Goal: Transaction & Acquisition: Purchase product/service

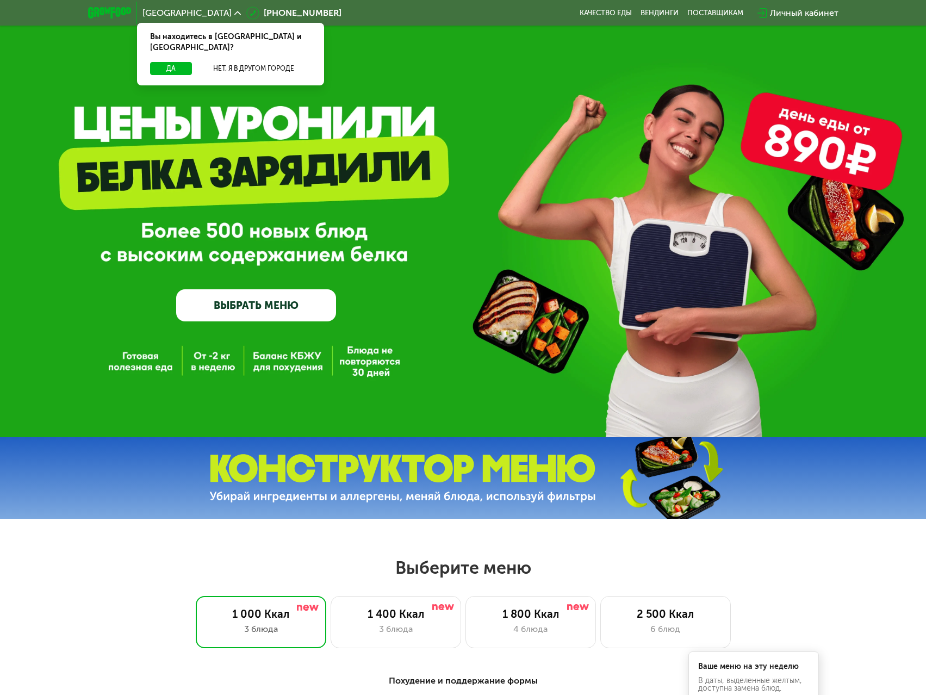
click at [289, 303] on link "ВЫБРАТЬ МЕНЮ" at bounding box center [256, 305] width 160 height 32
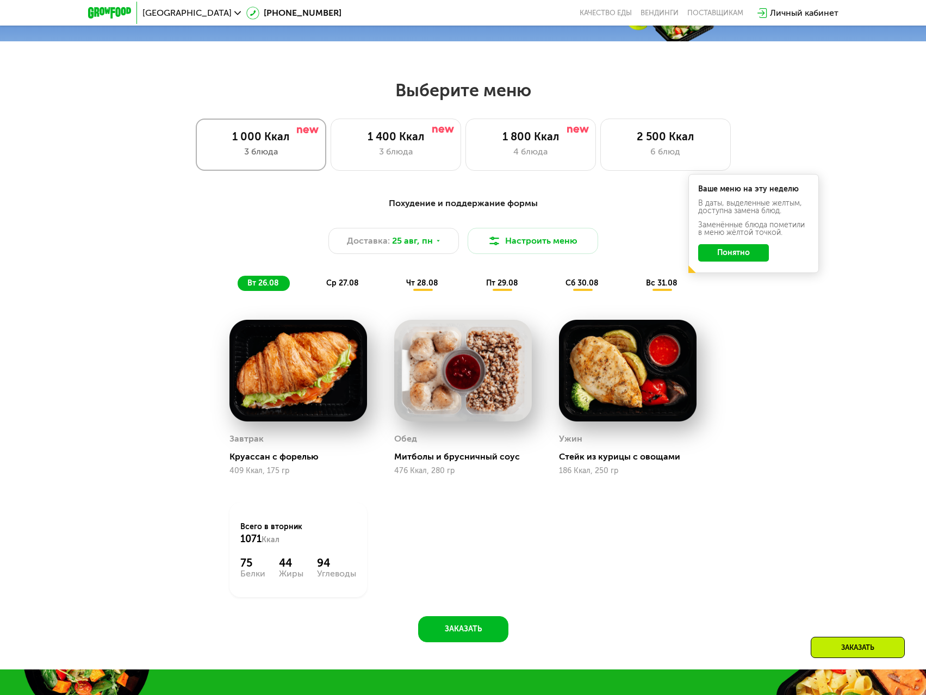
scroll to position [481, 0]
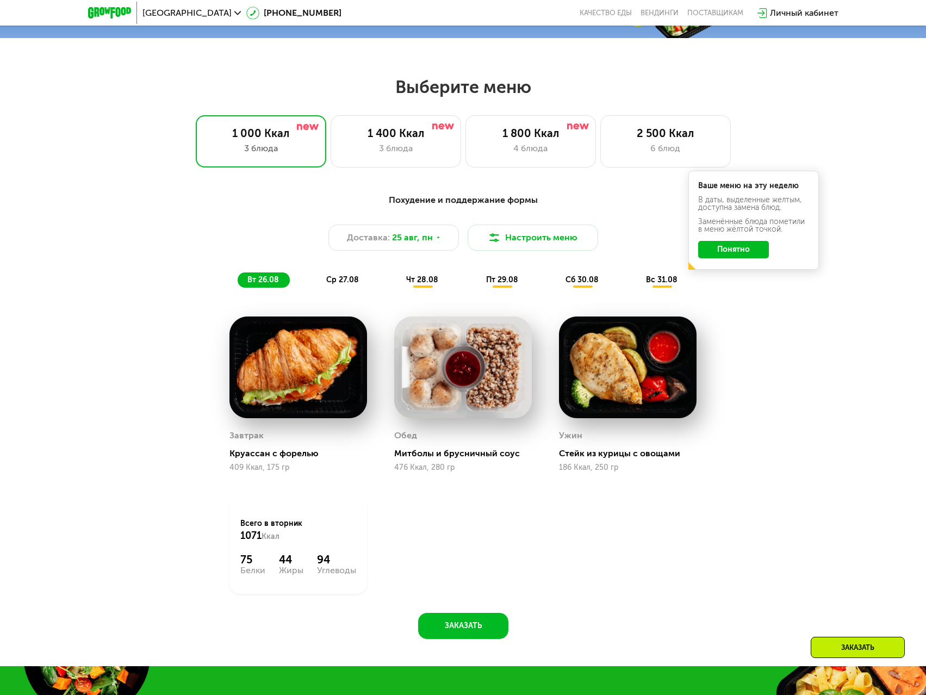
click at [758, 255] on button "Понятно" at bounding box center [733, 249] width 71 height 17
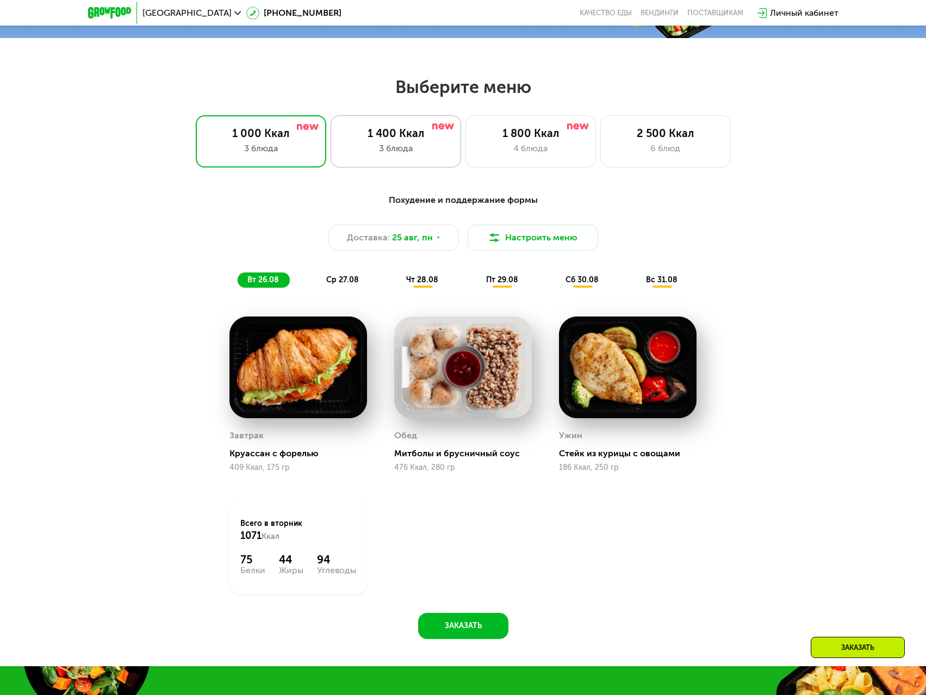
click at [410, 137] on div "1 400 Ккал" at bounding box center [396, 133] width 108 height 13
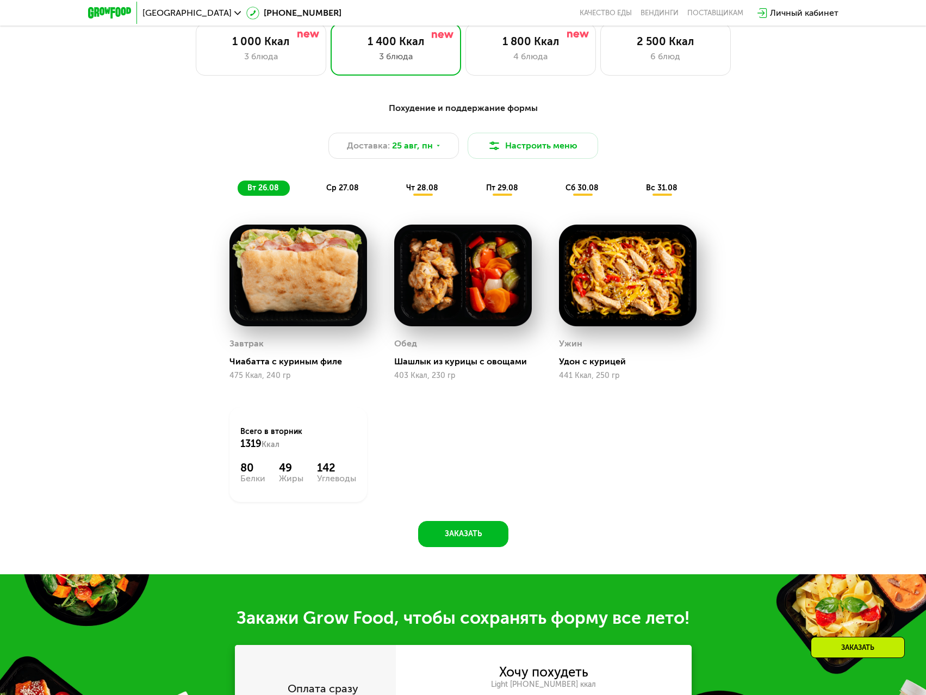
scroll to position [426, 0]
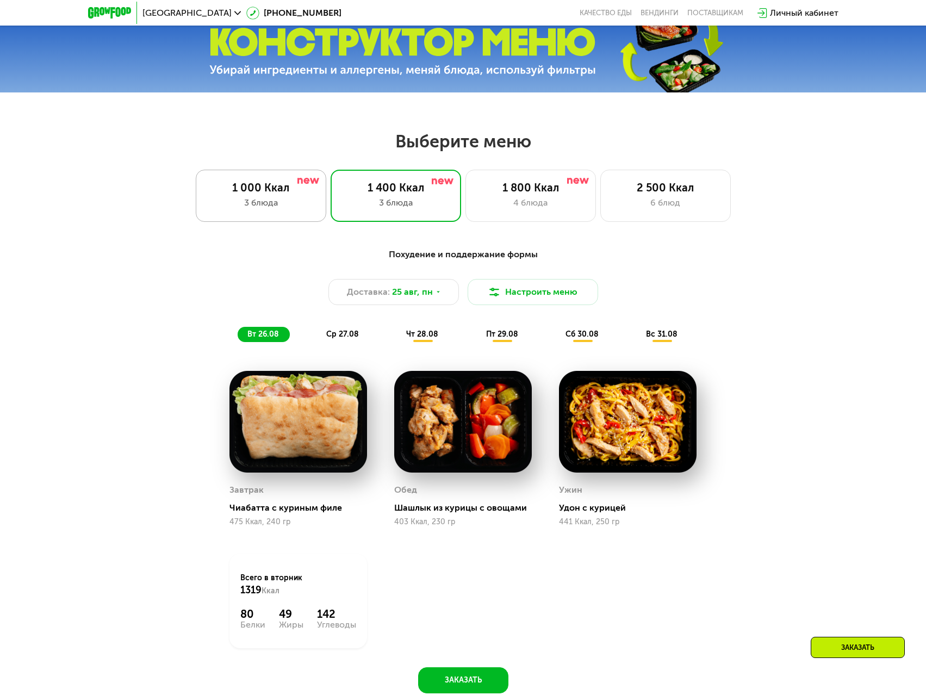
click at [248, 209] on div "3 блюда" at bounding box center [261, 202] width 108 height 13
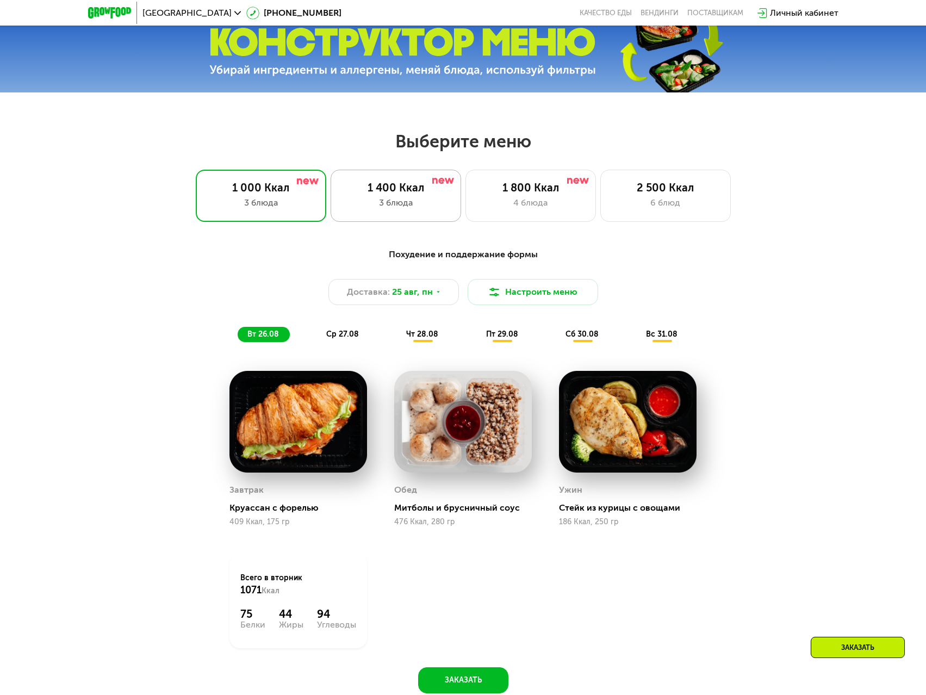
click at [465, 198] on div "1 400 Ккал 3 блюда" at bounding box center [530, 196] width 130 height 52
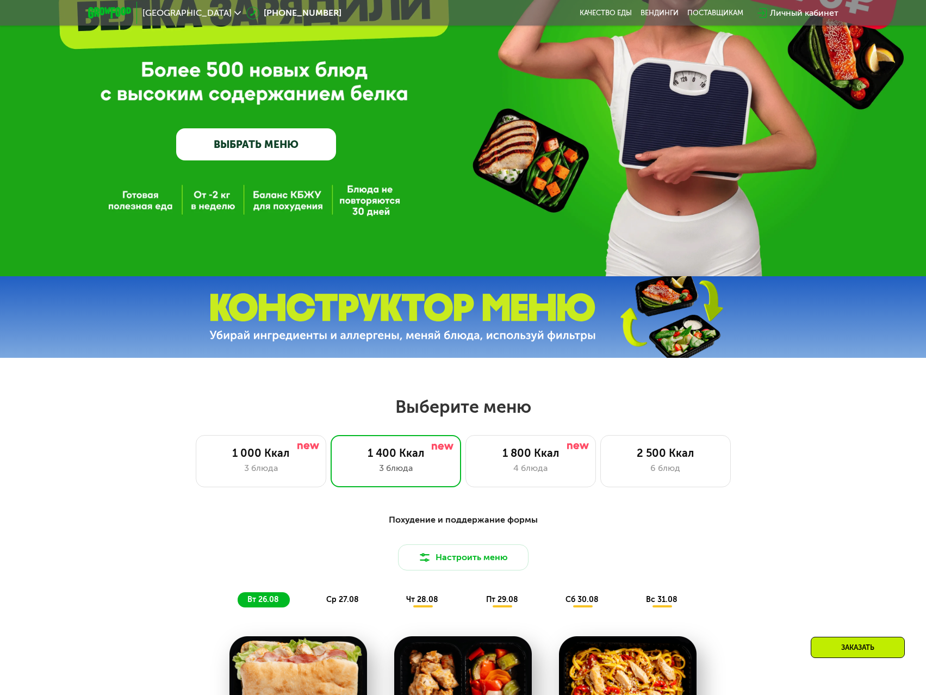
scroll to position [154, 0]
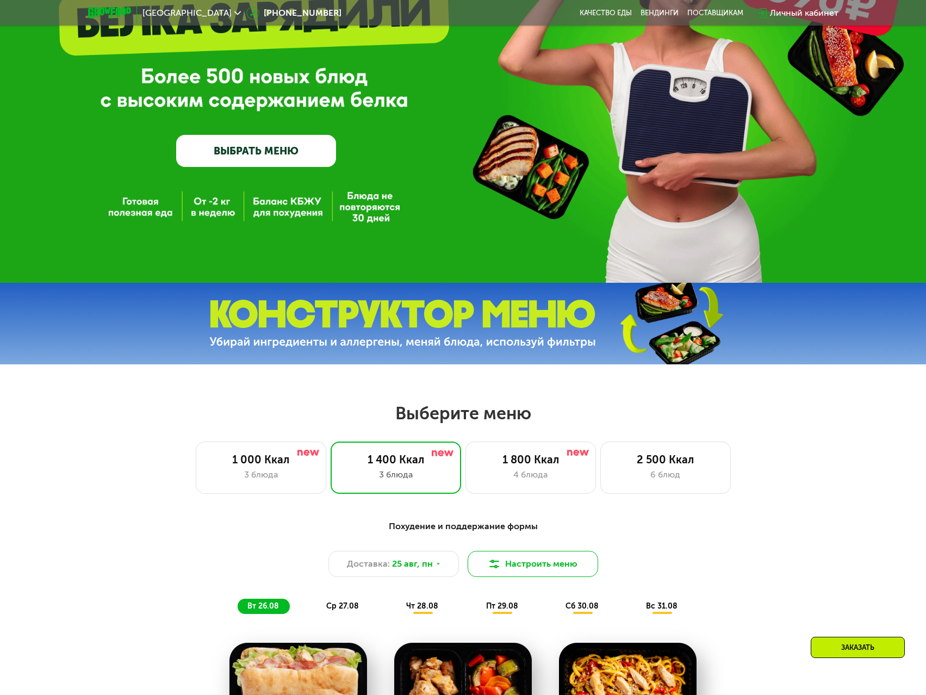
click at [524, 575] on button "Настроить меню" at bounding box center [533, 564] width 130 height 26
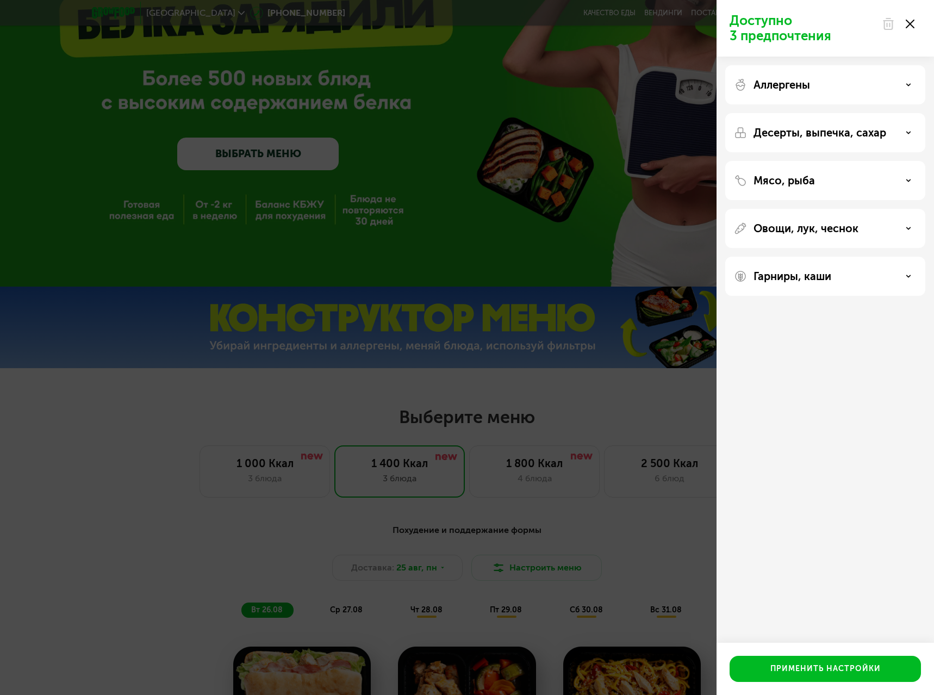
click at [914, 25] on icon at bounding box center [910, 24] width 9 height 9
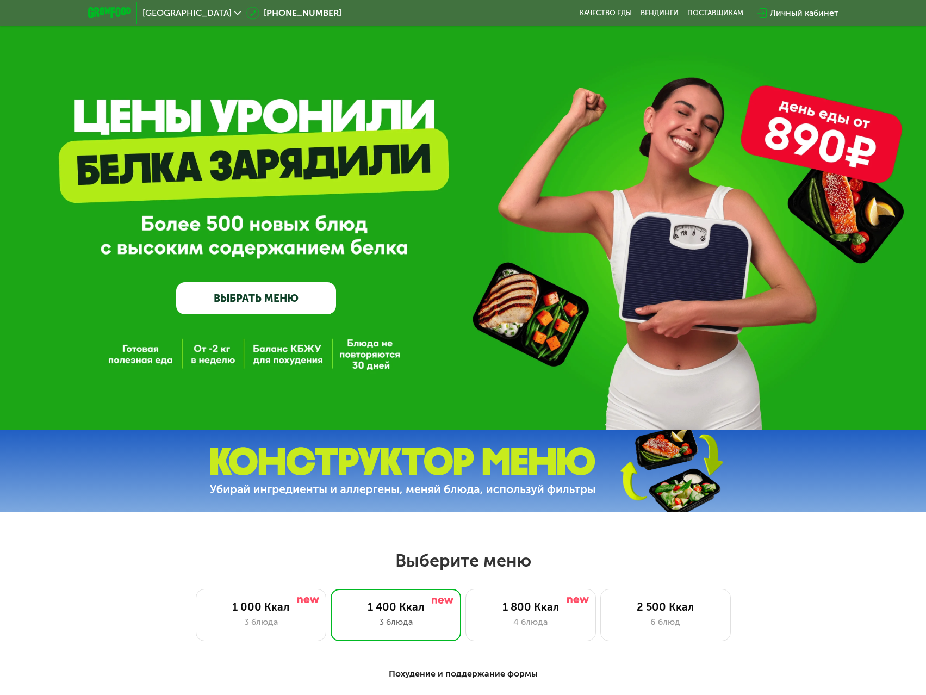
scroll to position [0, 0]
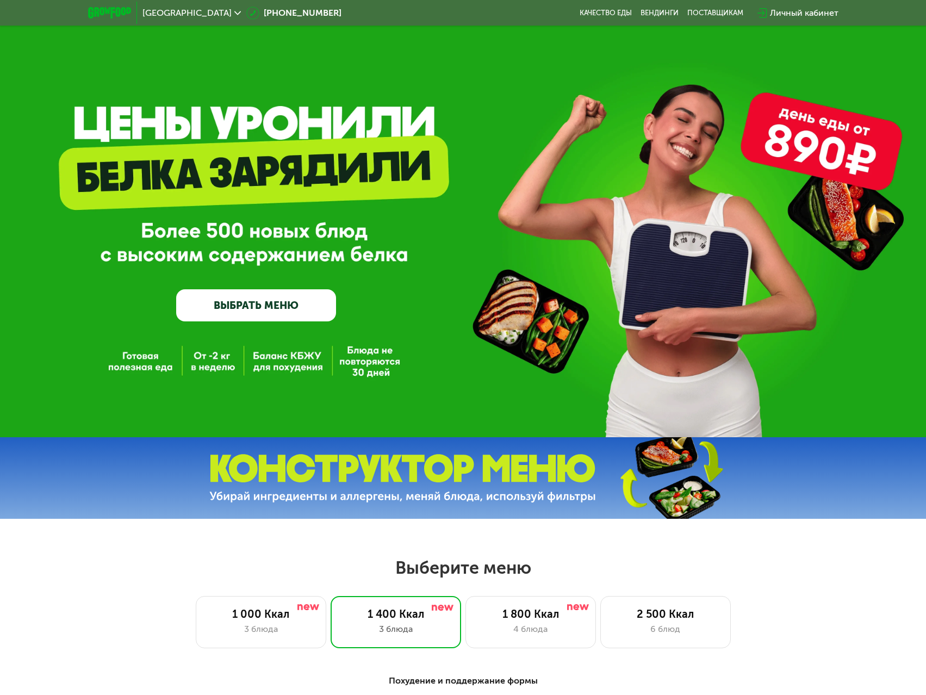
click at [106, 10] on img at bounding box center [109, 12] width 43 height 11
click at [617, 15] on link "Качество еды" at bounding box center [606, 13] width 52 height 9
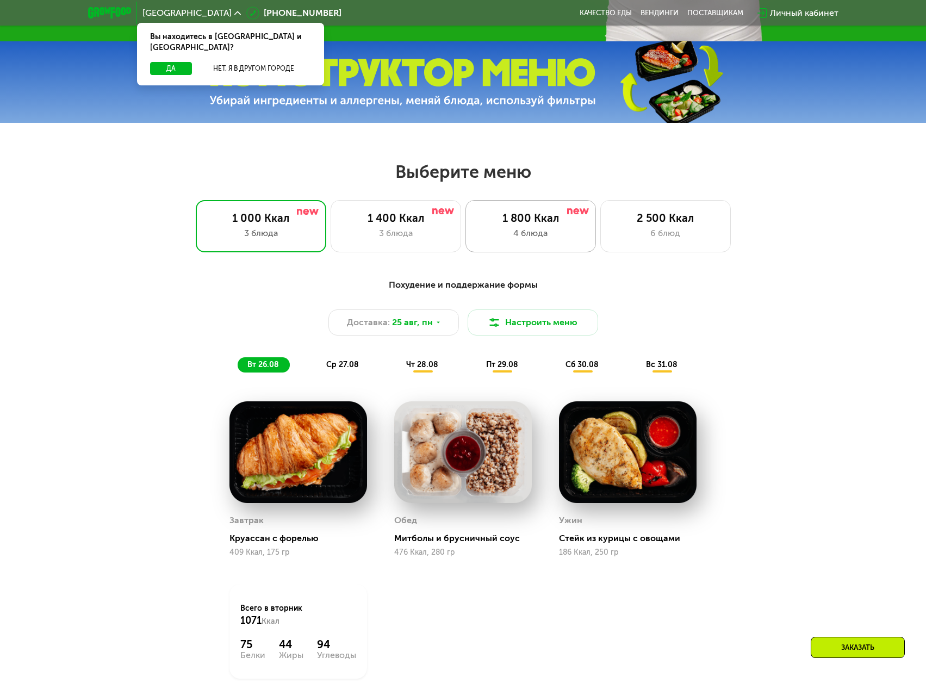
scroll to position [381, 0]
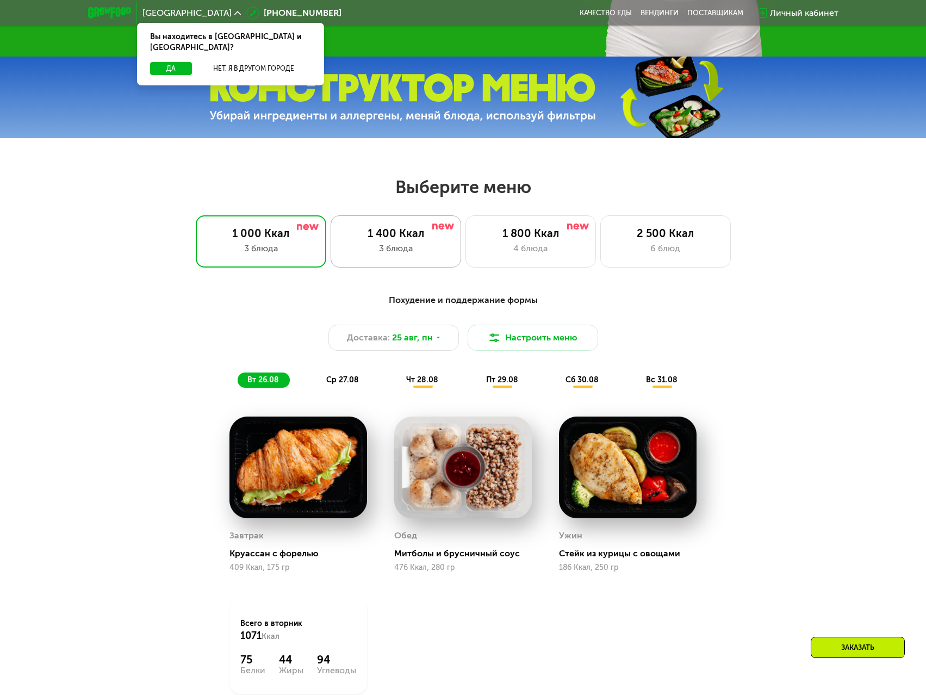
click at [386, 239] on div "1 400 Ккал" at bounding box center [396, 233] width 108 height 13
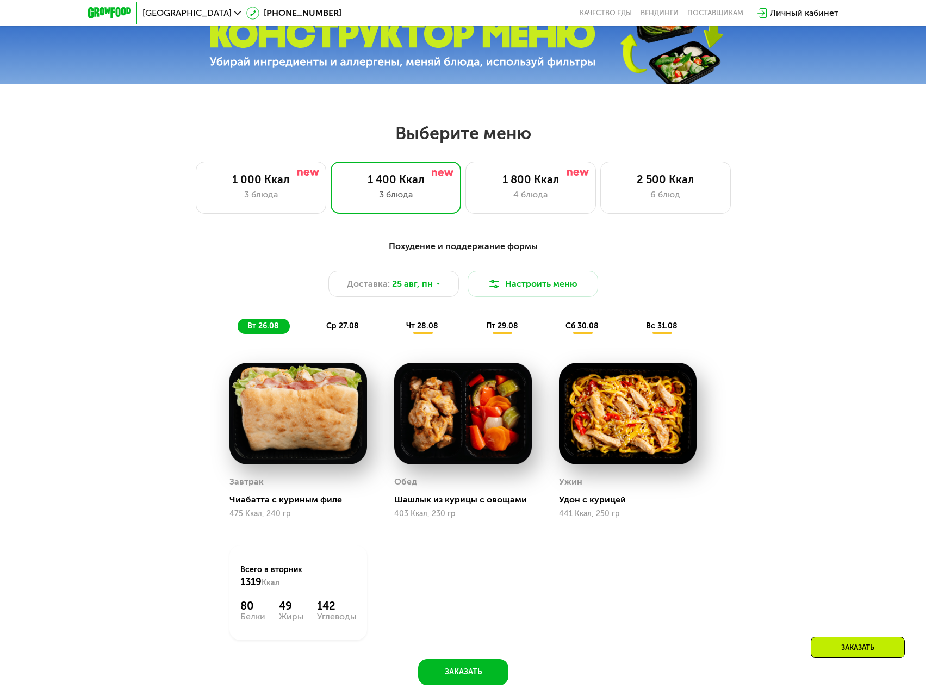
scroll to position [435, 0]
click at [331, 191] on div "1 000 Ккал 3 блюда" at bounding box center [396, 187] width 130 height 52
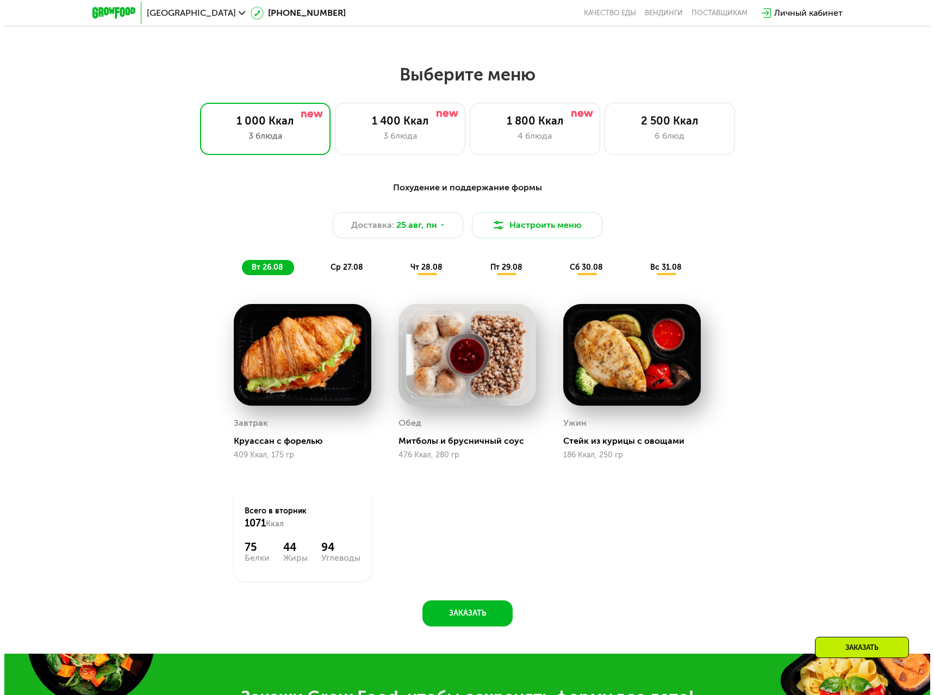
scroll to position [489, 0]
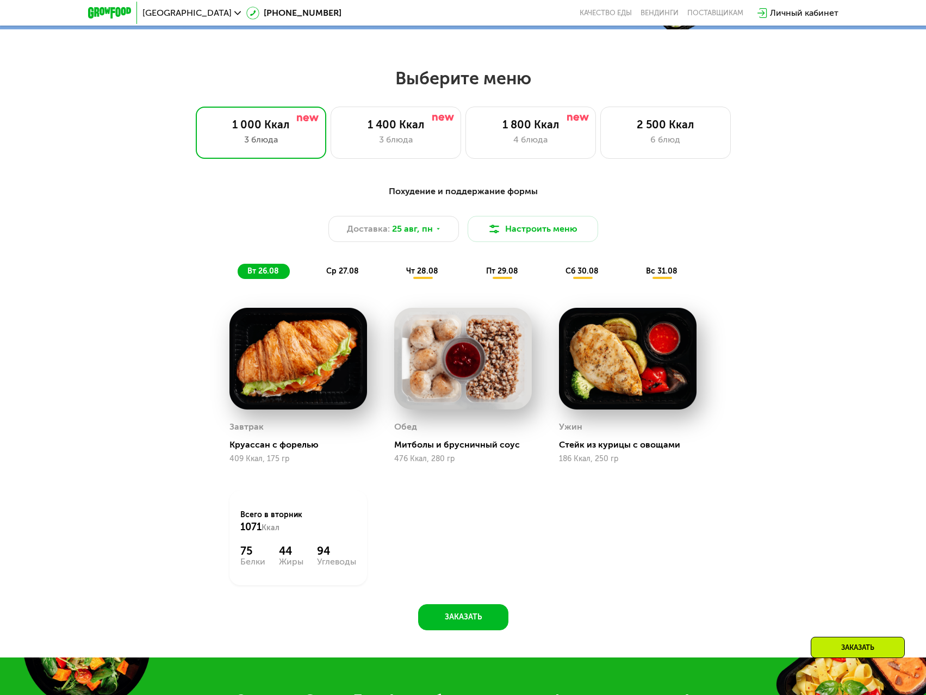
click at [341, 276] on span "ср 27.08" at bounding box center [342, 270] width 33 height 9
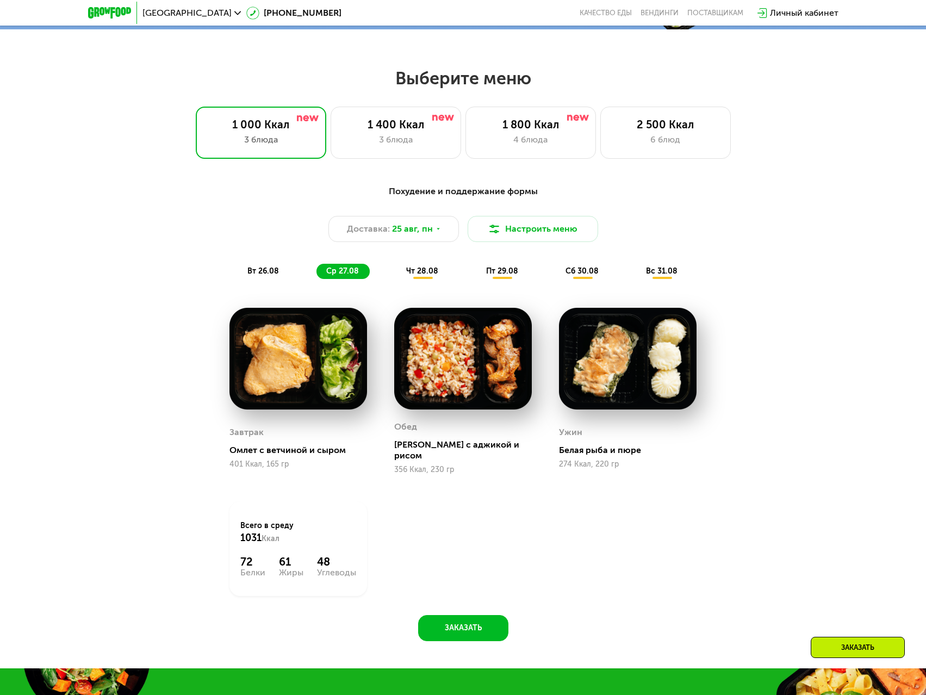
click at [270, 270] on span "вт 26.08" at bounding box center [263, 270] width 32 height 9
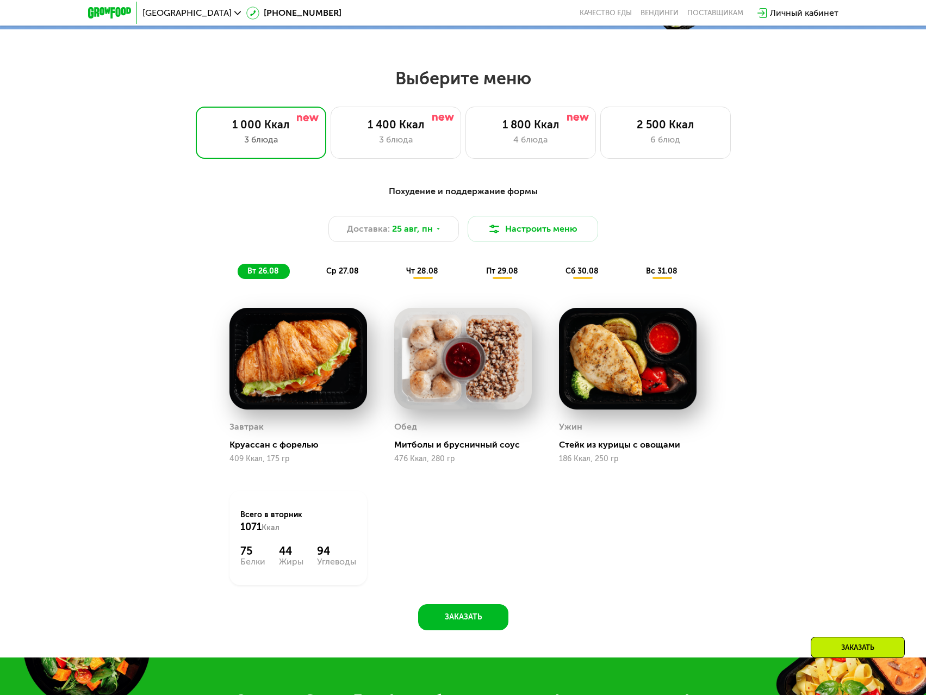
click at [396, 279] on div "ср 27.08" at bounding box center [422, 271] width 53 height 15
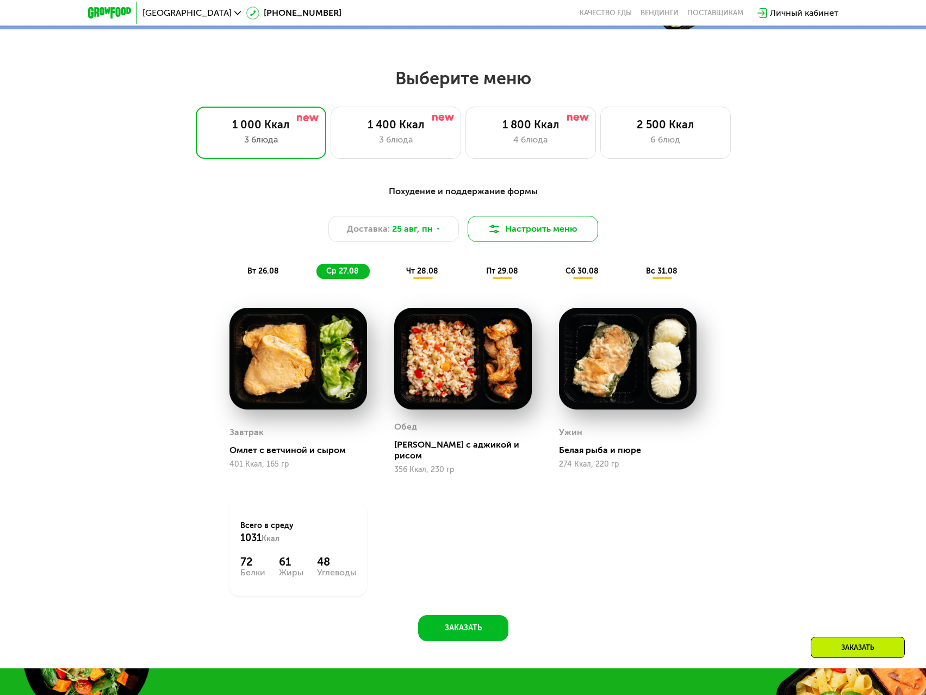
click at [520, 240] on button "Настроить меню" at bounding box center [533, 229] width 130 height 26
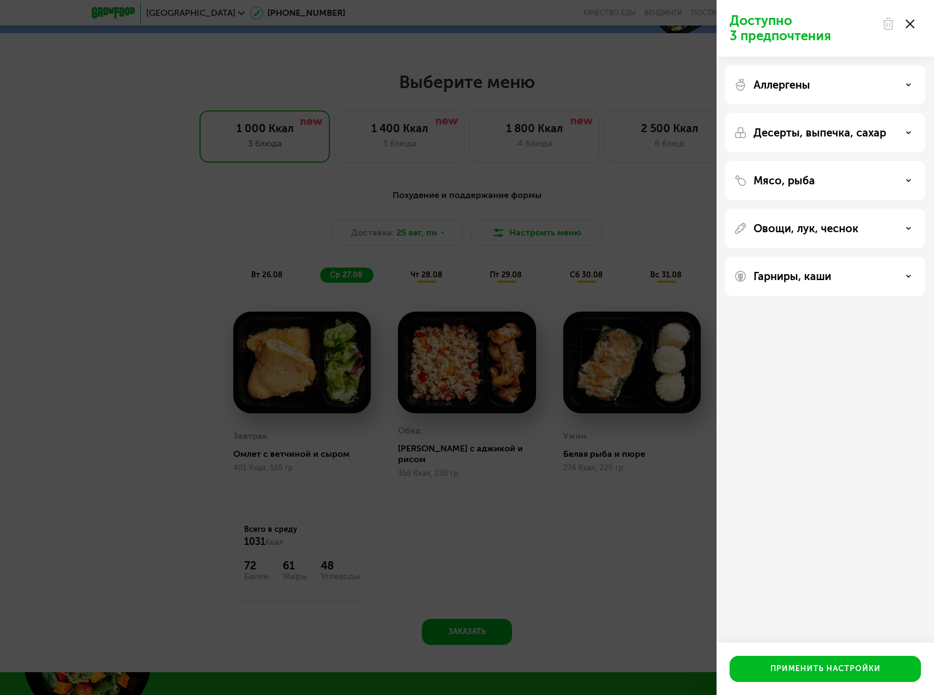
click at [835, 174] on div "Мясо, рыба" at bounding box center [825, 180] width 183 height 13
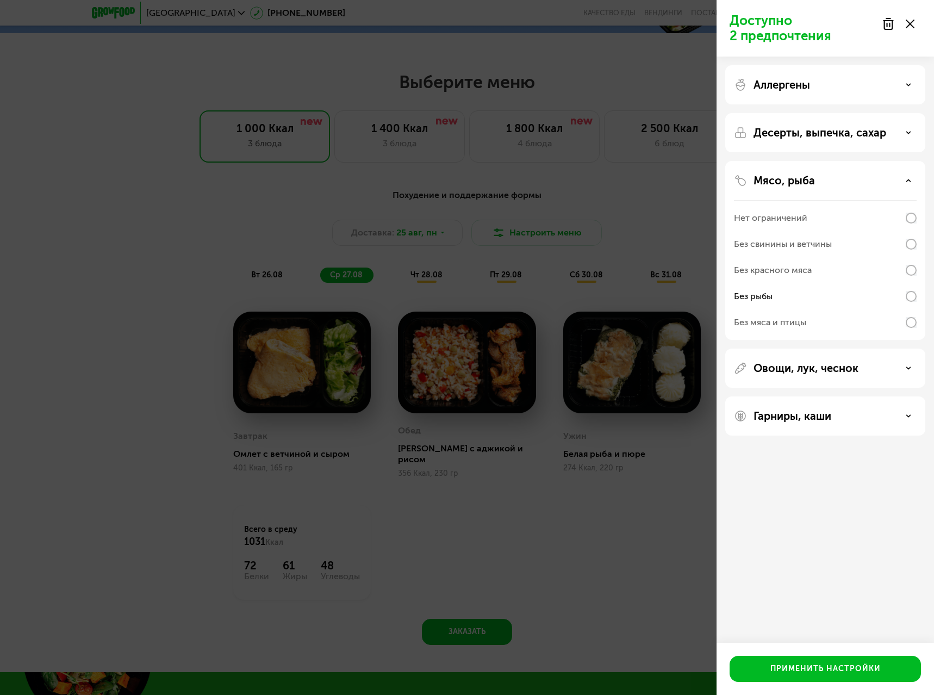
click at [849, 80] on div "Аллергены" at bounding box center [825, 84] width 183 height 13
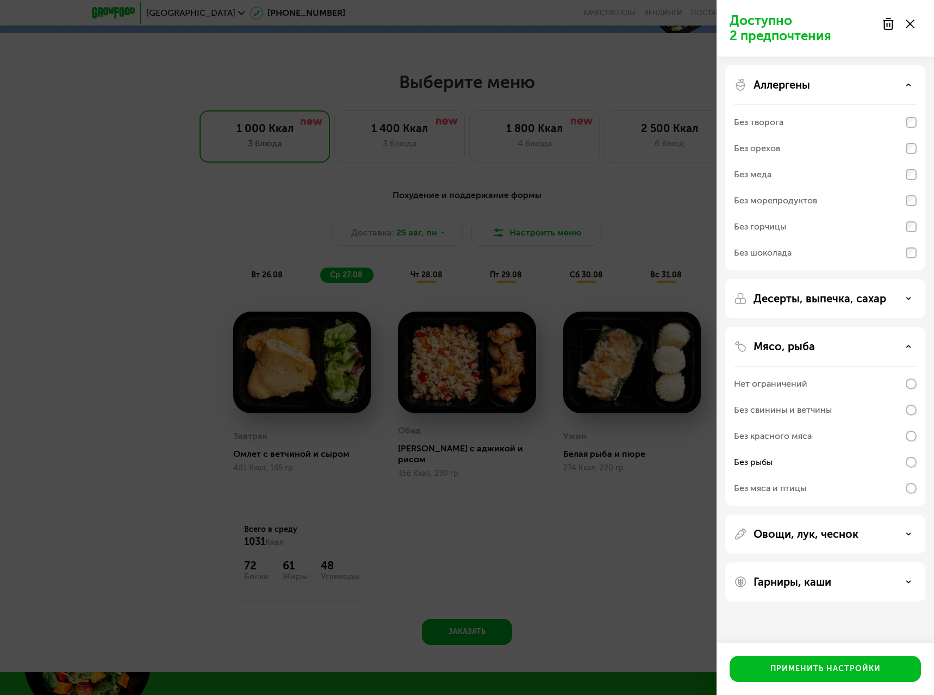
click at [849, 80] on div "Аллергены" at bounding box center [825, 84] width 183 height 13
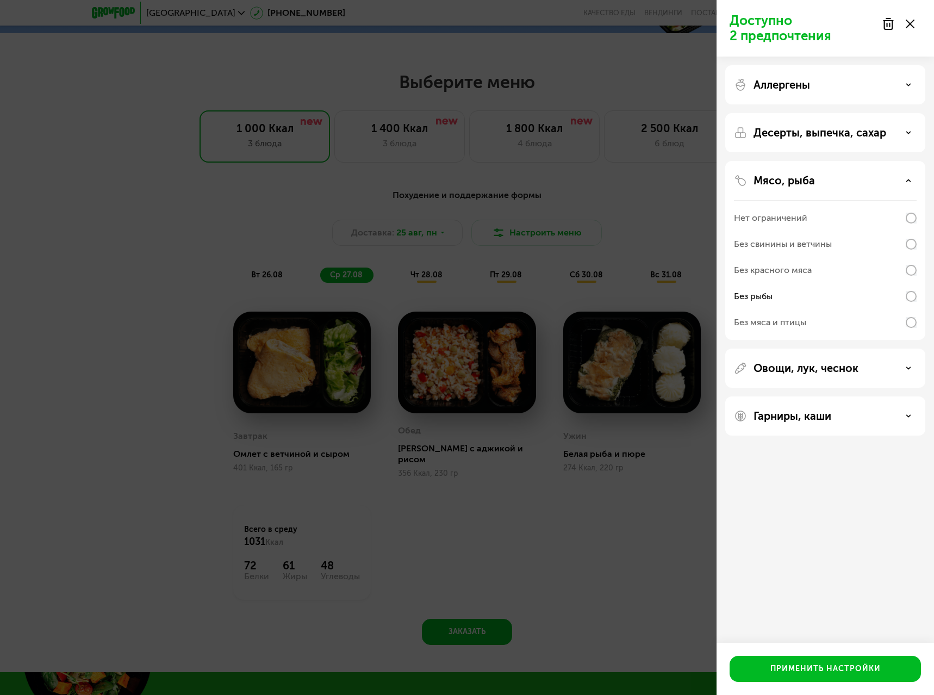
click at [850, 370] on p "Овощи, лук, чеснок" at bounding box center [806, 368] width 105 height 13
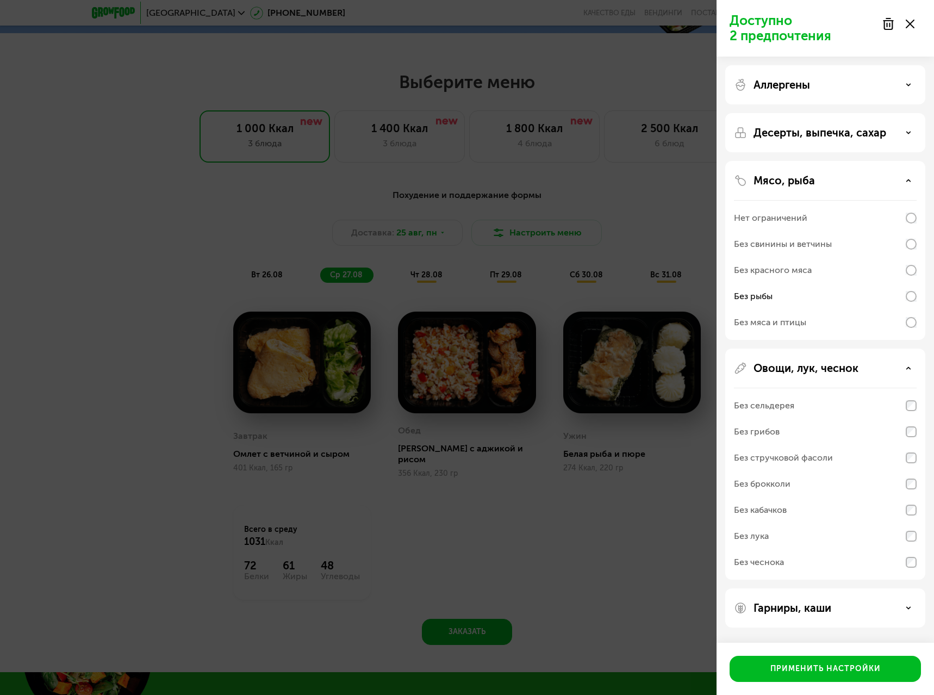
click at [850, 370] on p "Овощи, лук, чеснок" at bounding box center [806, 368] width 105 height 13
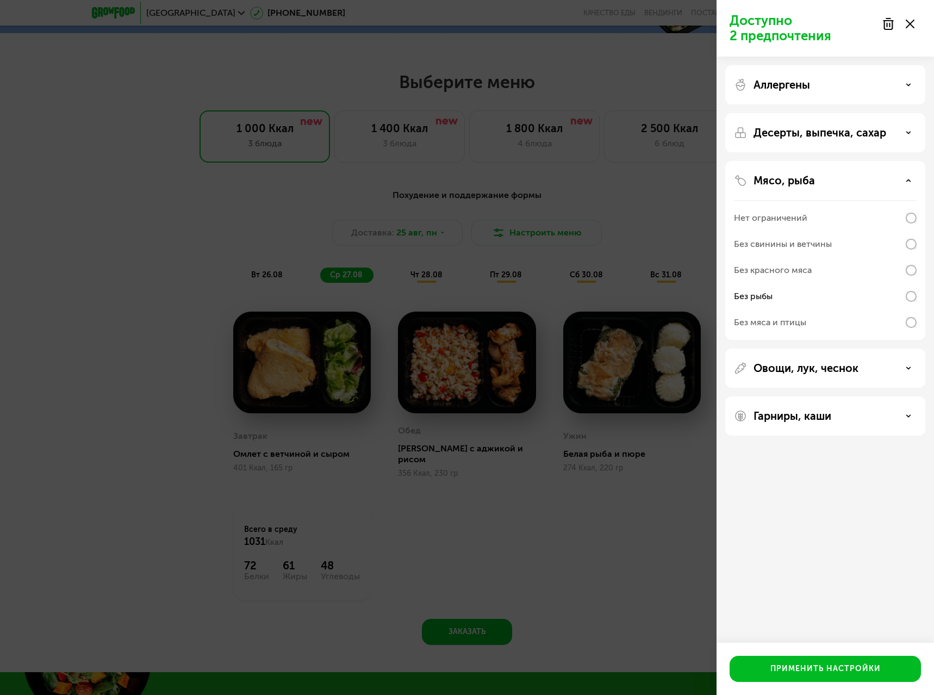
click at [819, 113] on div "Аллергены" at bounding box center [825, 132] width 200 height 39
click at [818, 86] on div "Аллергены" at bounding box center [825, 84] width 183 height 13
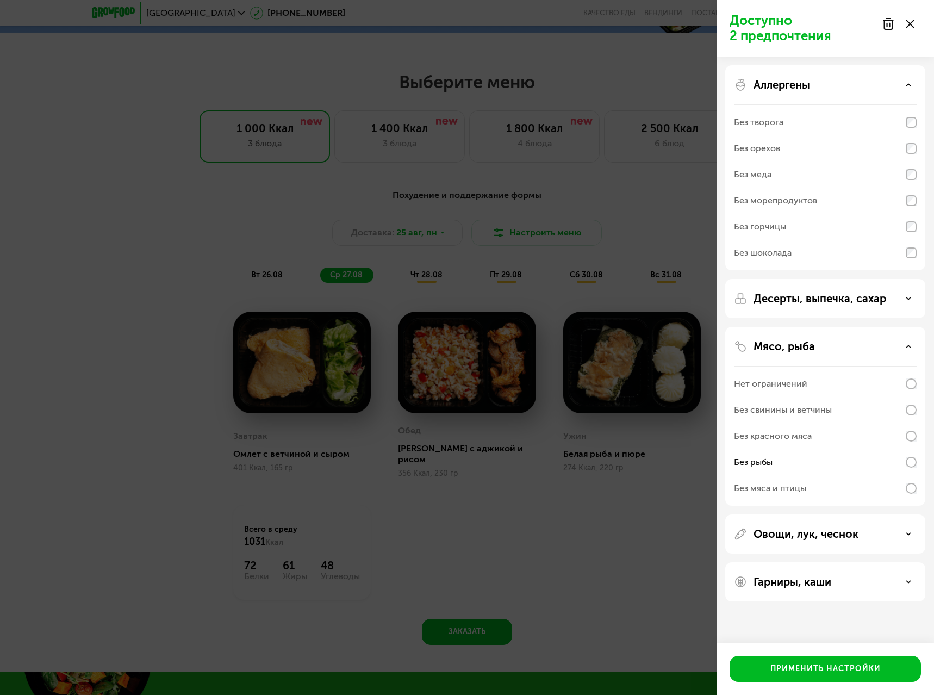
click at [802, 81] on p "Аллергены" at bounding box center [782, 84] width 57 height 13
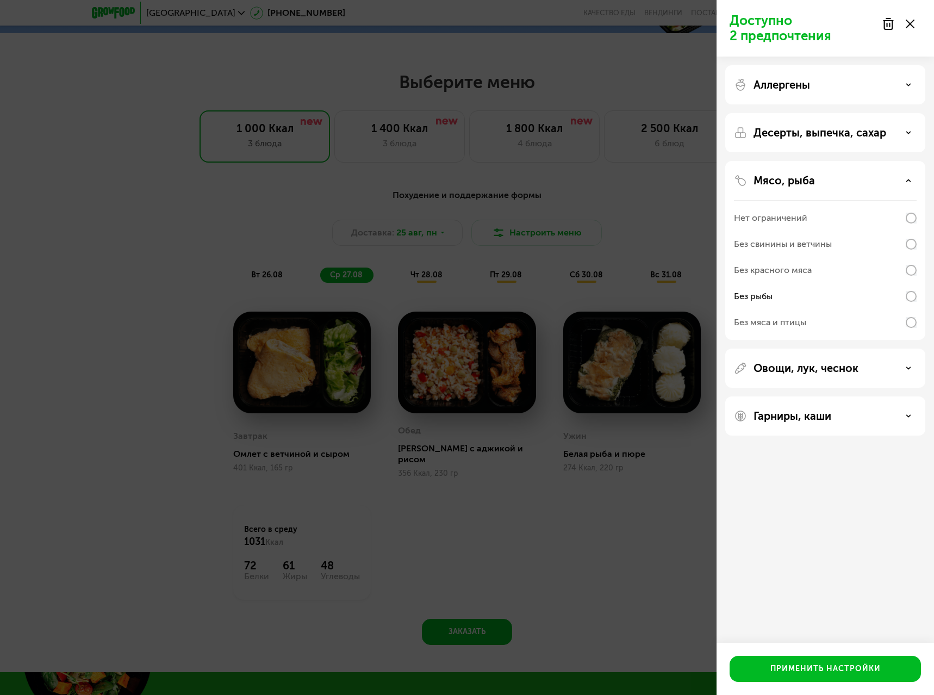
click at [861, 161] on div "Десерты, выпечка, сахар" at bounding box center [825, 250] width 200 height 179
click at [868, 136] on p "Десерты, выпечка, сахар" at bounding box center [820, 132] width 133 height 13
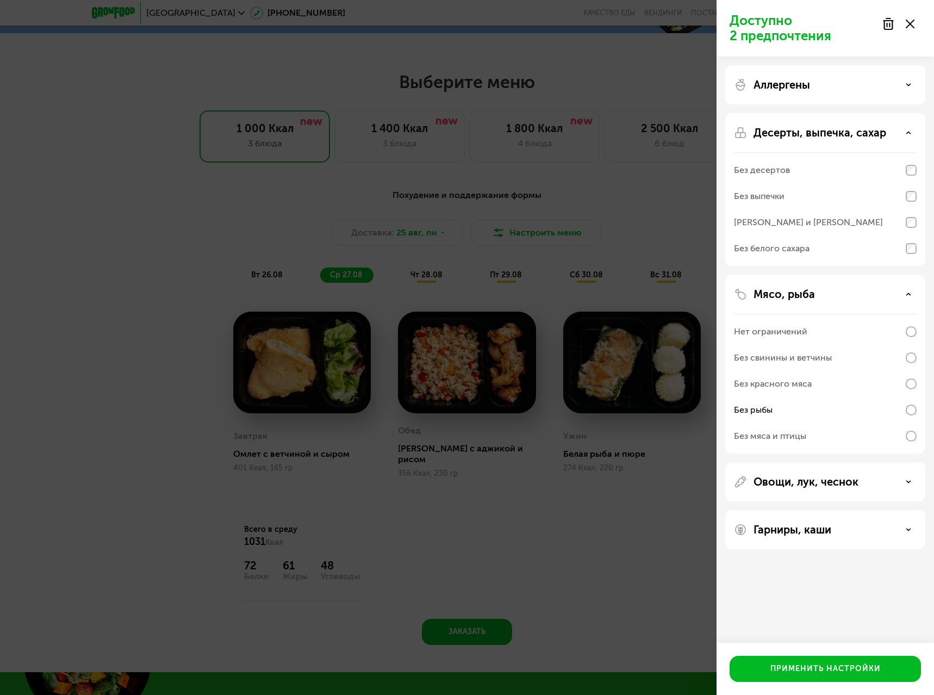
click at [868, 136] on p "Десерты, выпечка, сахар" at bounding box center [820, 132] width 133 height 13
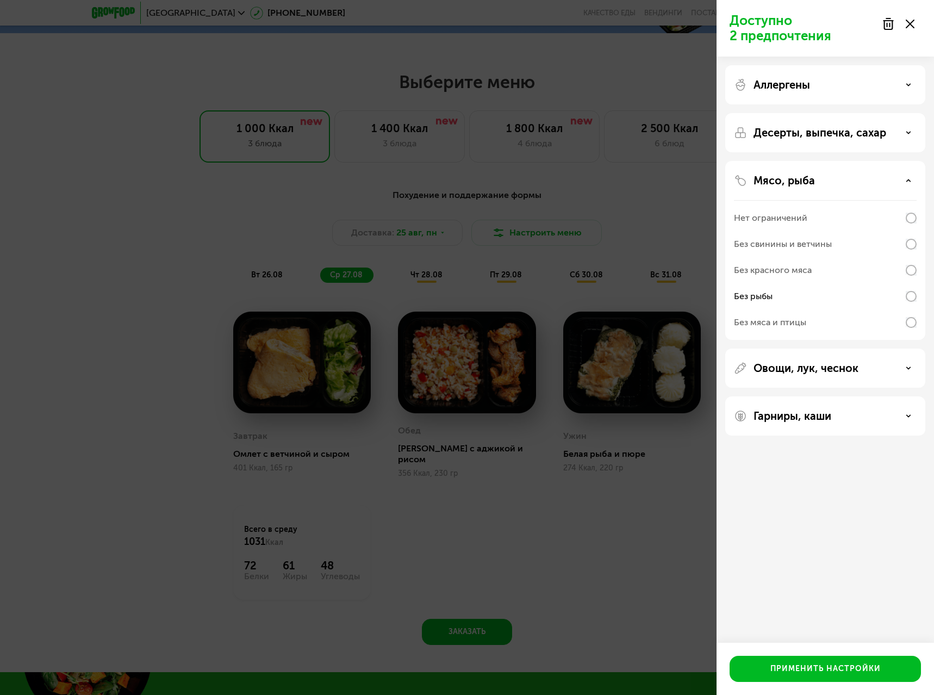
click at [831, 369] on p "Овощи, лук, чеснок" at bounding box center [806, 368] width 105 height 13
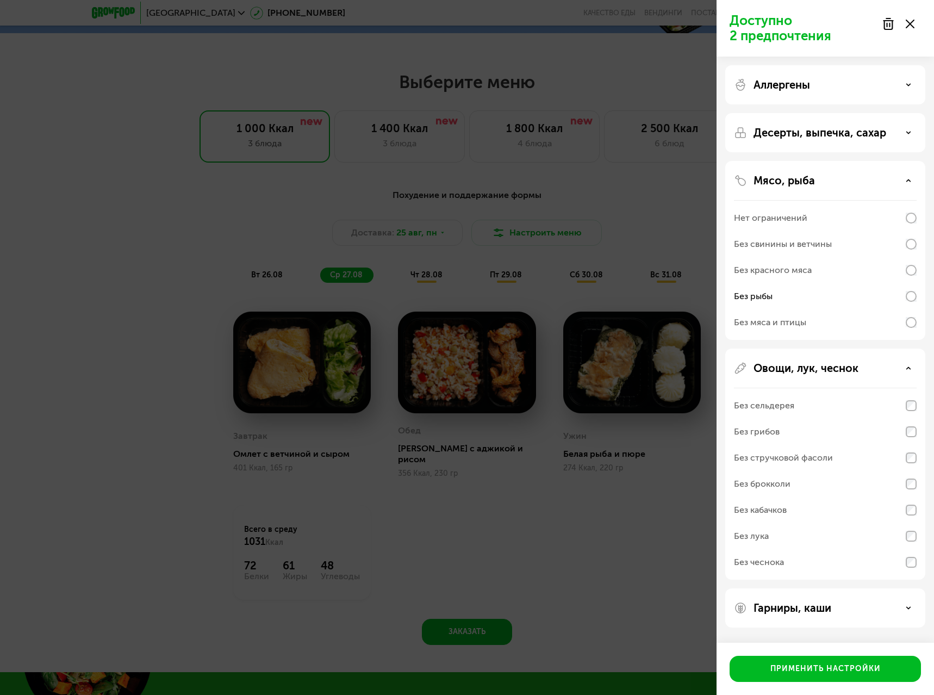
click at [817, 363] on p "Овощи, лук, чеснок" at bounding box center [806, 368] width 105 height 13
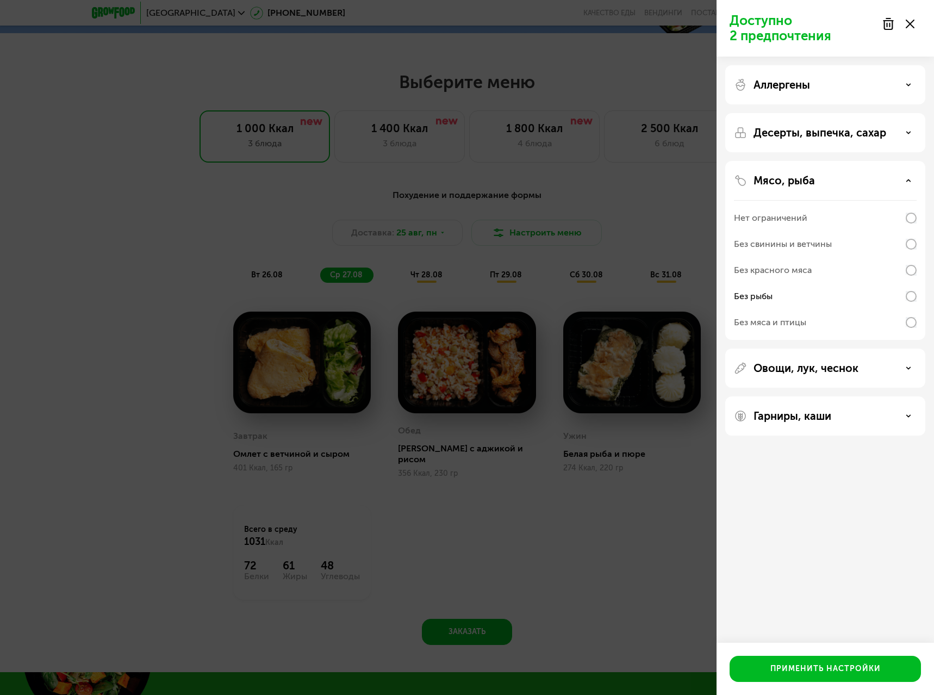
click at [802, 425] on div "Гарниры, каши" at bounding box center [825, 415] width 200 height 39
click at [808, 416] on p "Гарниры, каши" at bounding box center [793, 415] width 78 height 13
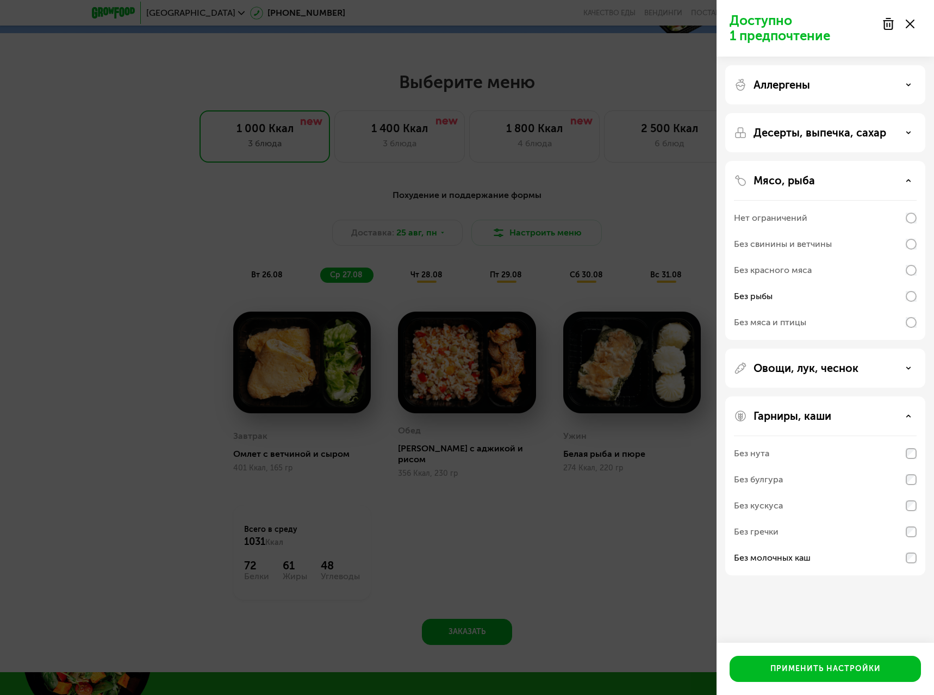
click at [835, 373] on p "Овощи, лук, чеснок" at bounding box center [806, 368] width 105 height 13
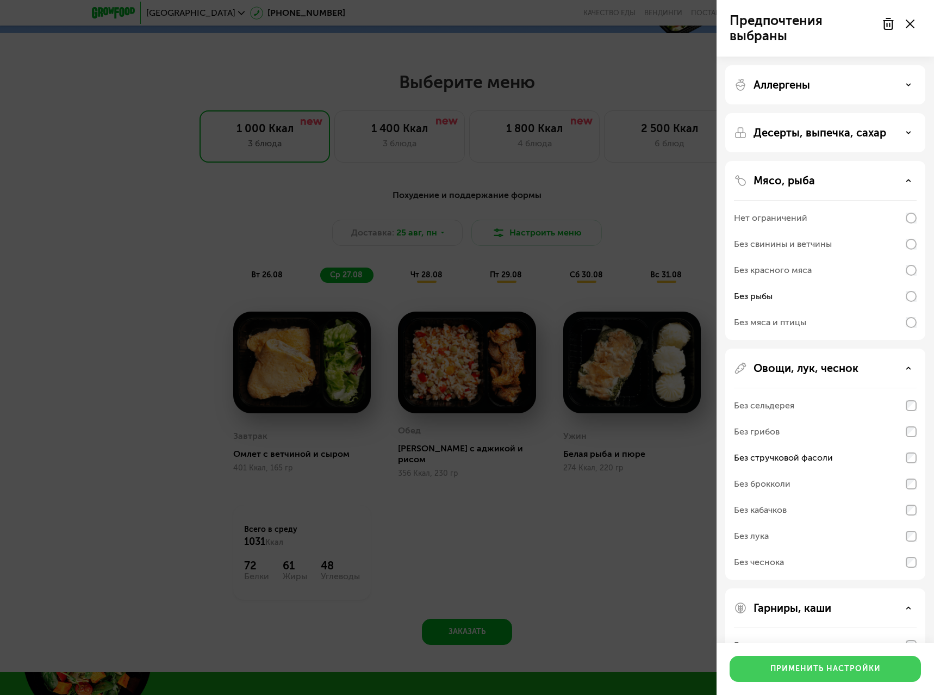
click at [819, 675] on button "Применить настройки" at bounding box center [825, 669] width 191 height 26
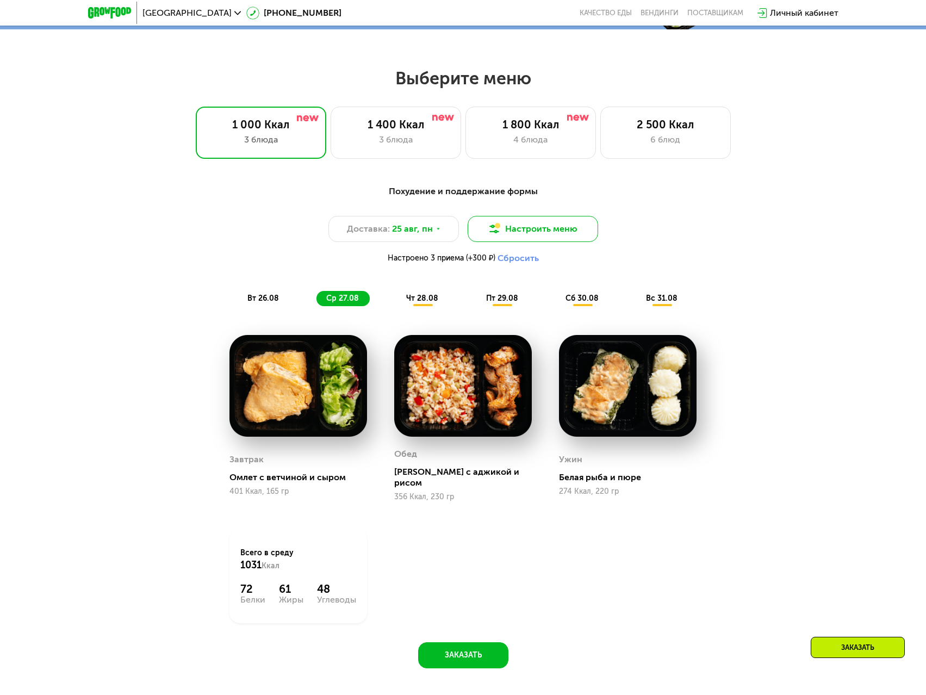
click at [555, 241] on button "Настроить меню" at bounding box center [533, 229] width 130 height 26
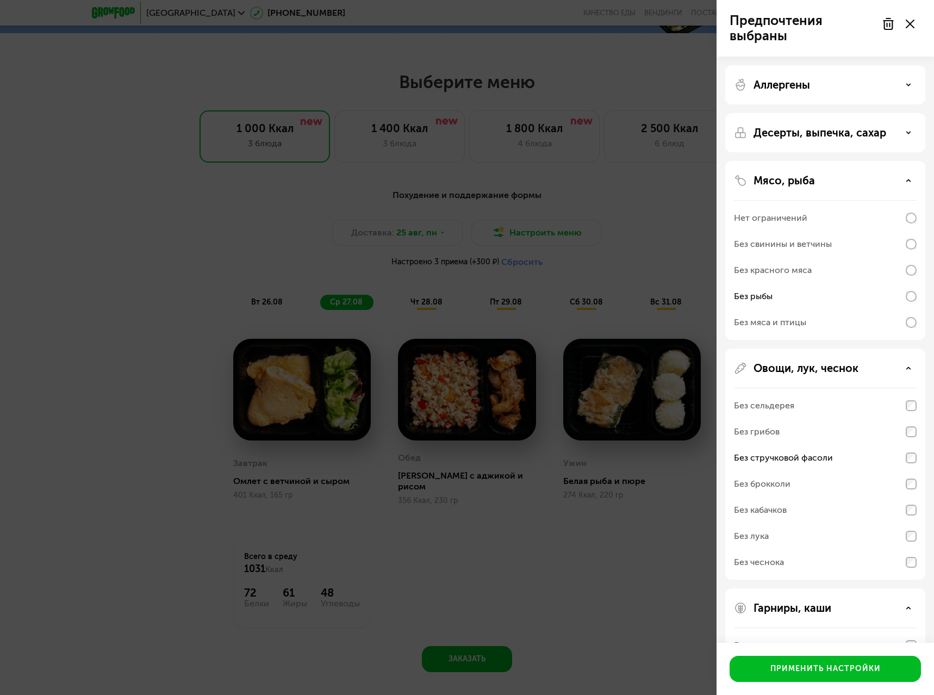
click at [873, 113] on div "Аллергены" at bounding box center [825, 132] width 200 height 39
click at [873, 86] on div "Аллергены" at bounding box center [825, 84] width 183 height 13
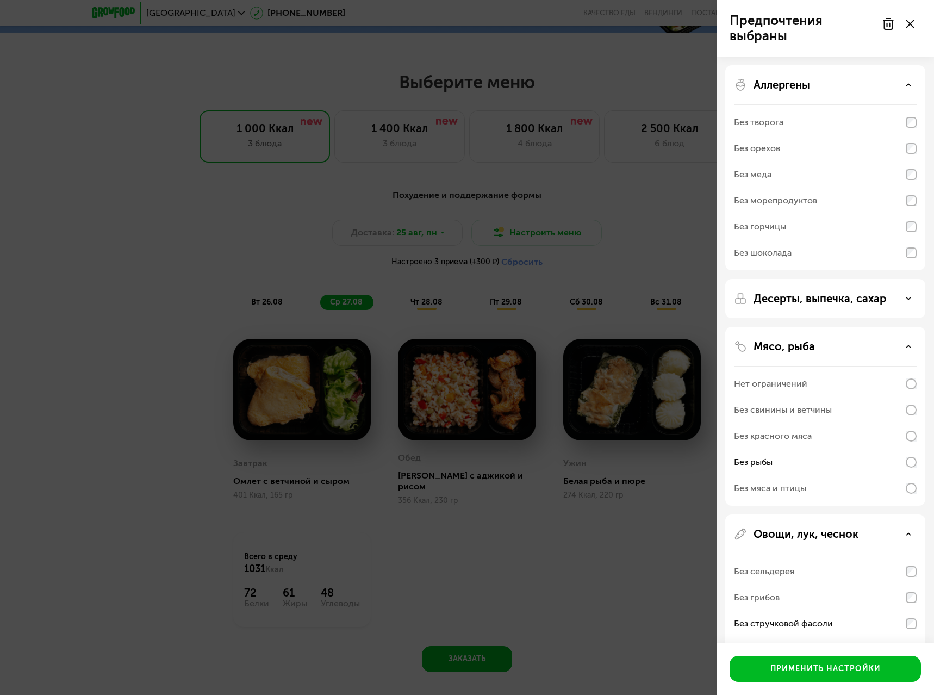
click at [801, 327] on div "Десерты, выпечка, сахар" at bounding box center [825, 416] width 200 height 179
click at [801, 295] on p "Десерты, выпечка, сахар" at bounding box center [820, 298] width 133 height 13
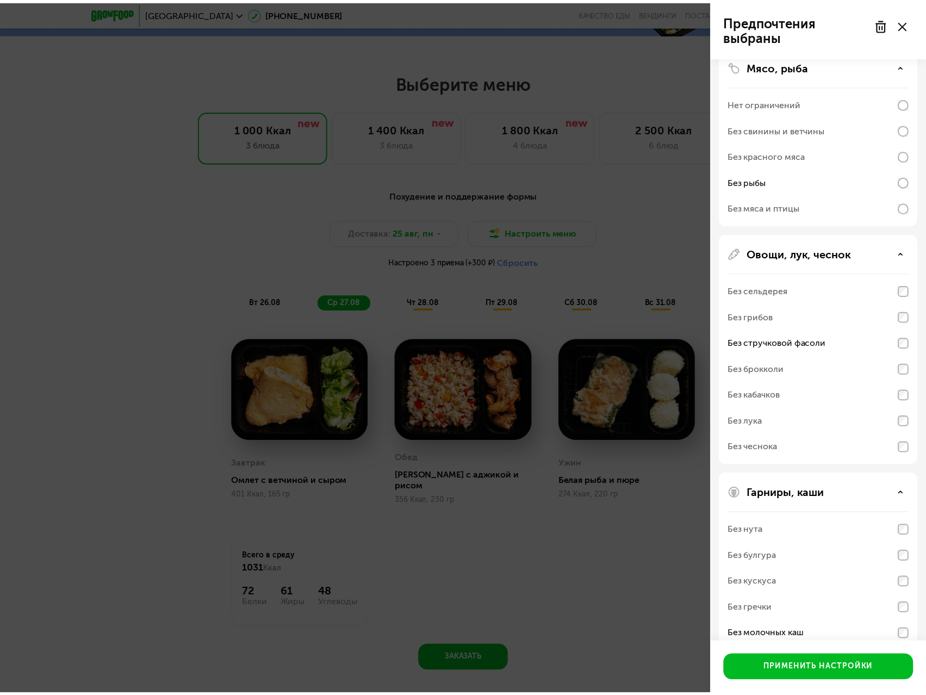
scroll to position [415, 0]
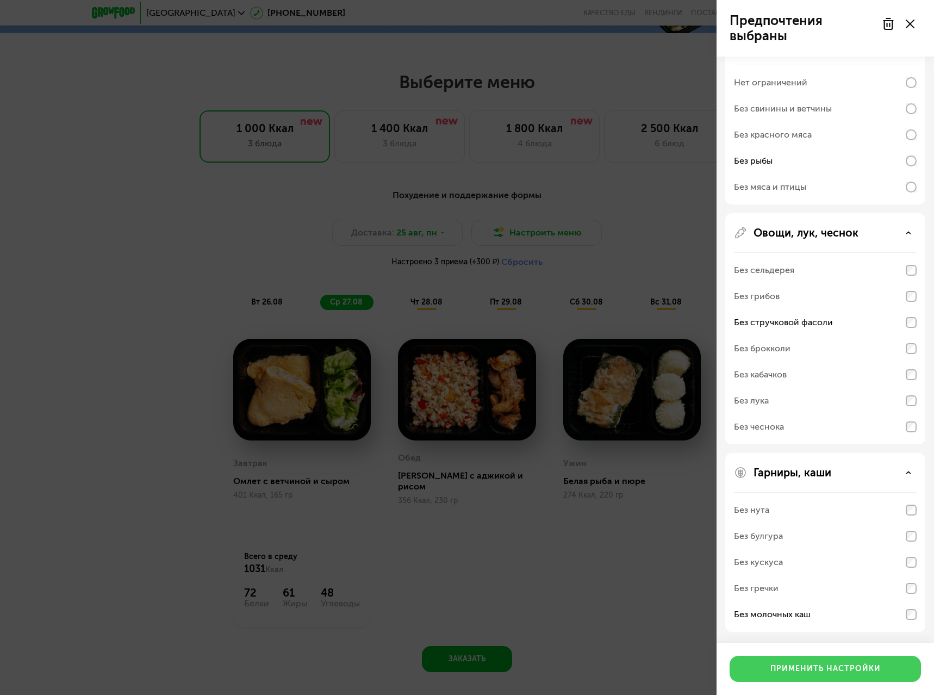
click at [825, 669] on div "Применить настройки" at bounding box center [825, 668] width 110 height 11
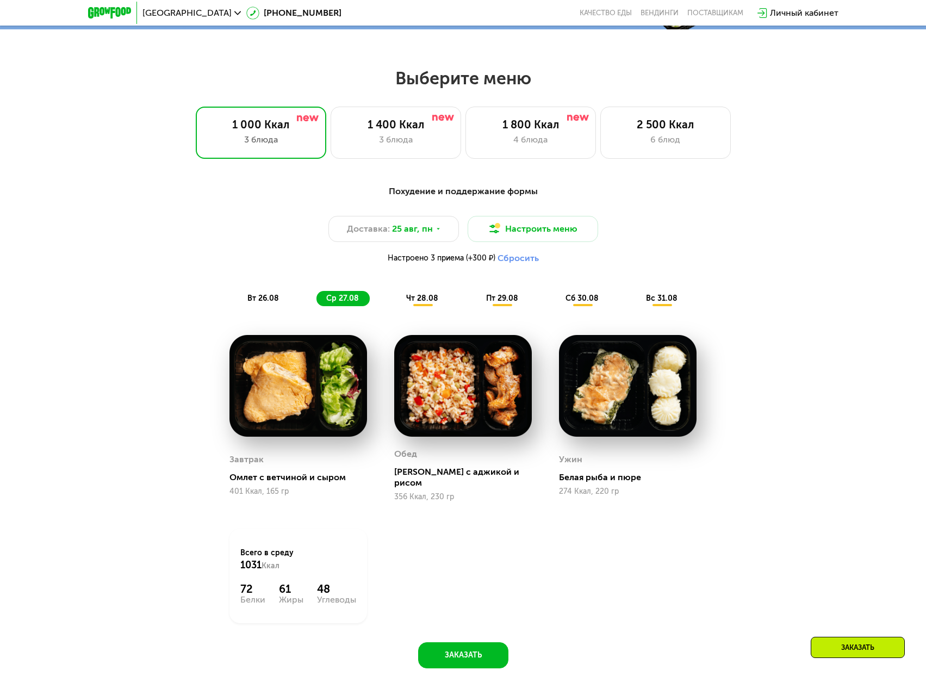
click at [269, 300] on span "вт 26.08" at bounding box center [263, 298] width 32 height 9
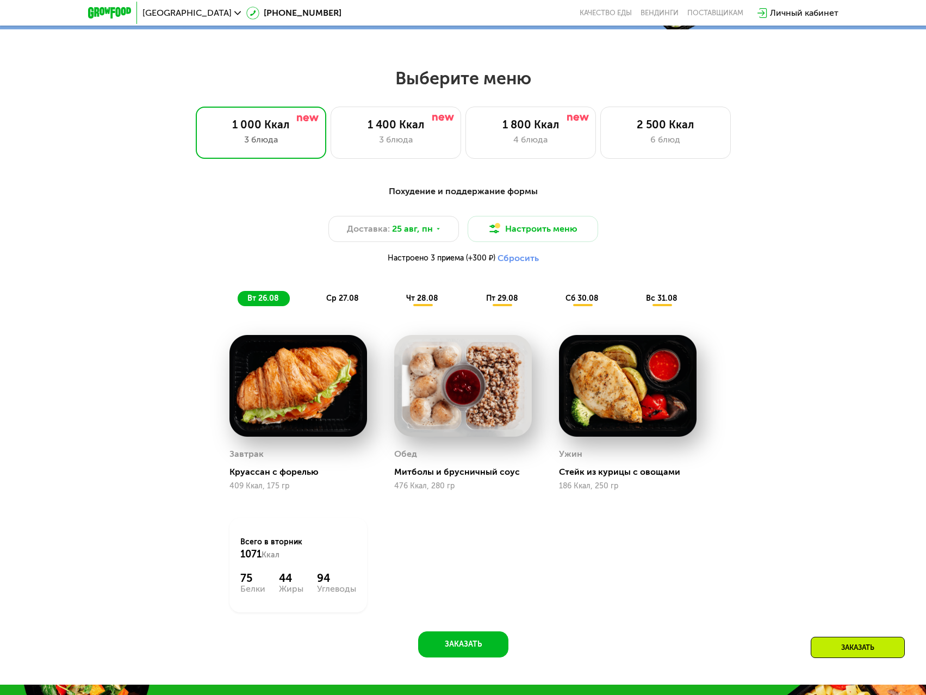
click at [396, 306] on div "ср 27.08" at bounding box center [422, 298] width 53 height 15
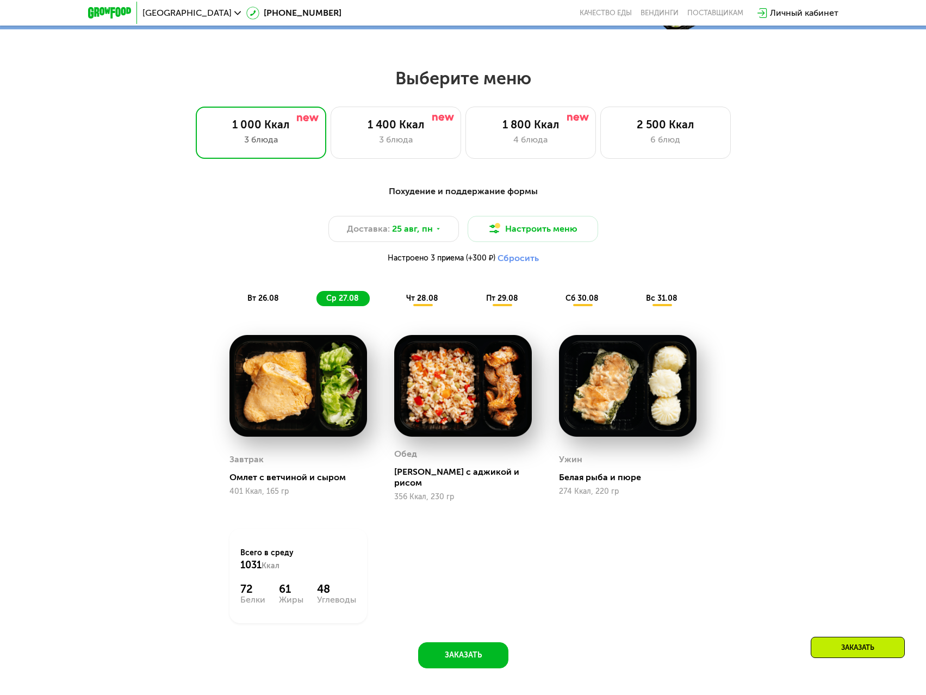
click at [257, 303] on span "вт 26.08" at bounding box center [263, 298] width 32 height 9
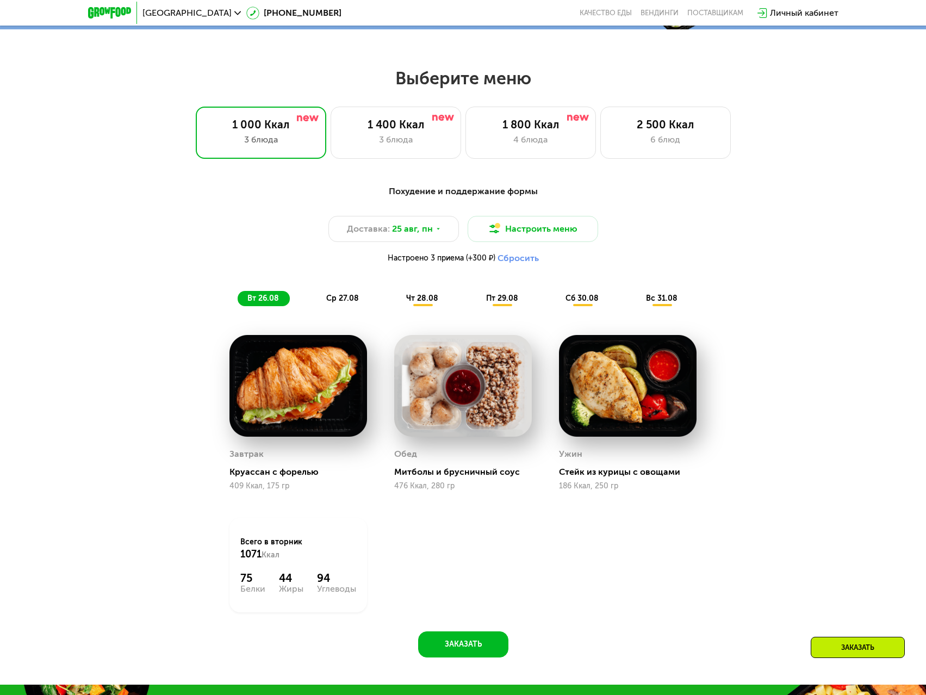
click at [338, 300] on span "ср 27.08" at bounding box center [342, 298] width 33 height 9
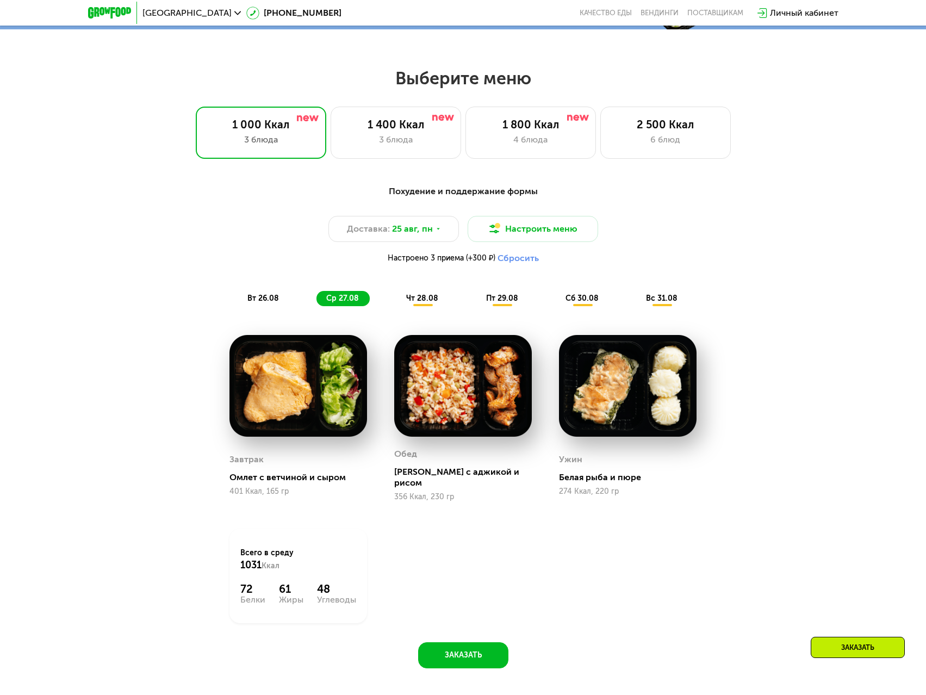
click at [420, 303] on span "чт 28.08" at bounding box center [422, 298] width 32 height 9
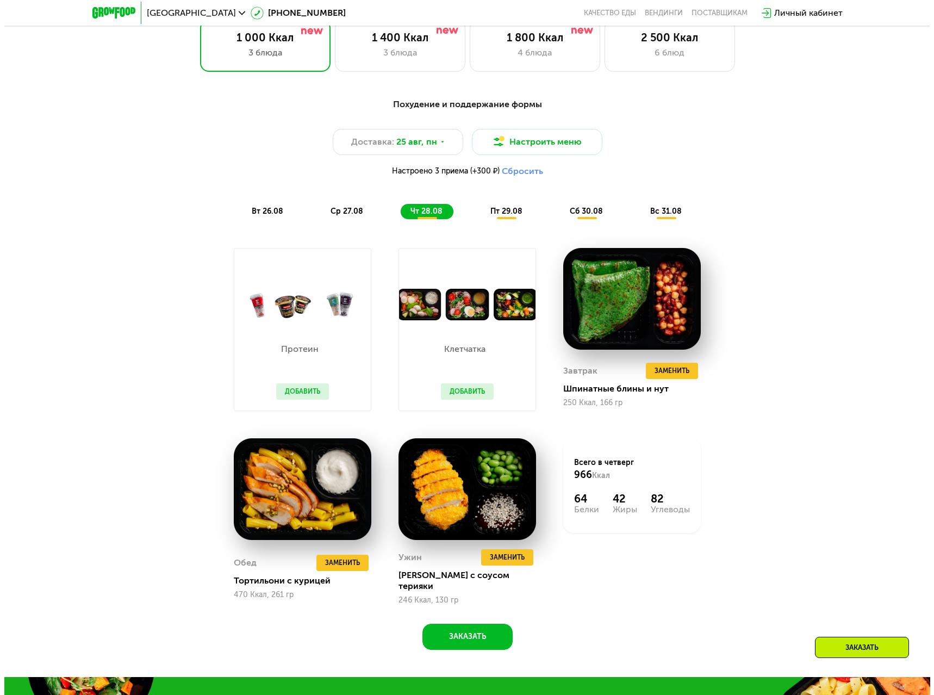
scroll to position [489, 0]
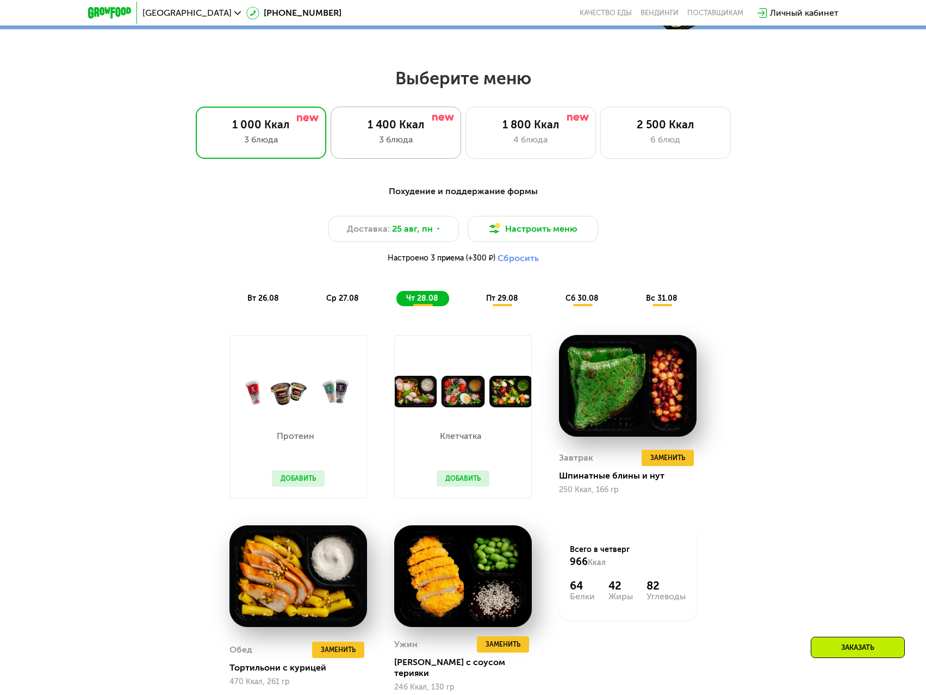
click at [417, 146] on div "3 блюда" at bounding box center [396, 139] width 108 height 13
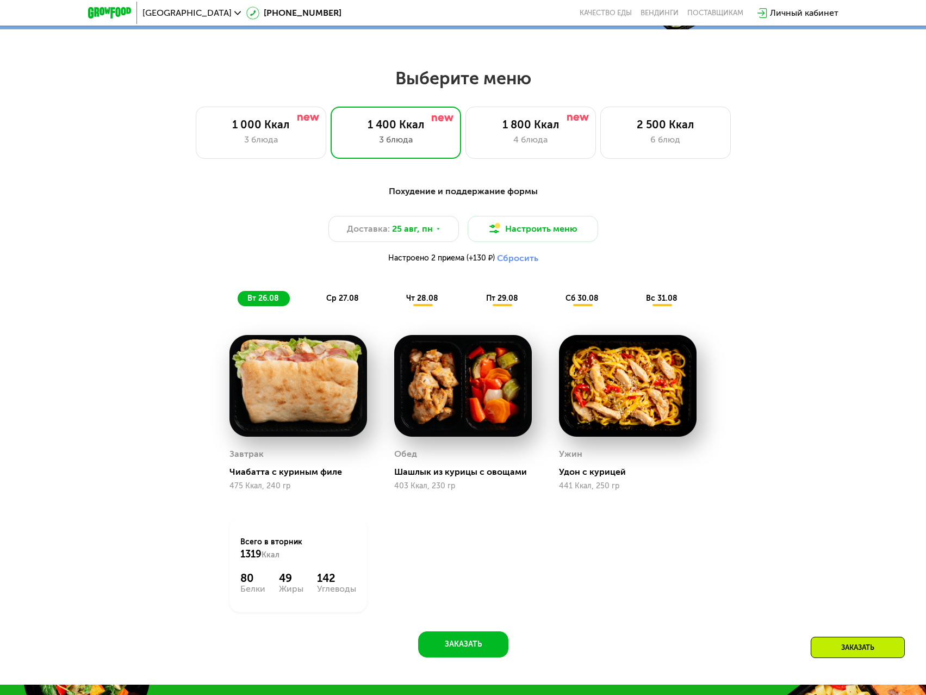
click at [396, 296] on div "ср 27.08" at bounding box center [422, 298] width 53 height 15
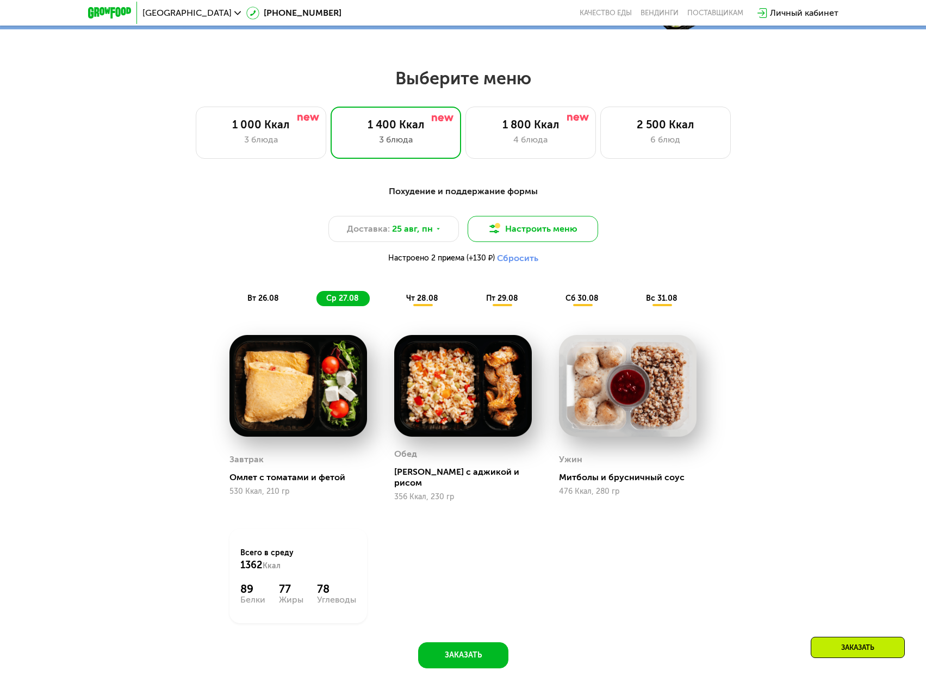
click at [523, 235] on button "Настроить меню" at bounding box center [533, 229] width 130 height 26
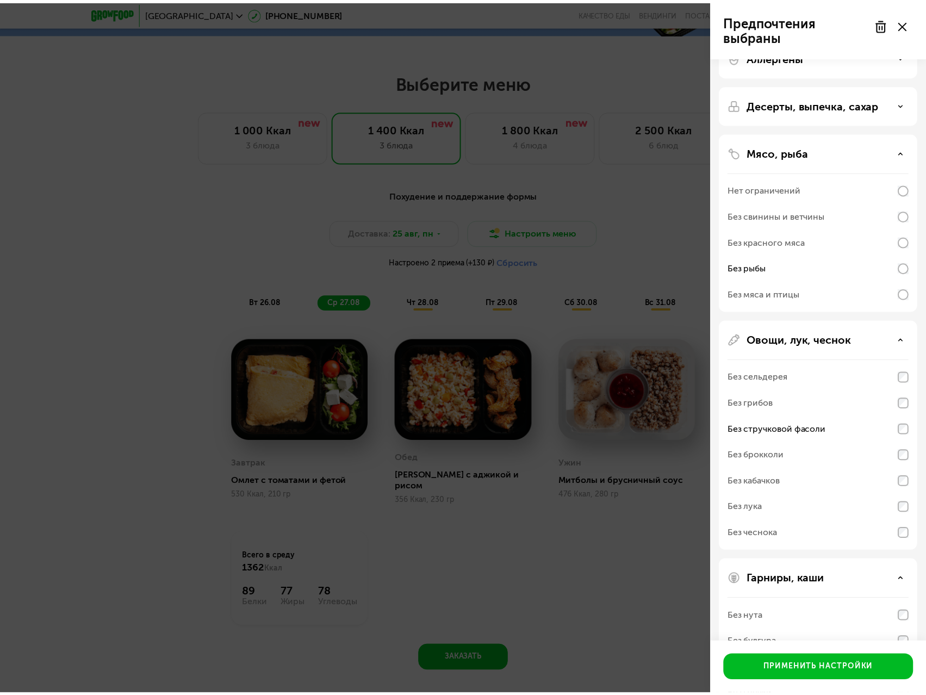
scroll to position [135, 0]
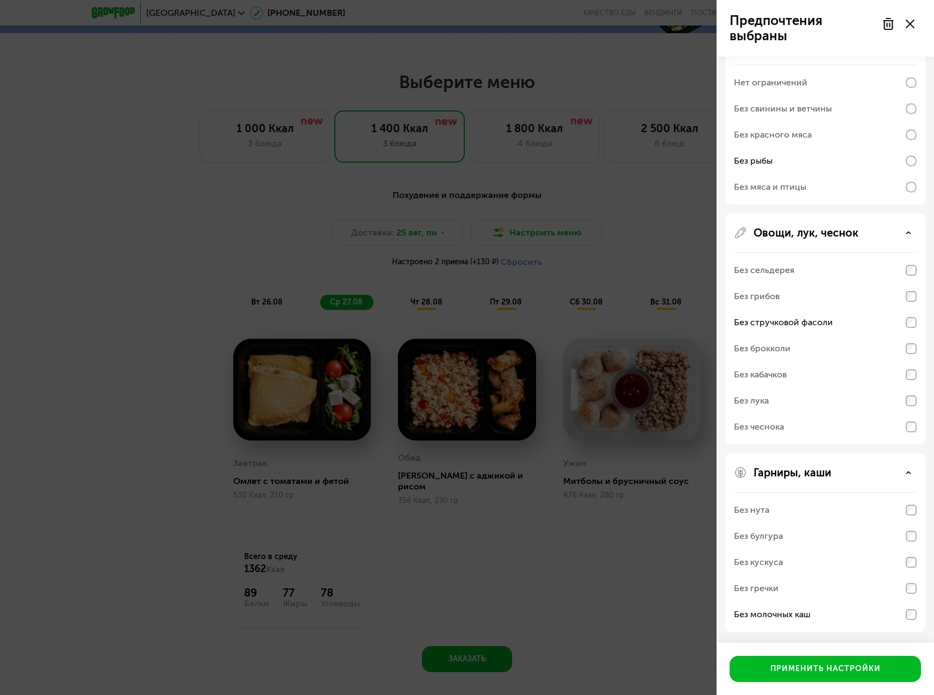
click at [654, 630] on div "Предпочтения выбраны Аллергены Десерты, выпечка, сахар Мясо, рыба Нет ограничен…" at bounding box center [467, 347] width 934 height 695
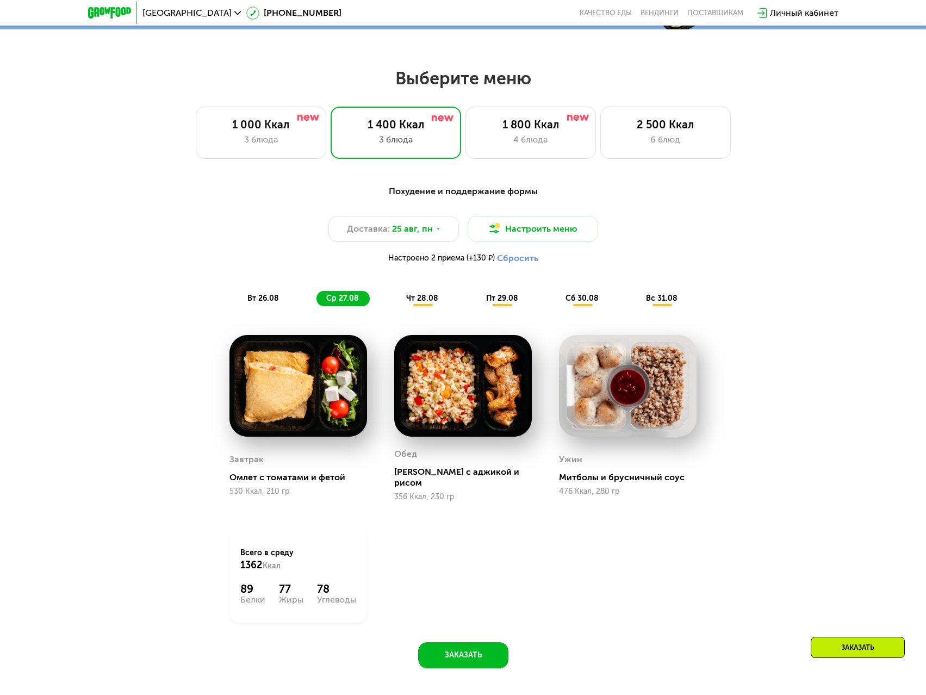
click at [316, 306] on div "вт 26.08" at bounding box center [342, 298] width 53 height 15
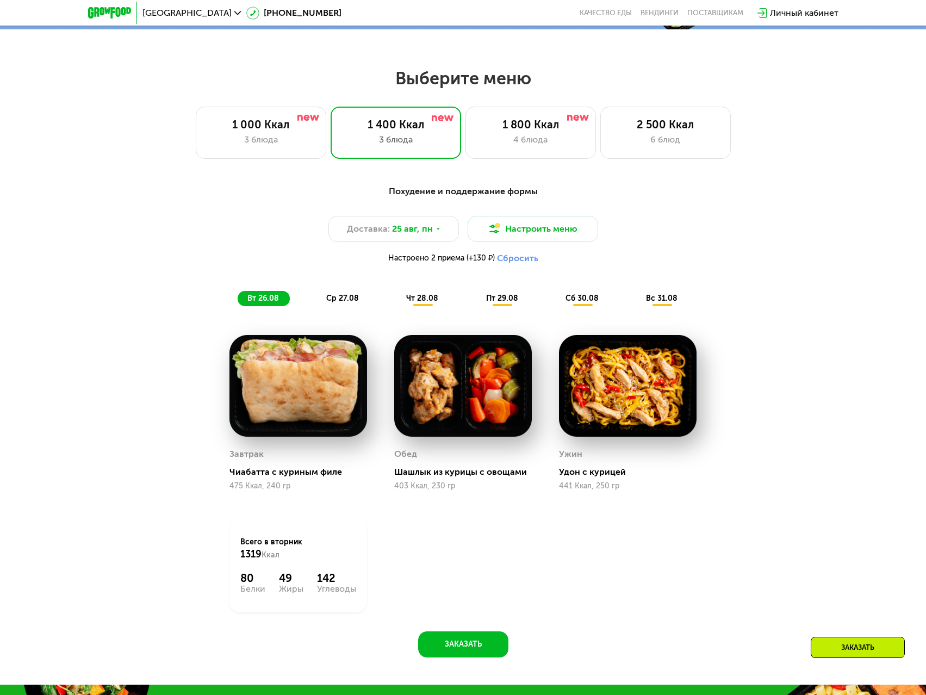
click at [396, 306] on div "ср 27.08" at bounding box center [422, 298] width 53 height 15
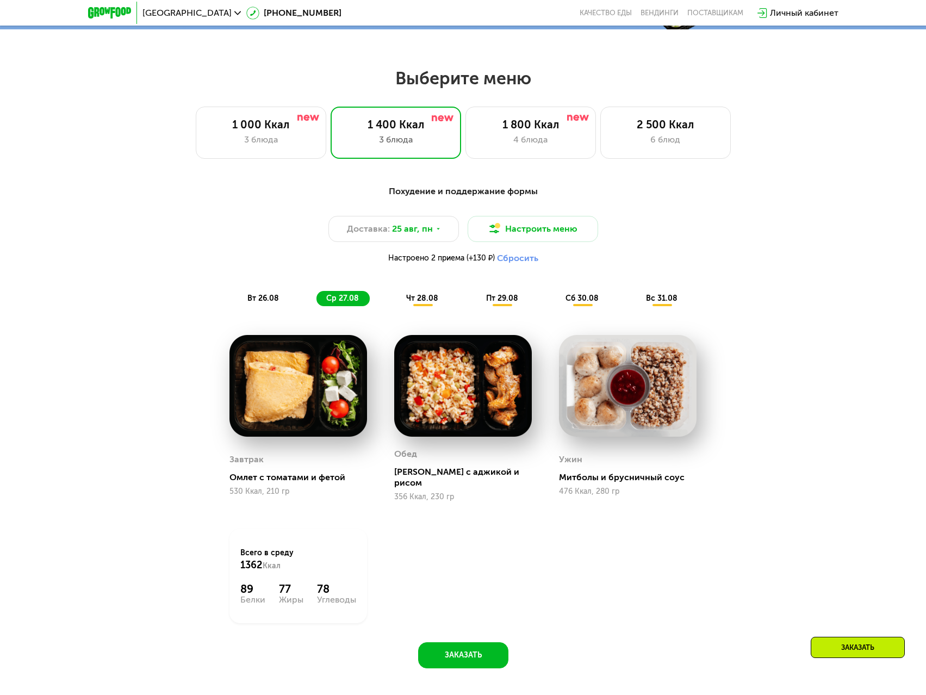
click at [432, 302] on span "чт 28.08" at bounding box center [422, 298] width 32 height 9
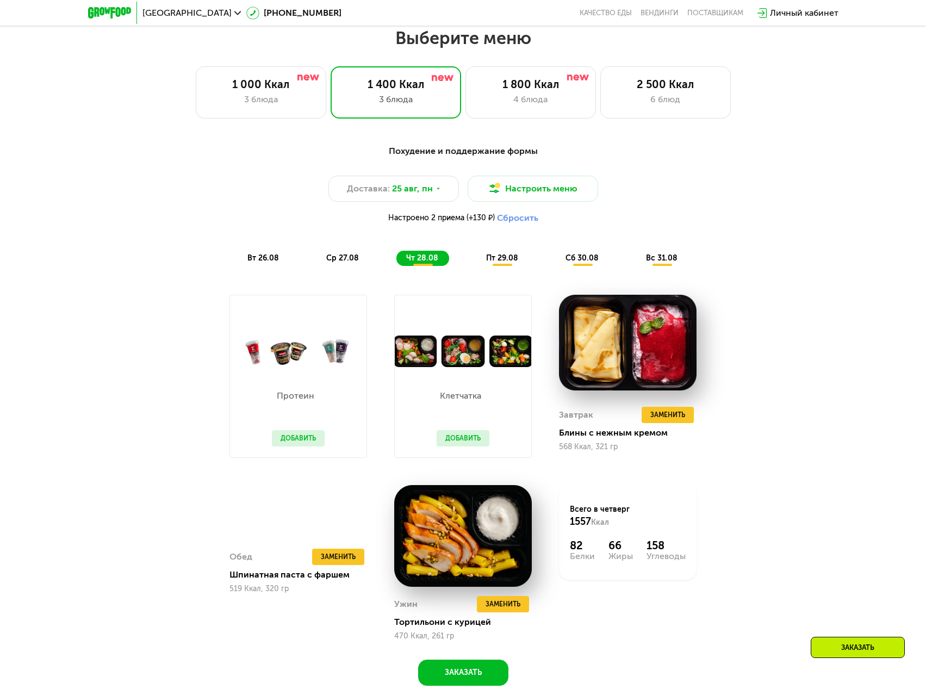
scroll to position [489, 0]
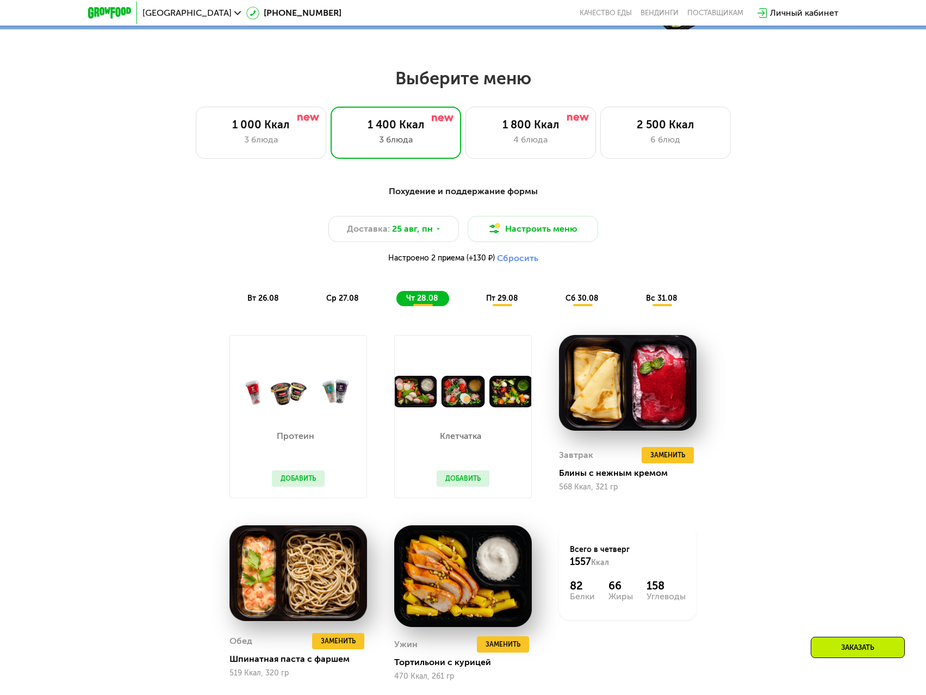
click at [333, 303] on span "ср 27.08" at bounding box center [342, 298] width 33 height 9
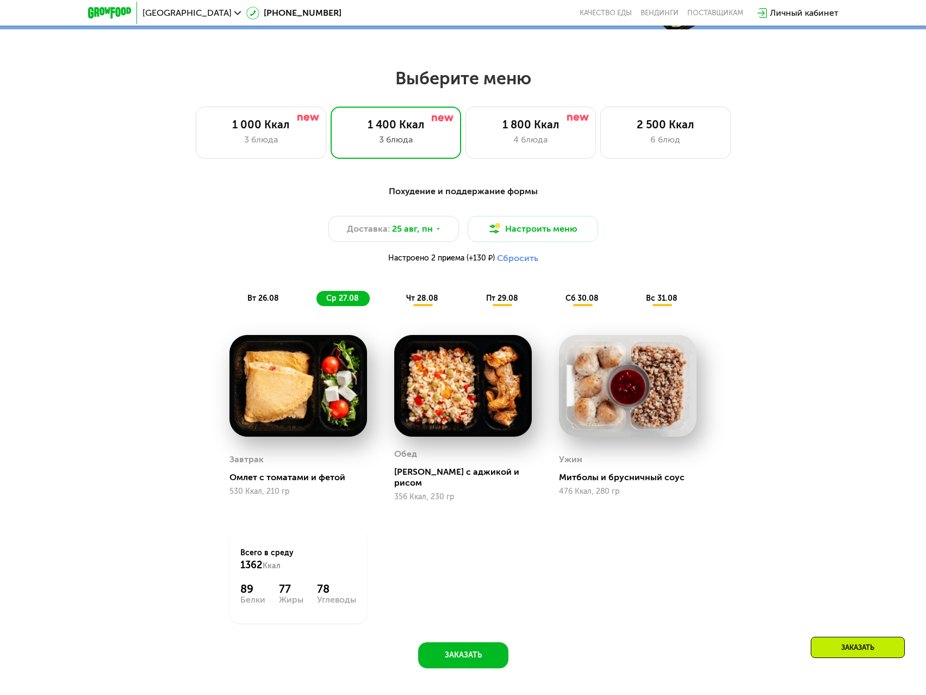
click at [316, 299] on div "вт 26.08" at bounding box center [342, 298] width 53 height 15
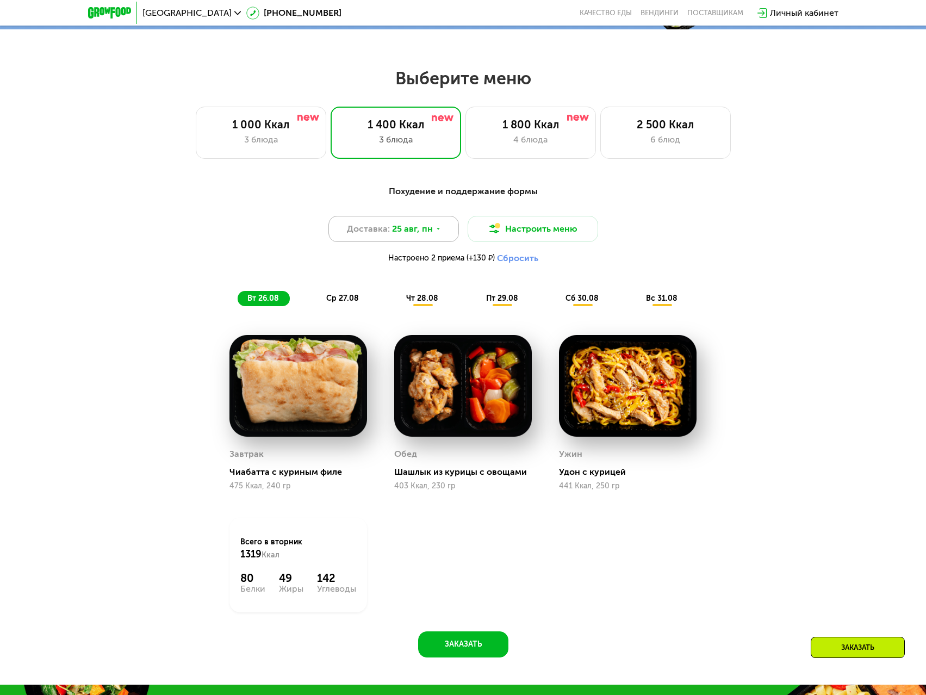
click at [435, 232] on icon at bounding box center [438, 229] width 7 height 7
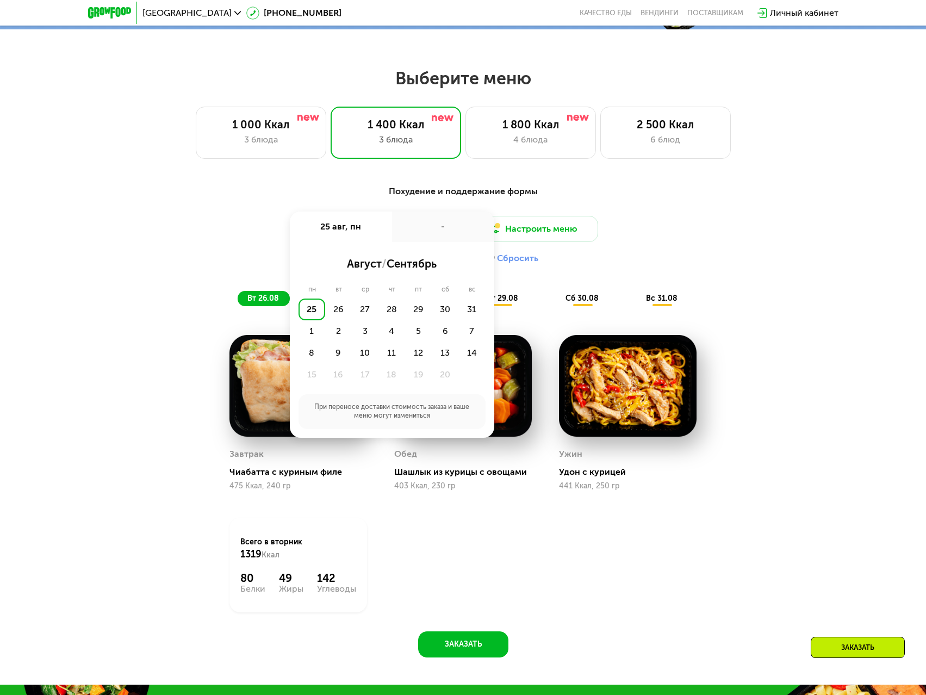
click at [244, 245] on div "Доставка: 25 авг, пн 25 авг, пн - август / сентябрь пн вт ср чт пт сб вс 25 26 …" at bounding box center [463, 242] width 644 height 53
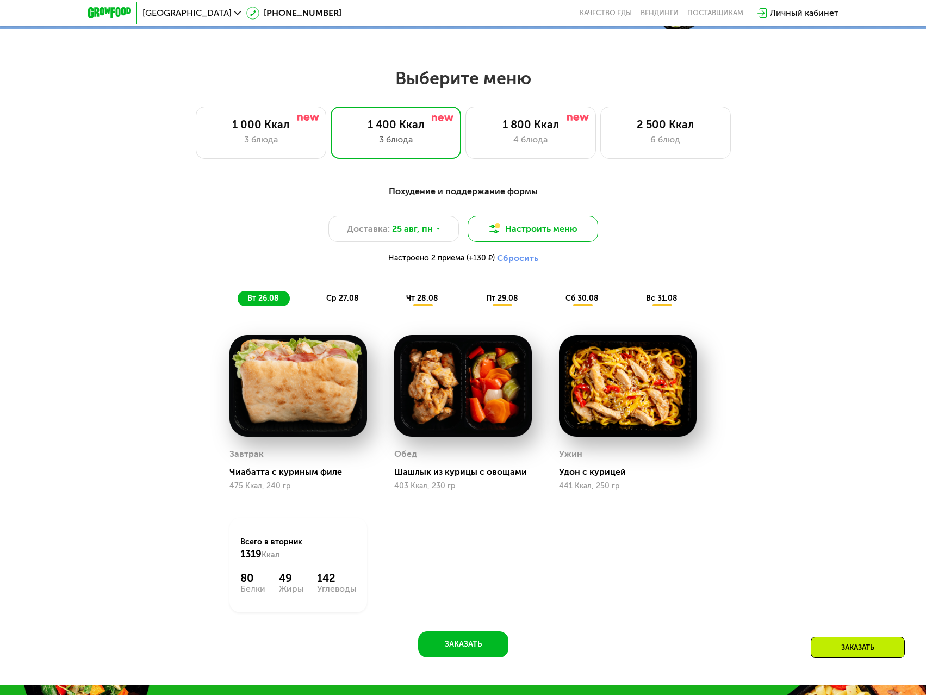
click at [532, 234] on button "Настроить меню" at bounding box center [533, 229] width 130 height 26
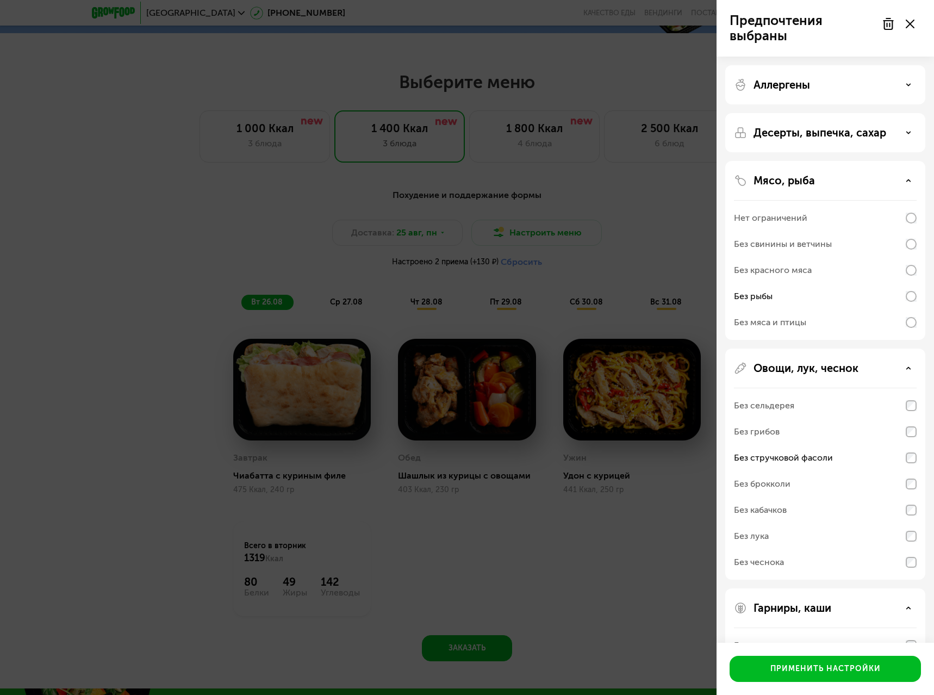
click at [631, 269] on div "Предпочтения выбраны Аллергены Десерты, выпечка, сахар Мясо, рыба Нет ограничен…" at bounding box center [467, 347] width 934 height 695
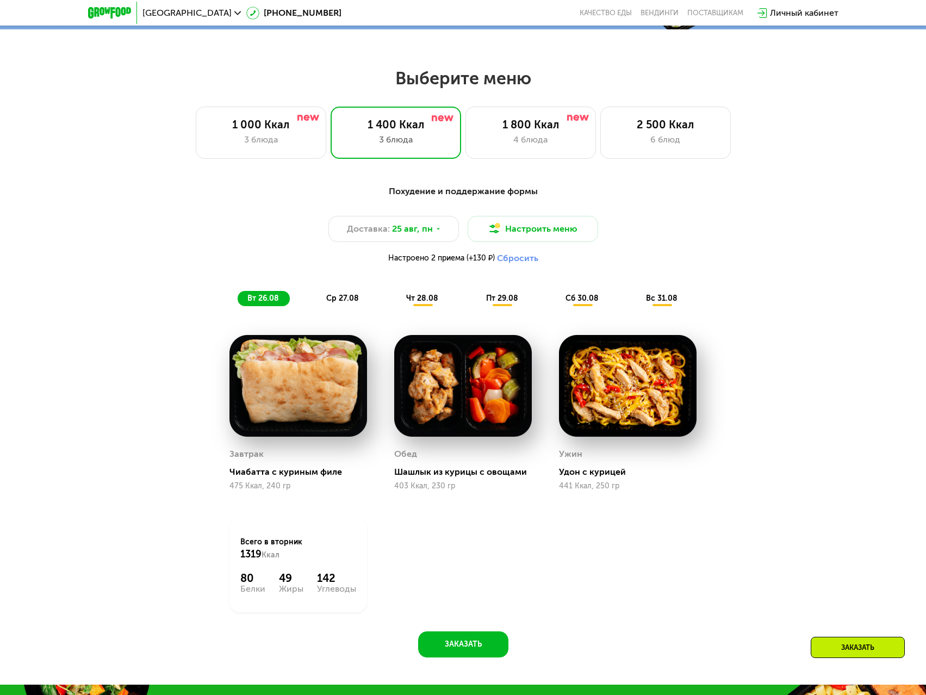
click at [346, 303] on span "ср 27.08" at bounding box center [342, 298] width 33 height 9
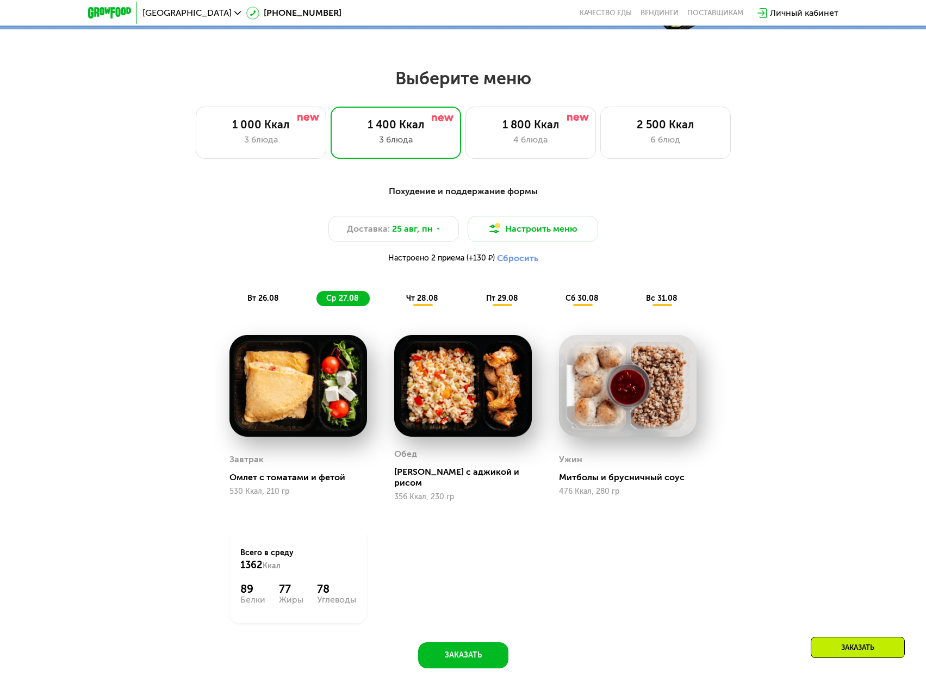
click at [429, 299] on span "чт 28.08" at bounding box center [422, 298] width 32 height 9
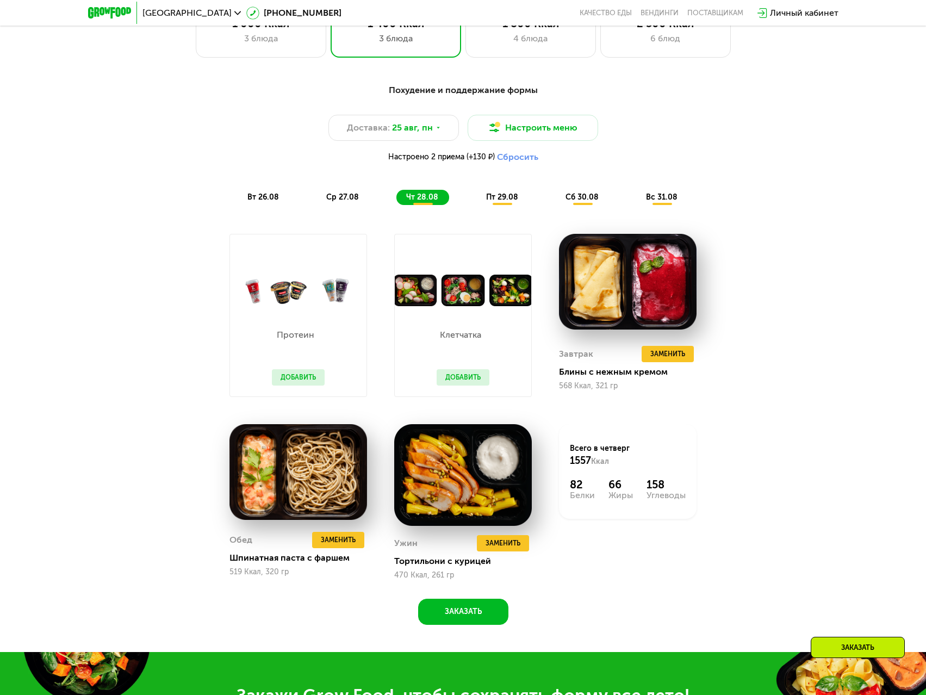
scroll to position [598, 0]
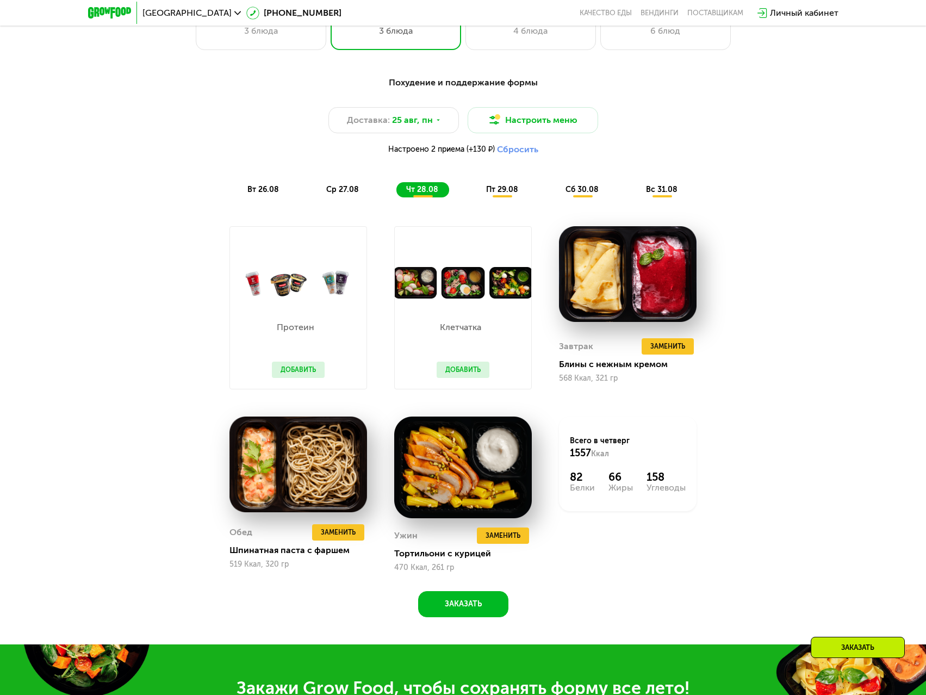
click at [315, 376] on button "Добавить" at bounding box center [298, 370] width 53 height 16
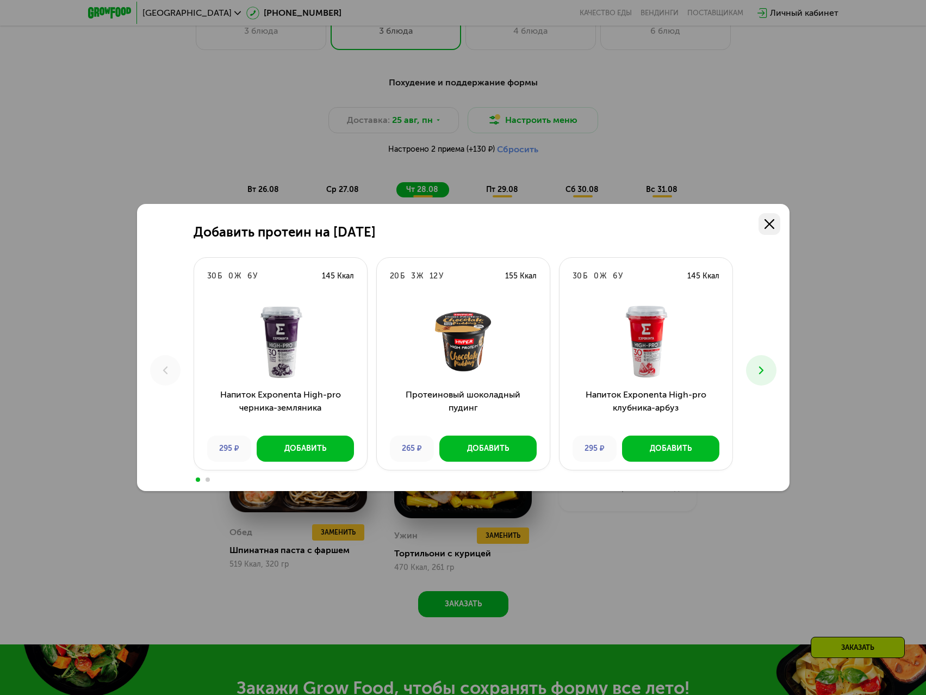
click at [771, 226] on use at bounding box center [769, 224] width 10 height 10
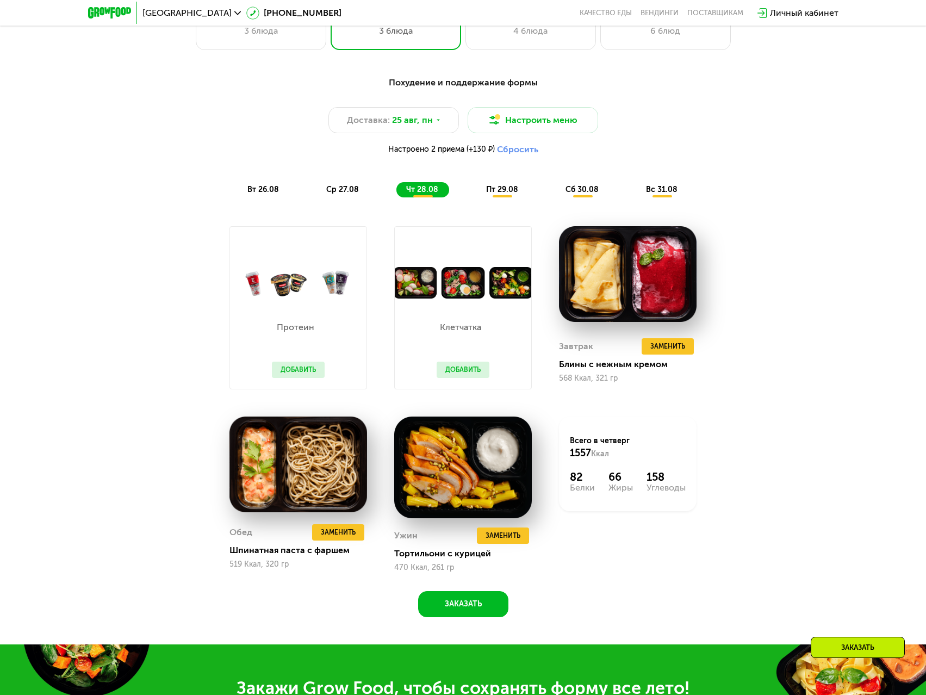
click at [454, 375] on button "Добавить" at bounding box center [463, 370] width 53 height 16
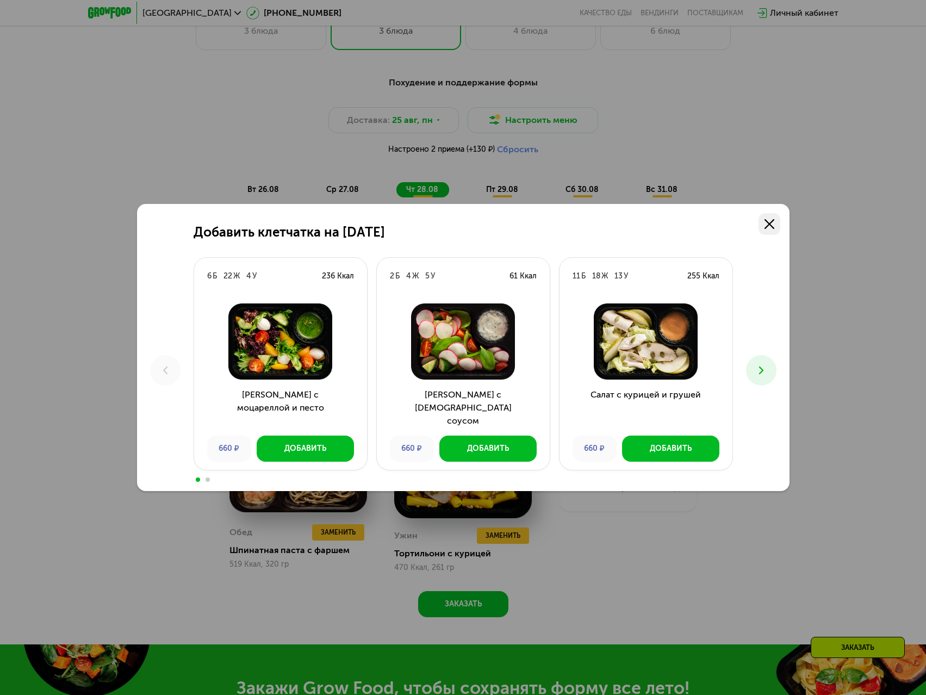
click at [769, 231] on link at bounding box center [769, 224] width 22 height 22
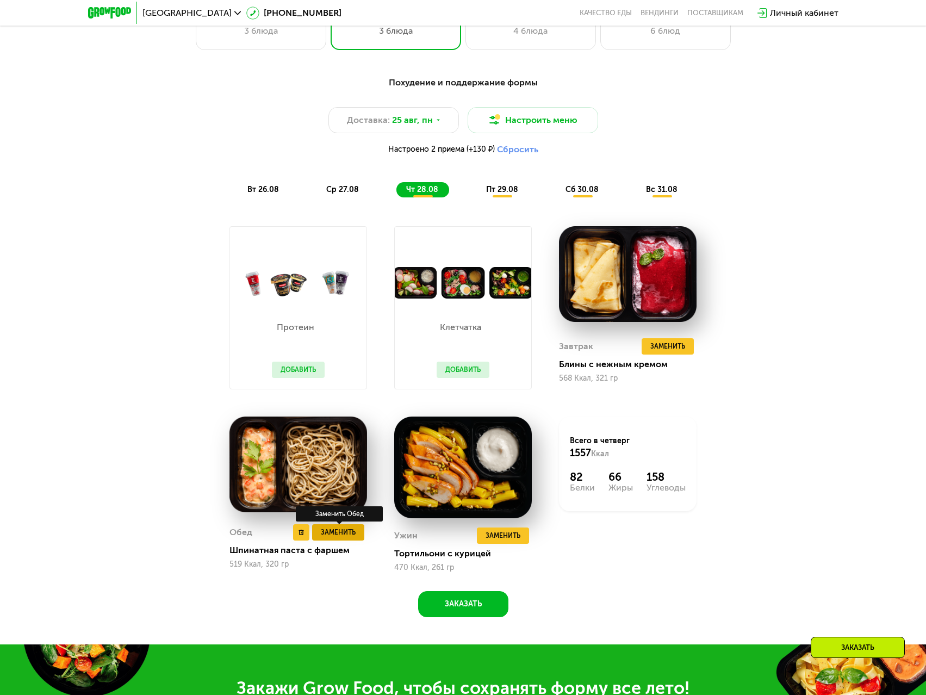
click at [325, 533] on span "Заменить" at bounding box center [338, 532] width 35 height 11
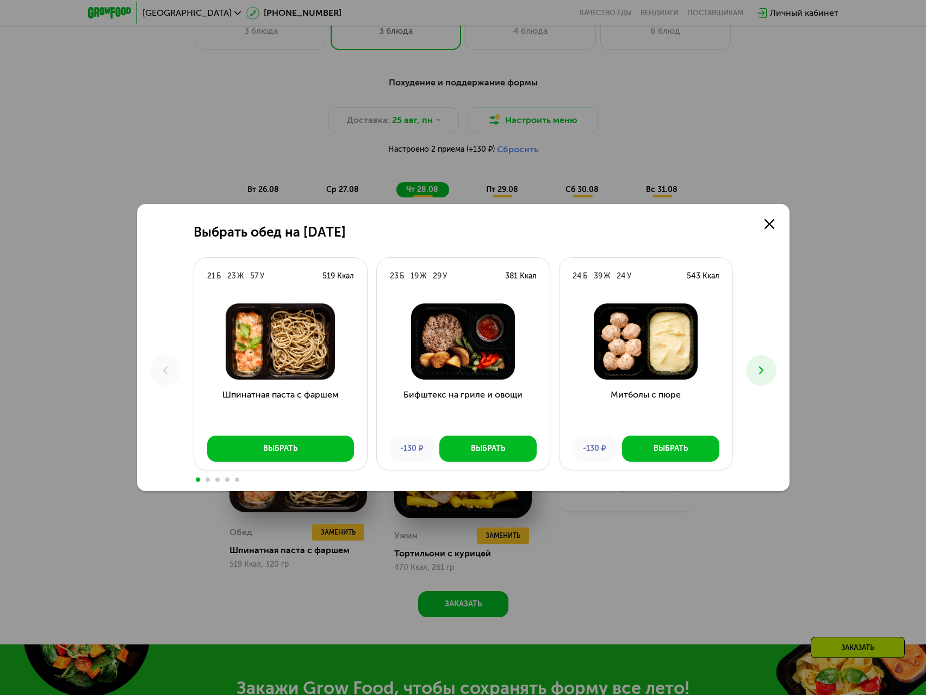
click at [763, 369] on icon at bounding box center [761, 370] width 13 height 13
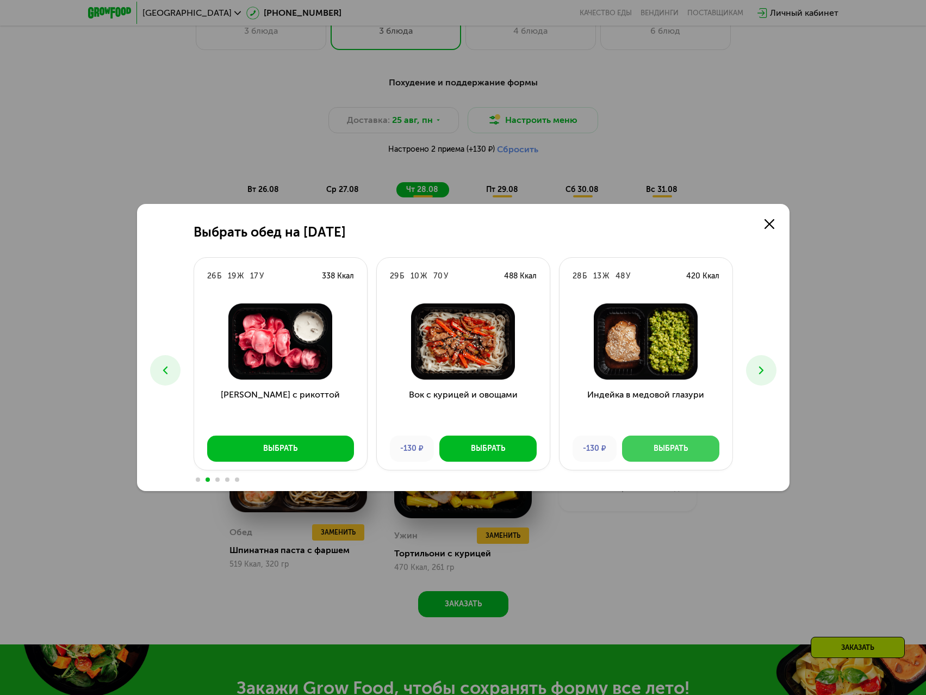
click at [684, 437] on button "Выбрать" at bounding box center [670, 448] width 97 height 26
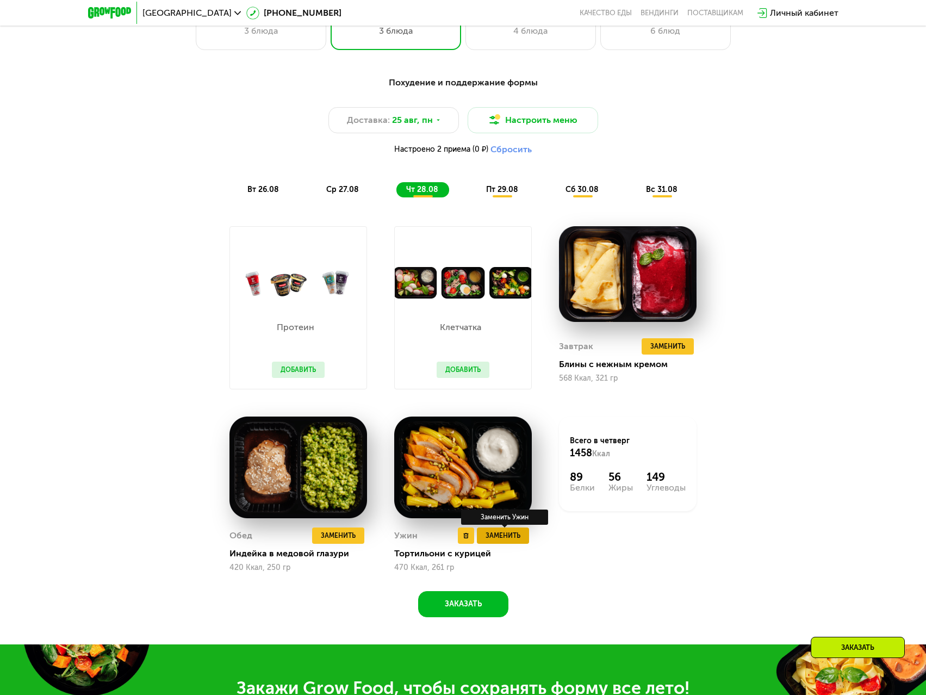
click at [497, 540] on span "Заменить" at bounding box center [502, 535] width 35 height 11
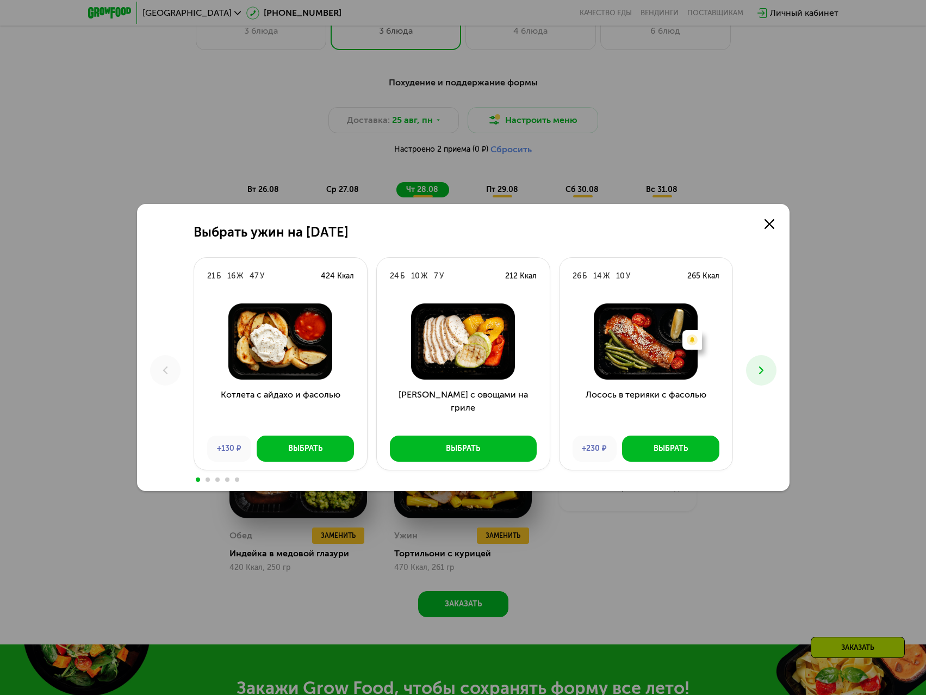
click at [751, 372] on button at bounding box center [761, 370] width 30 height 30
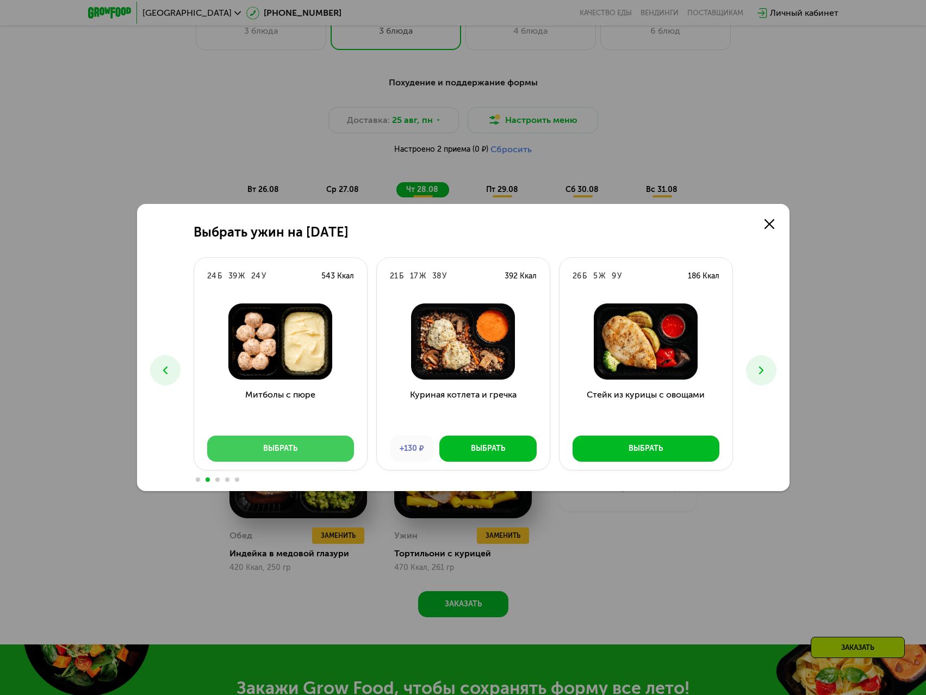
click at [295, 440] on button "Выбрать" at bounding box center [280, 448] width 147 height 26
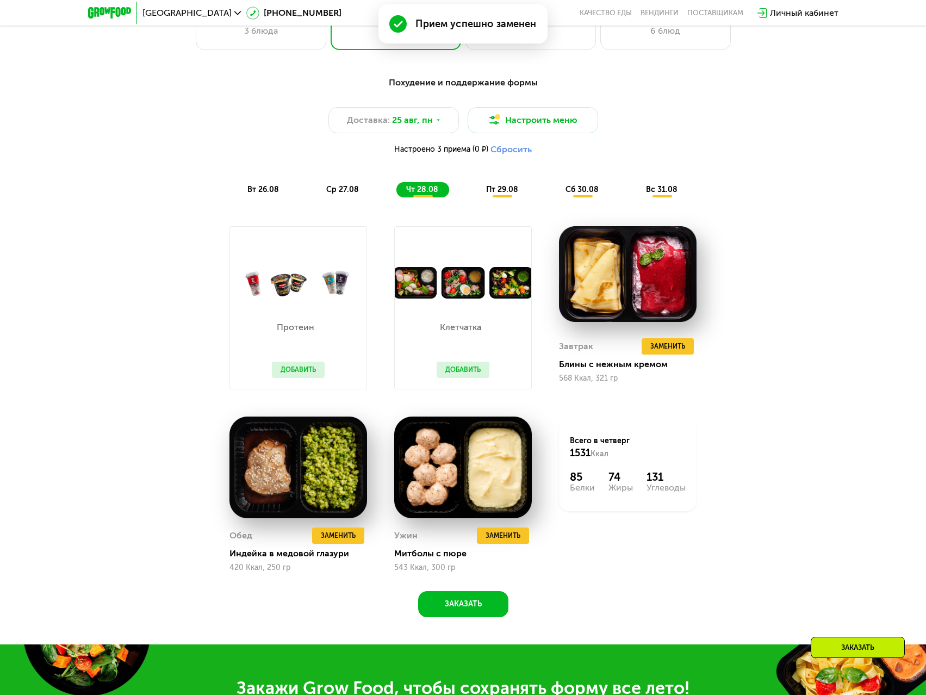
click at [505, 192] on span "пт 29.08" at bounding box center [502, 189] width 32 height 9
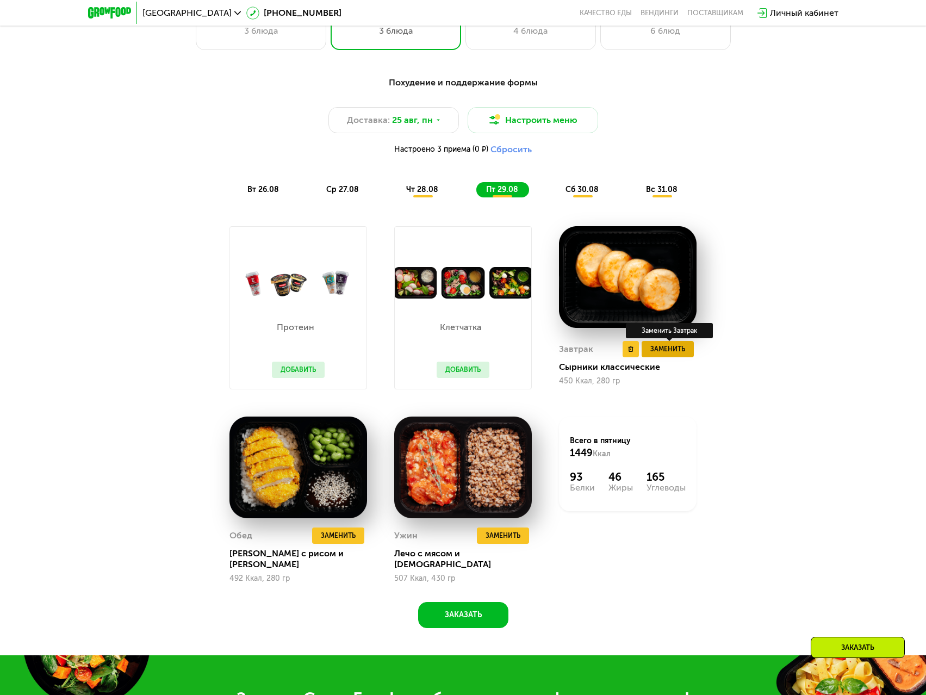
click at [672, 353] on span "Заменить" at bounding box center [667, 349] width 35 height 11
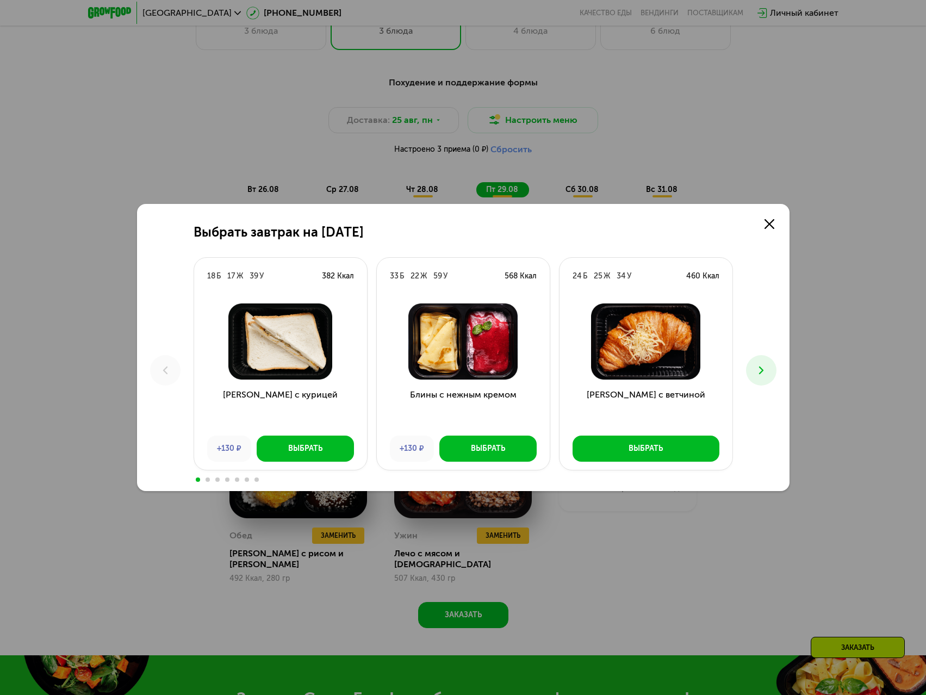
click at [756, 369] on icon at bounding box center [761, 370] width 13 height 13
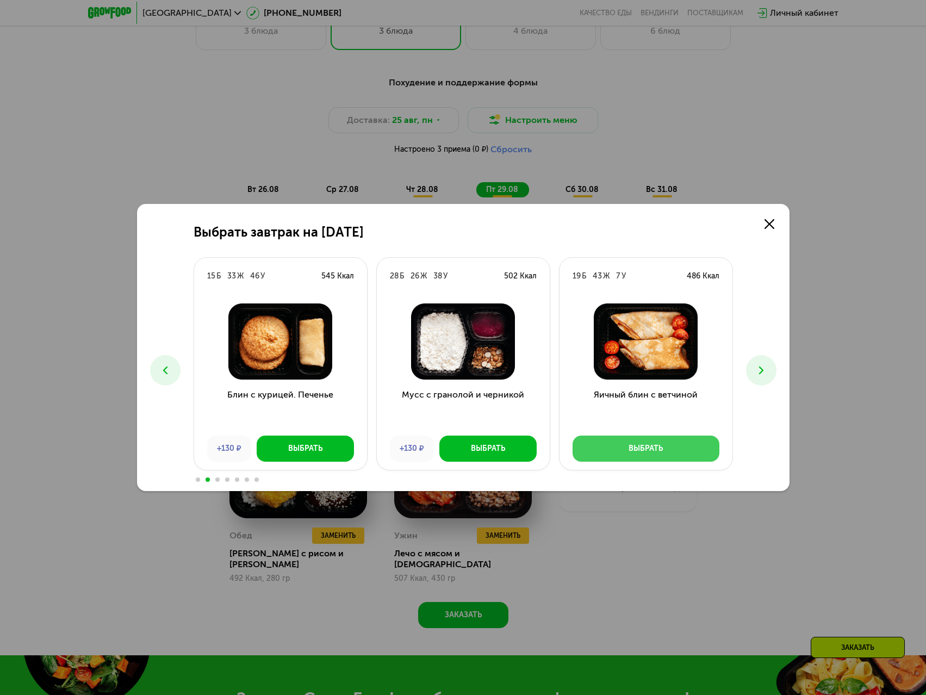
click at [662, 445] on div "Выбрать" at bounding box center [645, 448] width 34 height 11
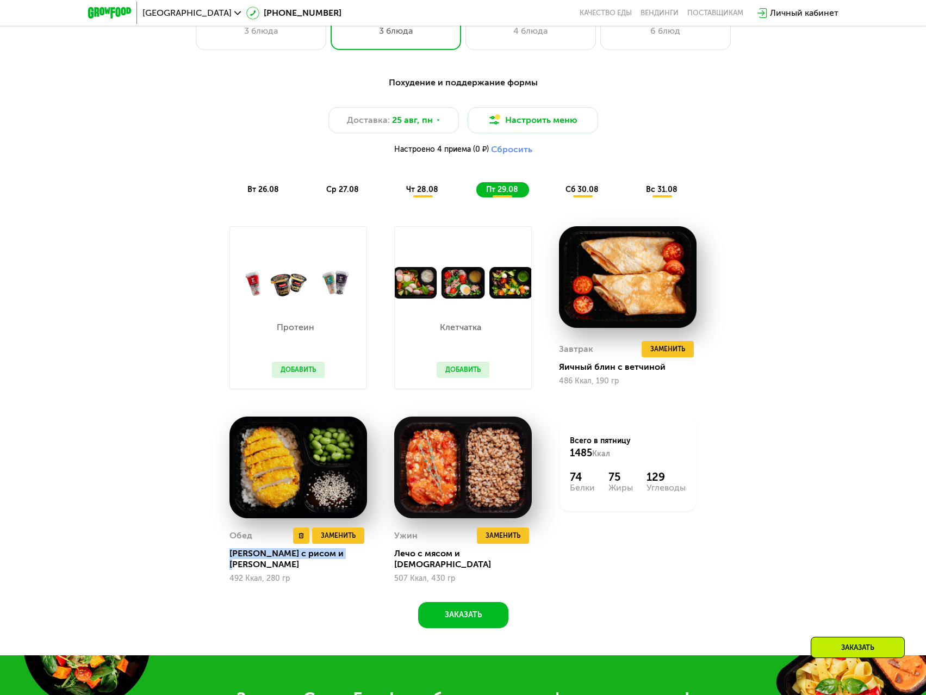
drag, startPoint x: 225, startPoint y: 556, endPoint x: 348, endPoint y: 561, distance: 123.5
click at [348, 561] on div "Обед Удалить Обед Заменить Заменить Обед Кацудон с рисом и эдамаме 492 Ккал, 28…" at bounding box center [298, 500] width 165 height 194
copy div "Кацудон с рисом и эдамаме"
click at [577, 194] on span "сб 30.08" at bounding box center [581, 189] width 33 height 9
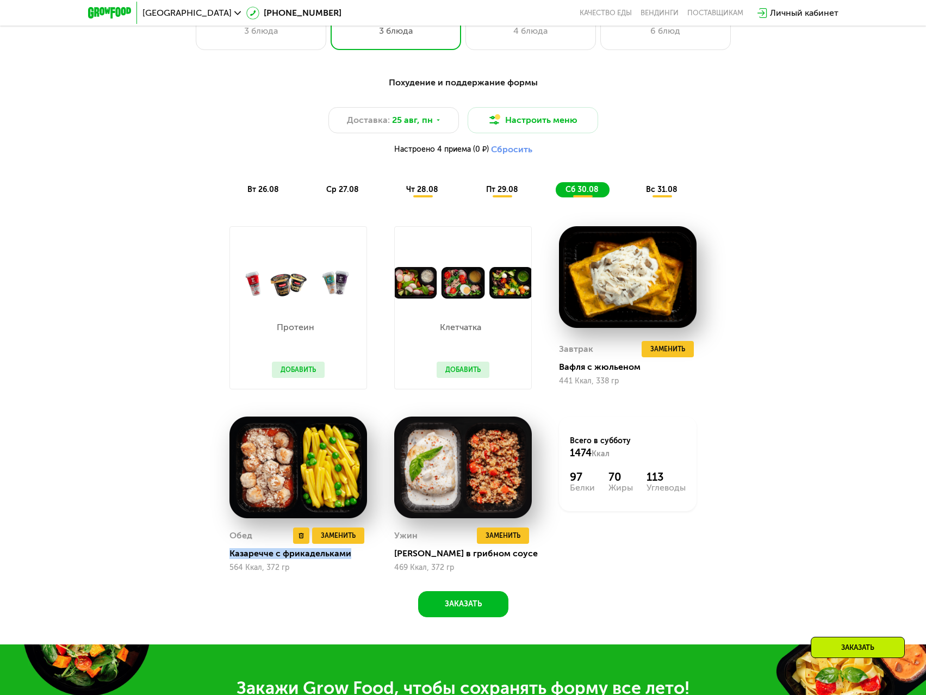
drag, startPoint x: 220, startPoint y: 555, endPoint x: 347, endPoint y: 556, distance: 127.2
click at [347, 556] on div "Обед Удалить Обед Заменить Заменить Обед Казаречче с фрикадельками 564 Ккал, 37…" at bounding box center [298, 494] width 165 height 183
copy div "Казаречче с фрикадельками"
click at [313, 477] on img at bounding box center [298, 467] width 138 height 102
click at [657, 191] on span "вс 31.08" at bounding box center [662, 189] width 32 height 9
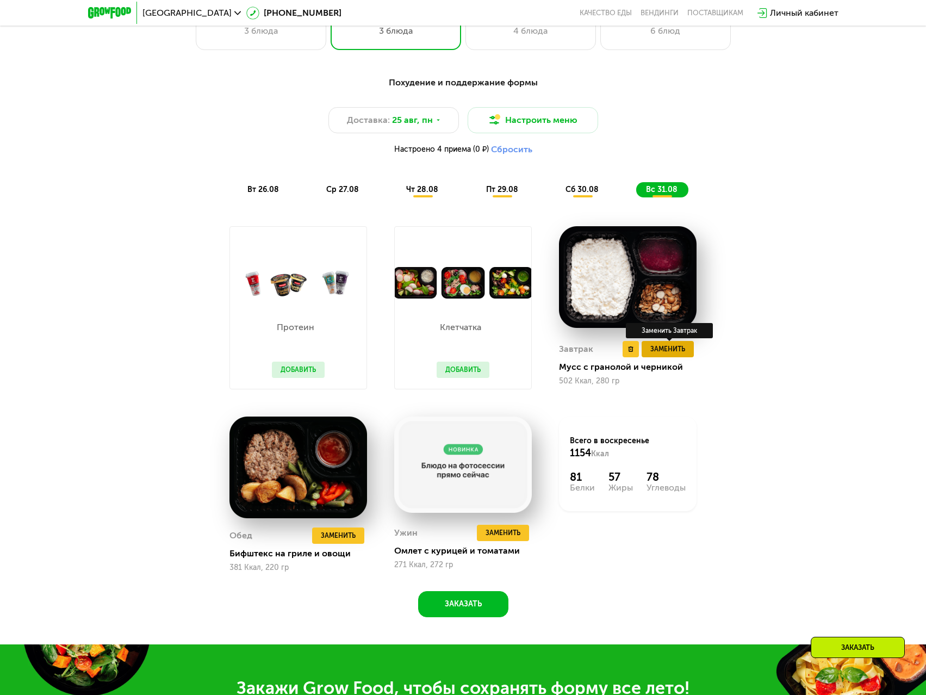
click at [689, 351] on button "Заменить" at bounding box center [668, 349] width 52 height 16
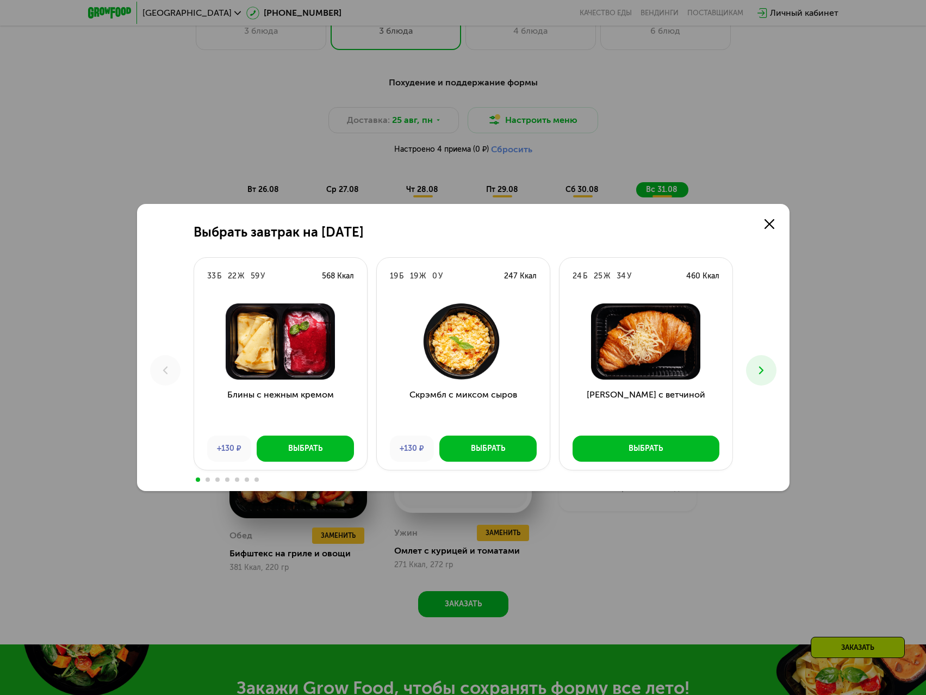
click at [762, 371] on use at bounding box center [760, 370] width 4 height 8
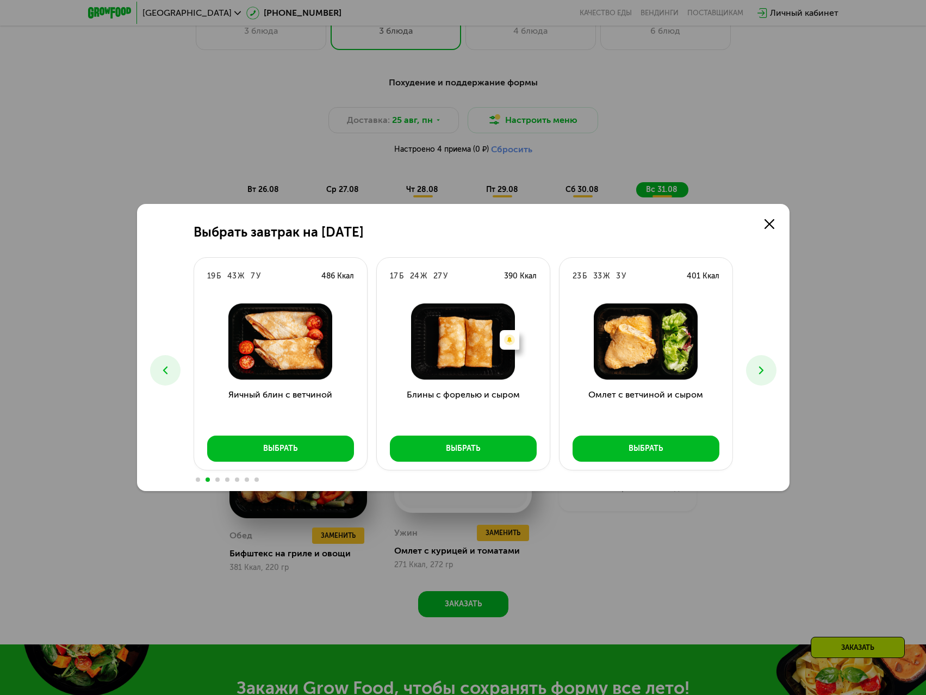
click at [762, 369] on use at bounding box center [760, 370] width 4 height 8
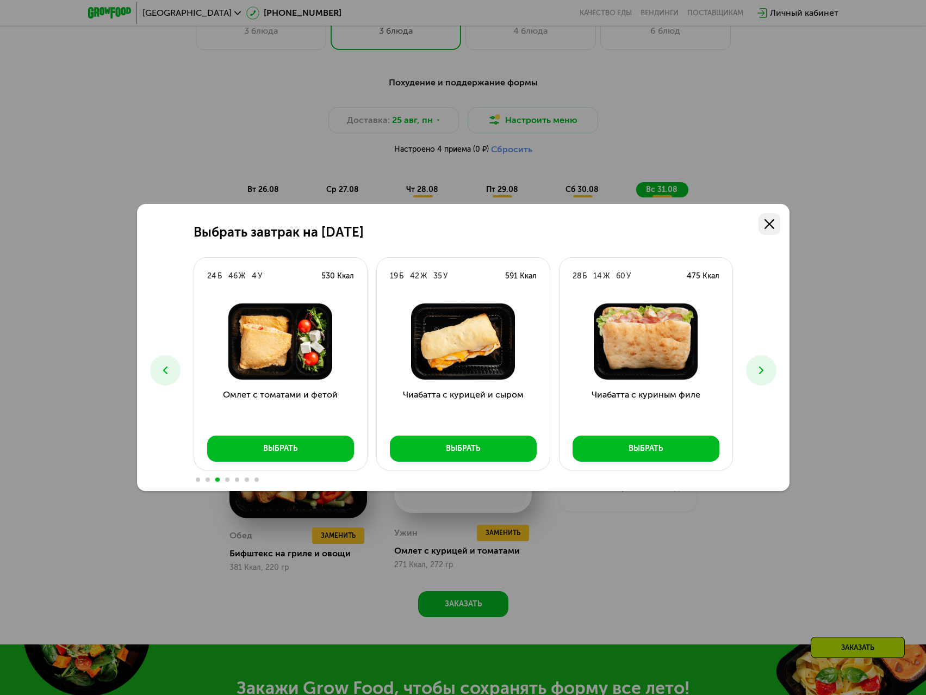
click at [766, 228] on use at bounding box center [769, 224] width 10 height 10
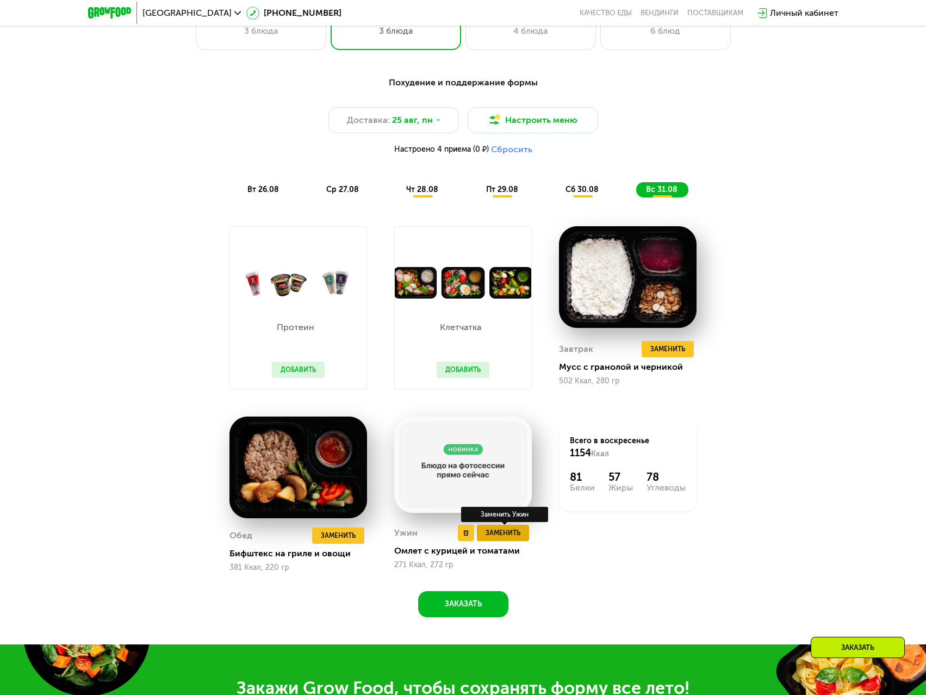
click at [507, 533] on span "Заменить" at bounding box center [502, 532] width 35 height 11
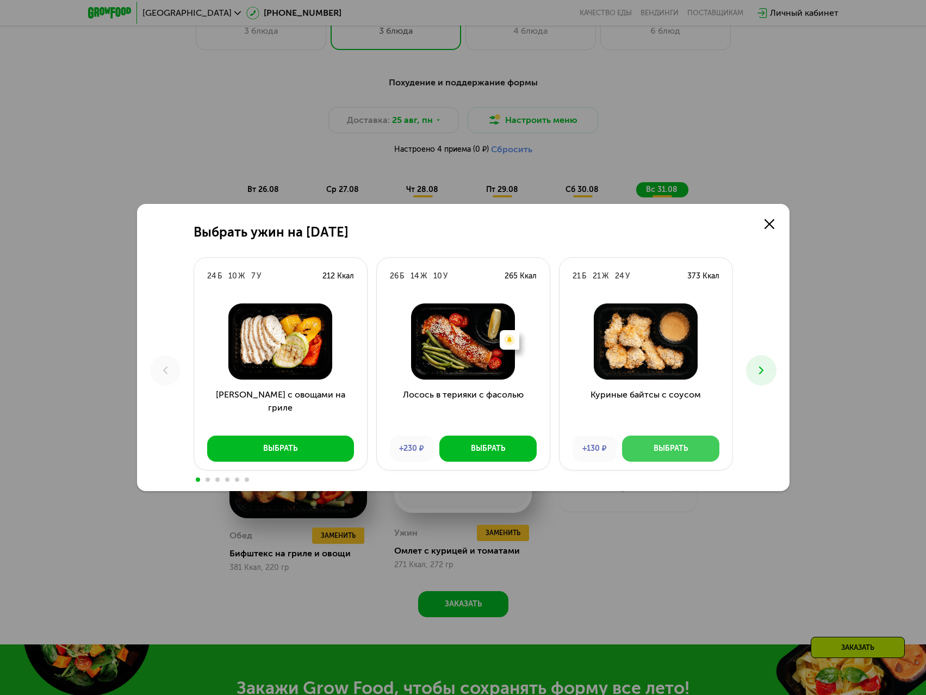
click at [693, 446] on button "Выбрать" at bounding box center [670, 448] width 97 height 26
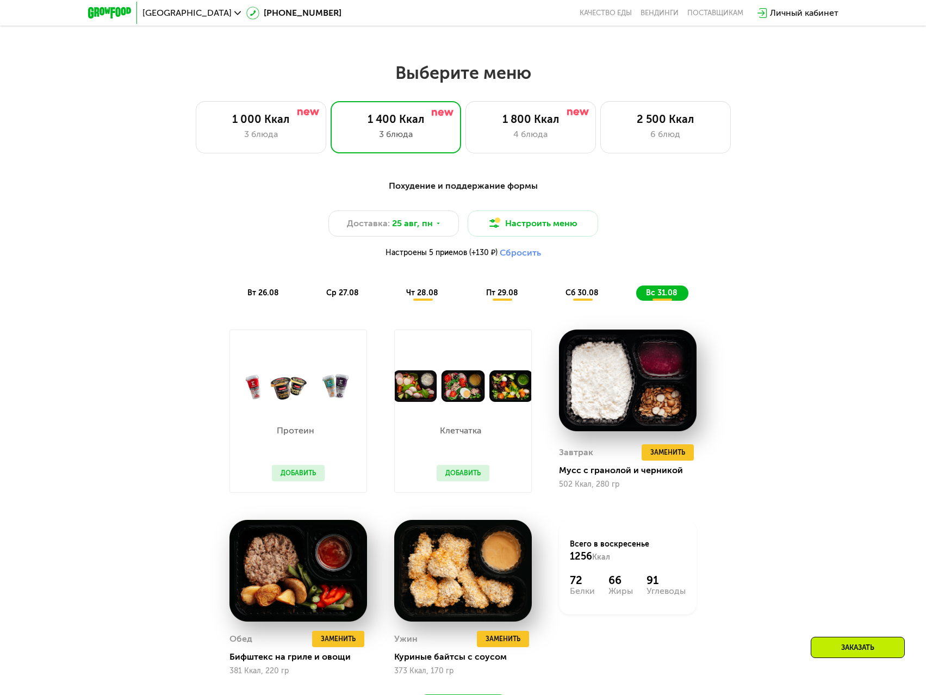
scroll to position [489, 0]
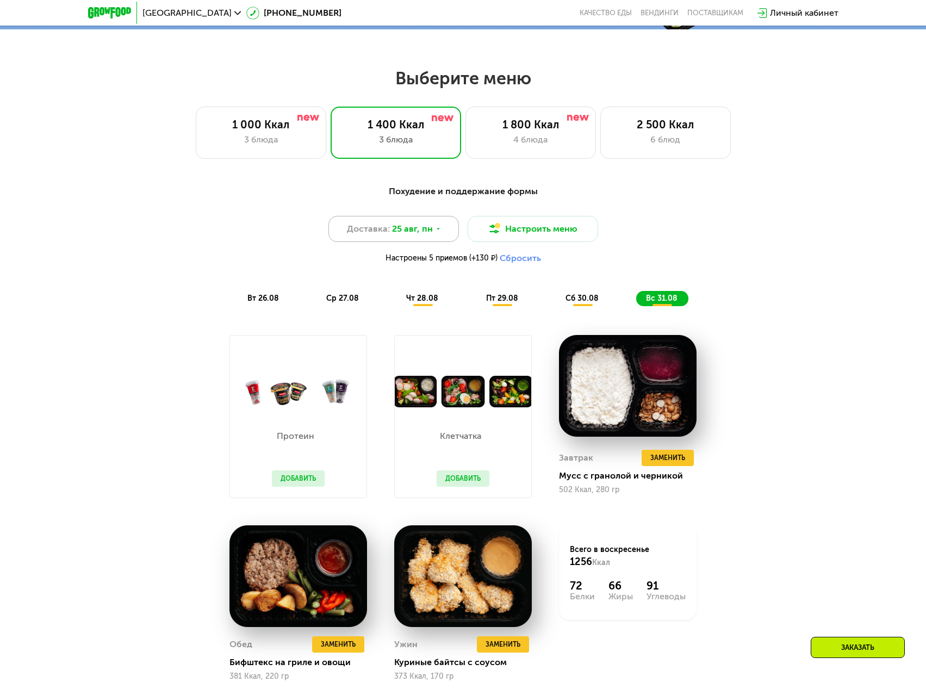
click at [443, 237] on div "Доставка: 25 авг, пн" at bounding box center [393, 229] width 130 height 26
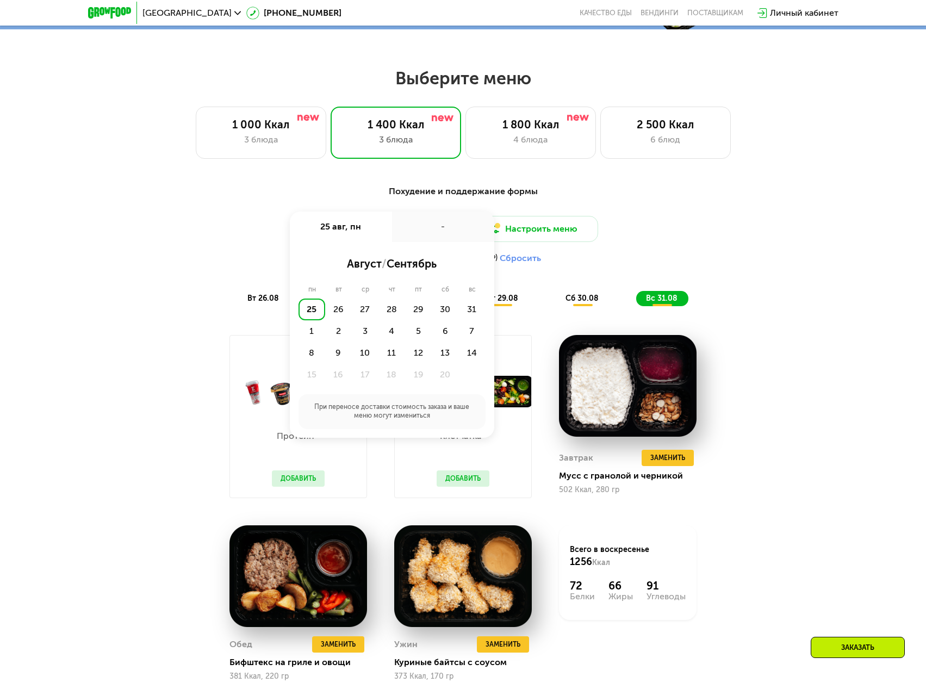
click at [844, 434] on div "Похудение и поддержание формы Доставка: 25 авг, пн 25 авг, пн - август / сентяб…" at bounding box center [463, 461] width 926 height 583
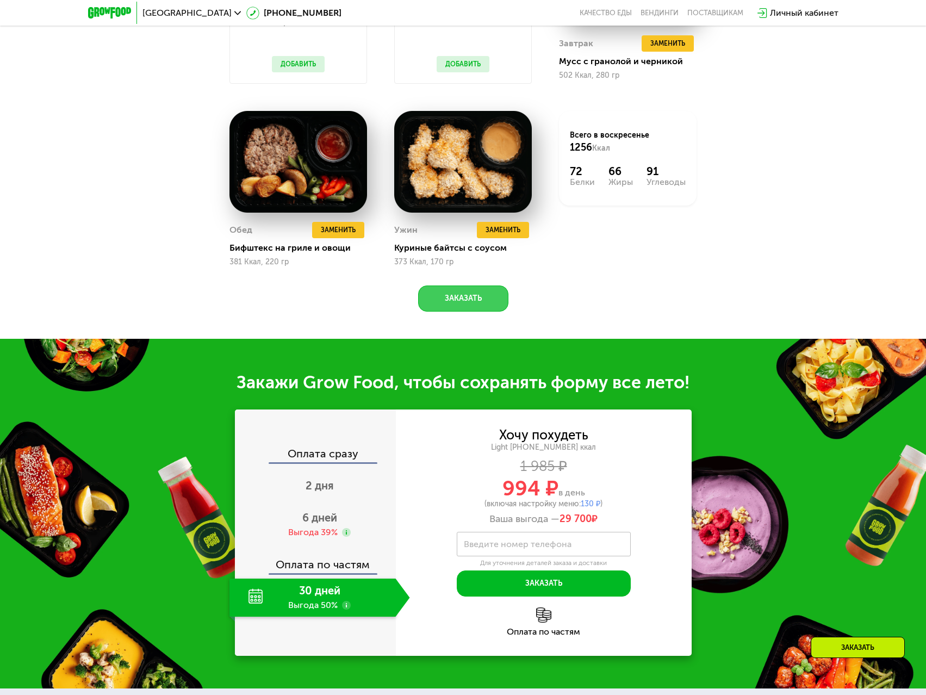
scroll to position [924, 0]
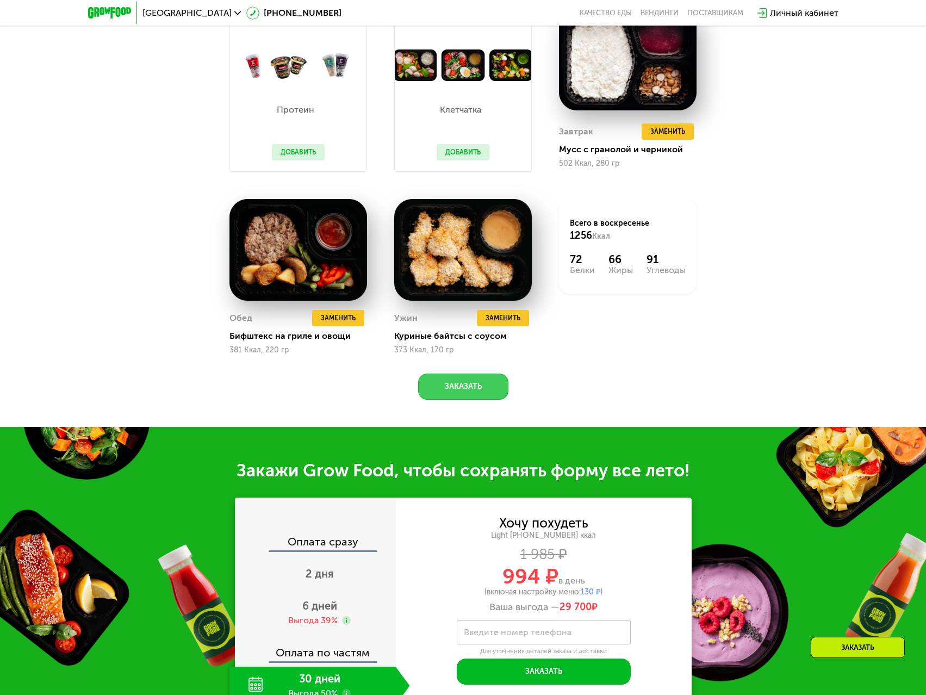
click at [462, 398] on button "Заказать" at bounding box center [463, 386] width 90 height 26
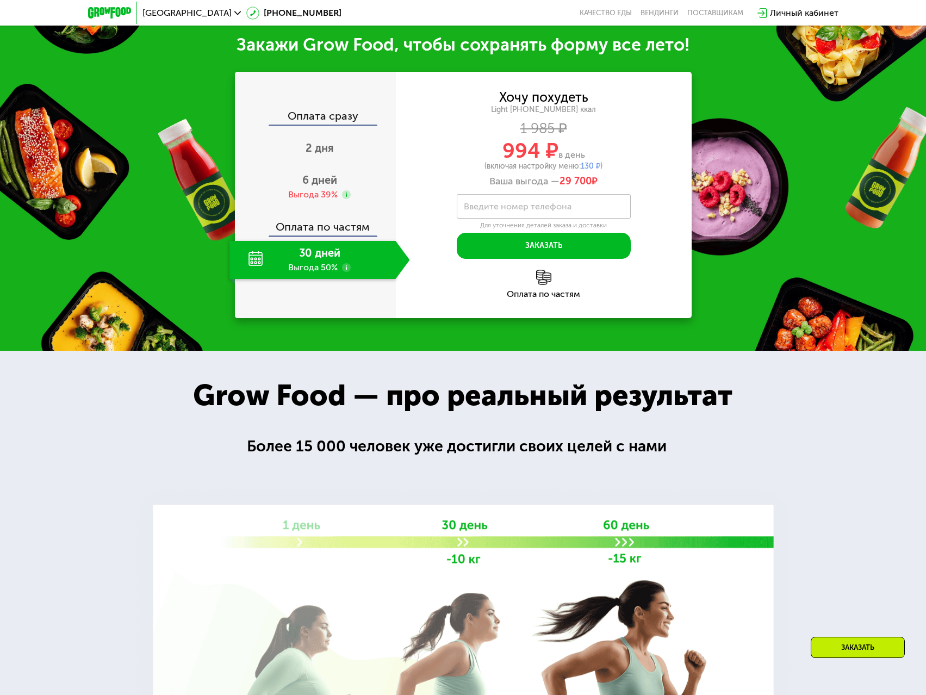
scroll to position [1246, 0]
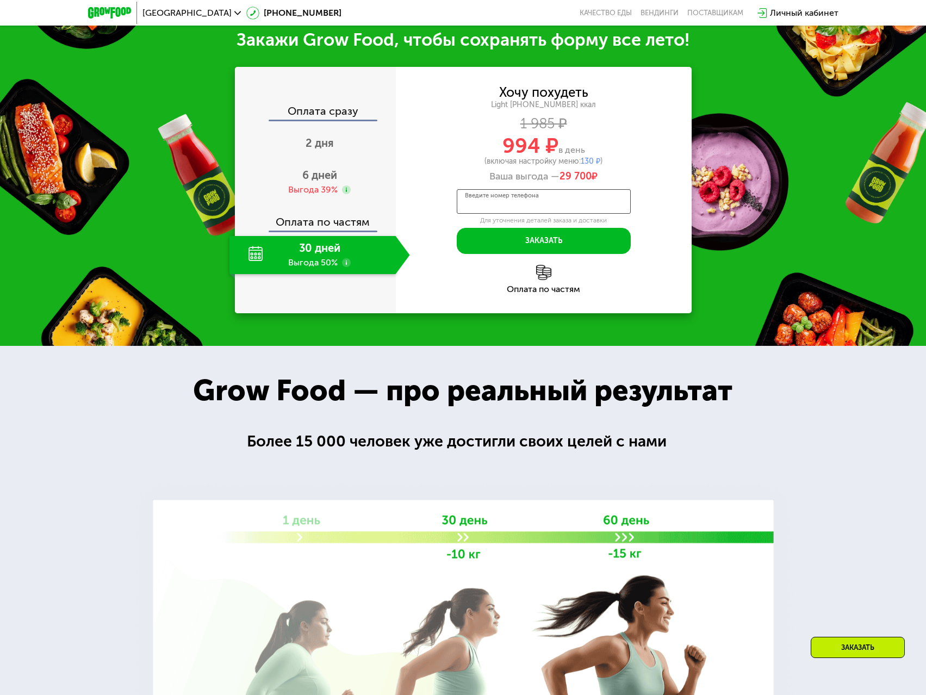
click at [572, 199] on input "Введите номер телефона" at bounding box center [544, 201] width 174 height 24
click at [582, 179] on span "29 700" at bounding box center [575, 176] width 32 height 12
click at [317, 147] on span "2 дня" at bounding box center [320, 142] width 28 height 13
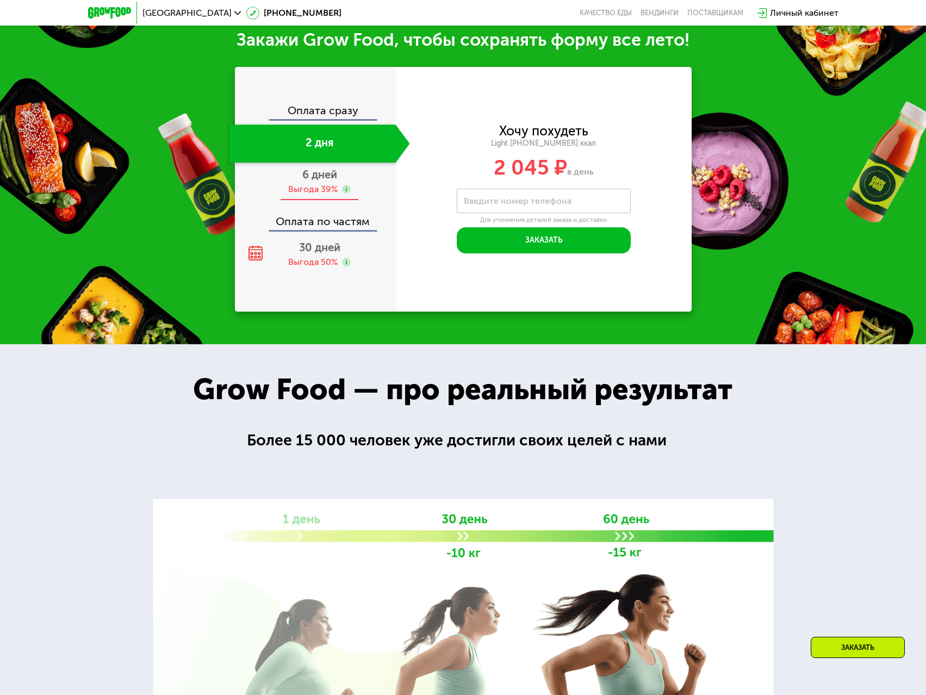
scroll to position [1150, 0]
click at [329, 179] on span "6 дней" at bounding box center [319, 174] width 35 height 13
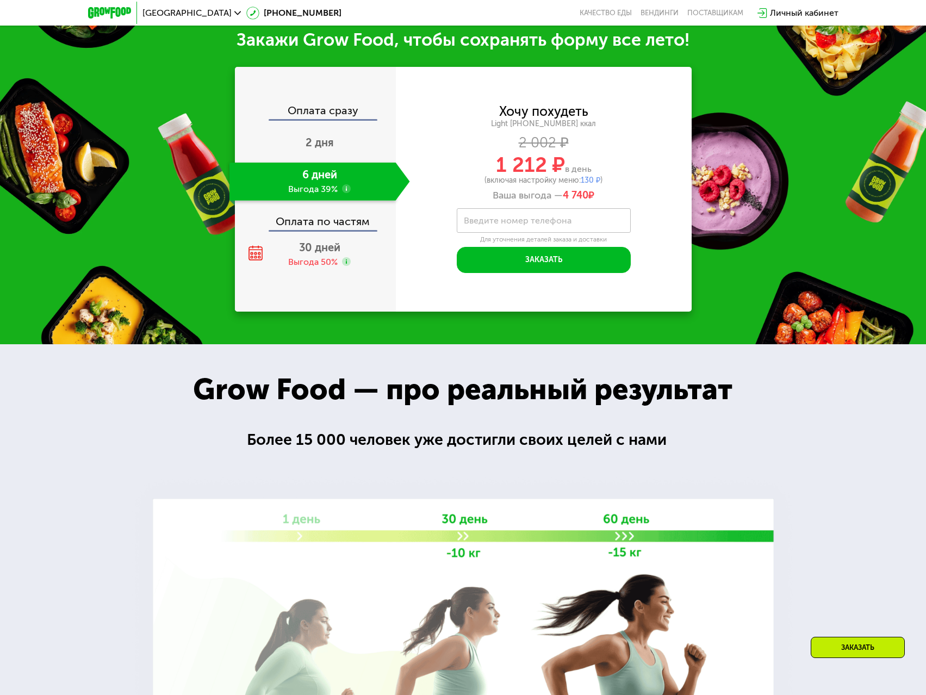
click at [326, 115] on div "Оплата сразу" at bounding box center [316, 112] width 160 height 14
click at [330, 115] on div "Оплата сразу" at bounding box center [316, 112] width 160 height 14
click at [321, 139] on span "2 дня" at bounding box center [320, 142] width 28 height 13
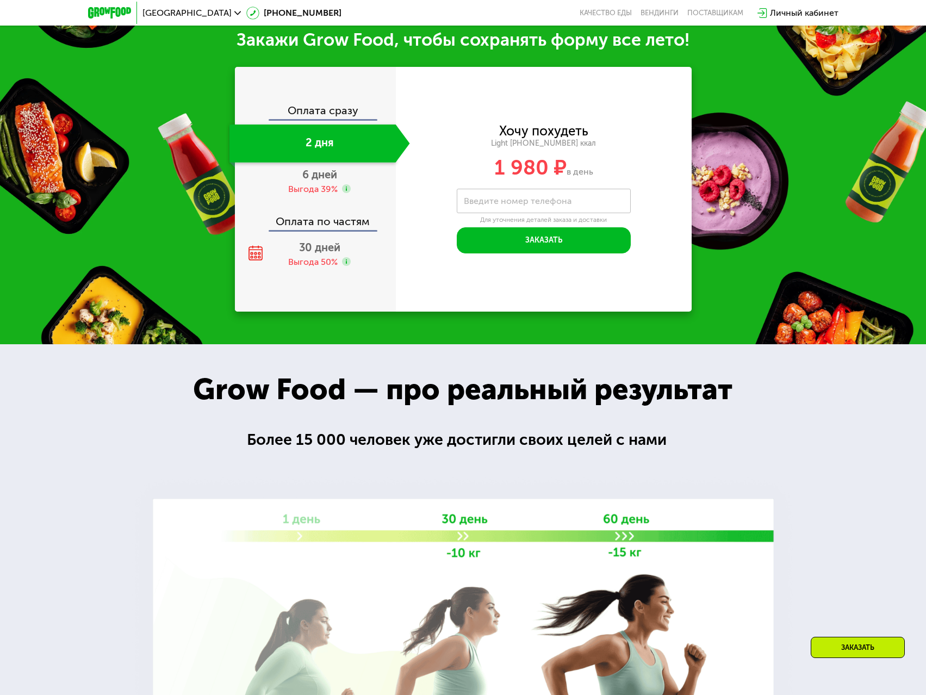
click at [335, 113] on div "Оплата сразу" at bounding box center [316, 112] width 160 height 14
click at [316, 224] on div "Оплата по частям" at bounding box center [316, 217] width 160 height 25
click at [324, 254] on span "30 дней" at bounding box center [319, 247] width 41 height 13
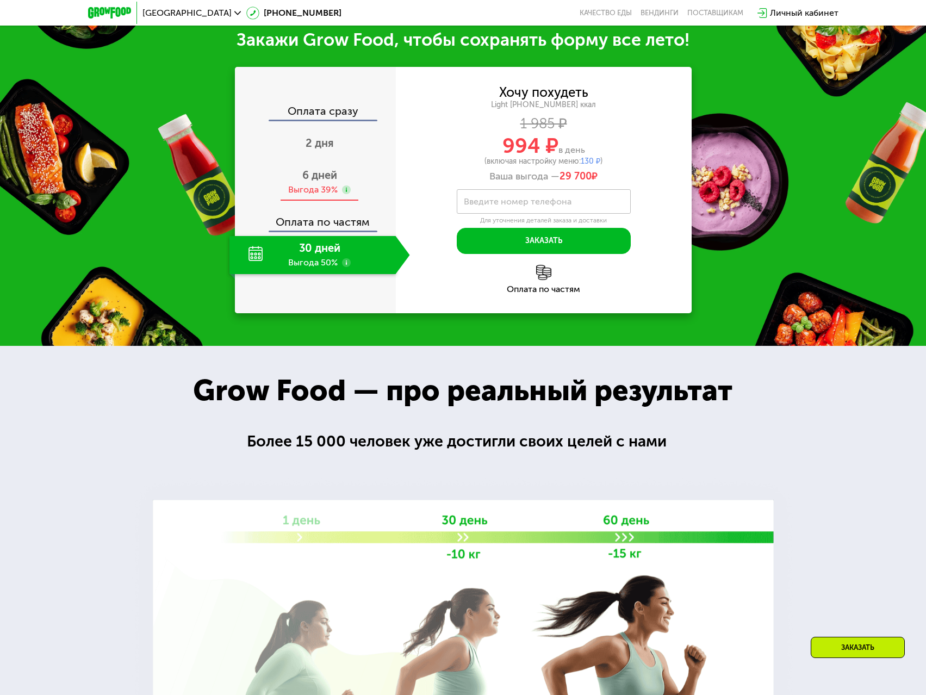
click at [307, 187] on div "6 дней Выгода 39%" at bounding box center [319, 182] width 180 height 38
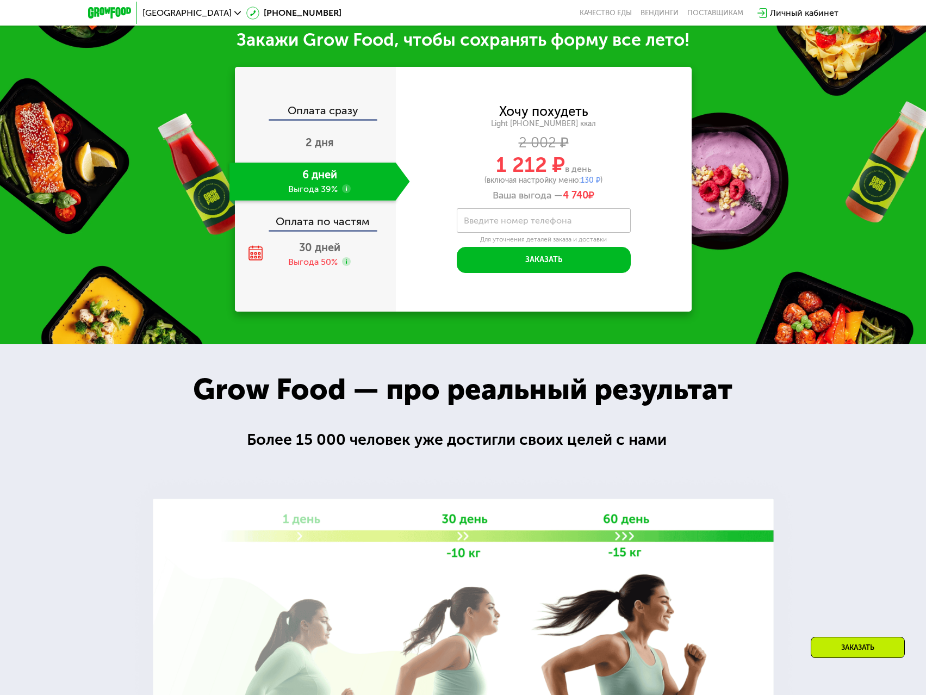
click at [507, 221] on label "Введите номер телефона" at bounding box center [518, 220] width 108 height 6
click at [507, 221] on input "Введите номер телефона" at bounding box center [544, 220] width 174 height 24
type input "**********"
click at [803, 15] on div "Личный кабинет" at bounding box center [804, 13] width 69 height 13
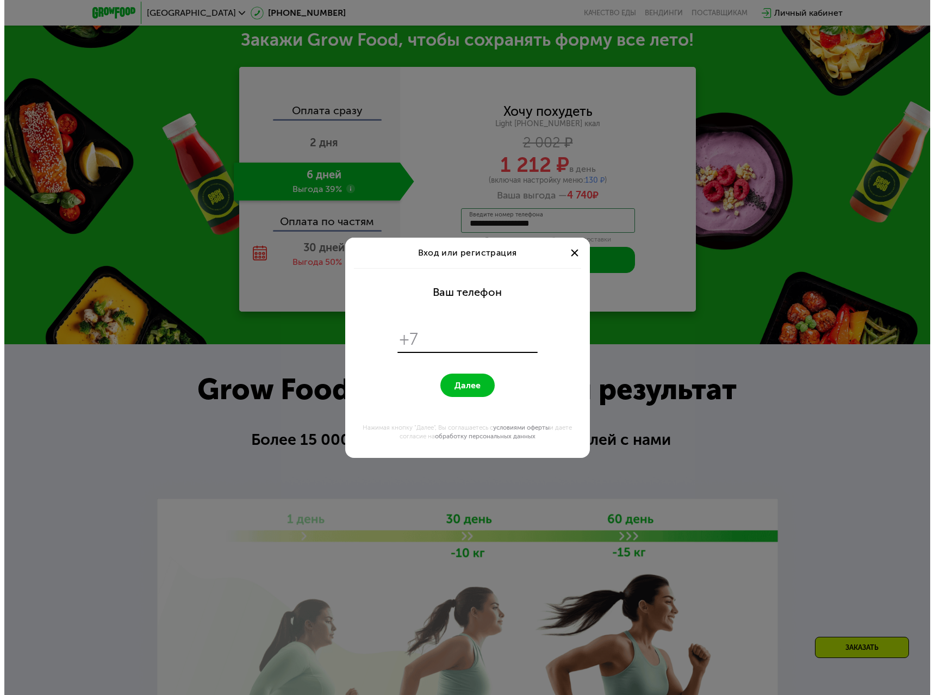
scroll to position [0, 0]
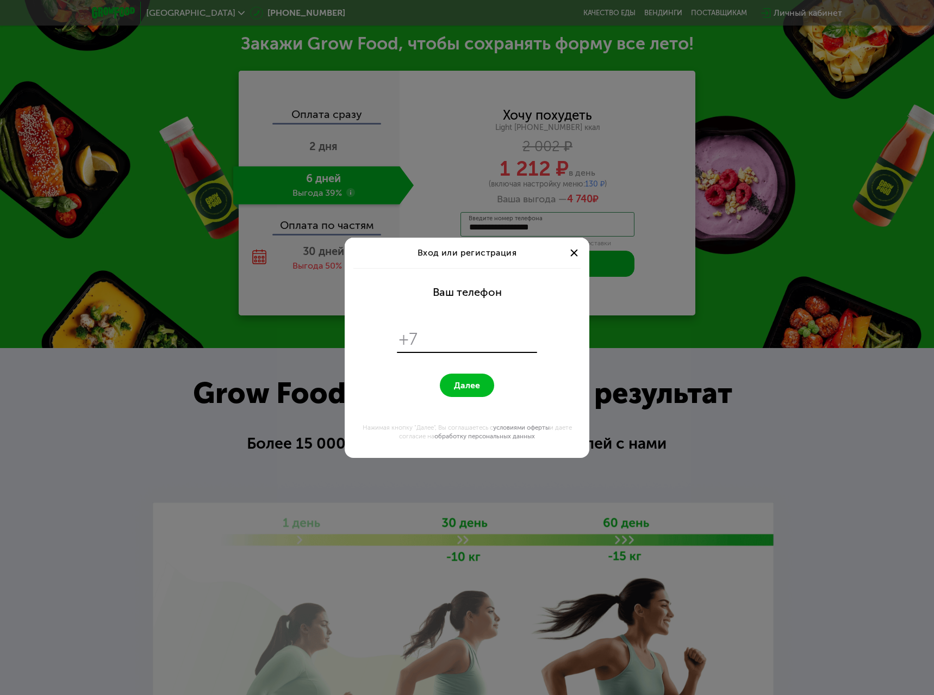
click at [571, 253] on div at bounding box center [574, 252] width 13 height 13
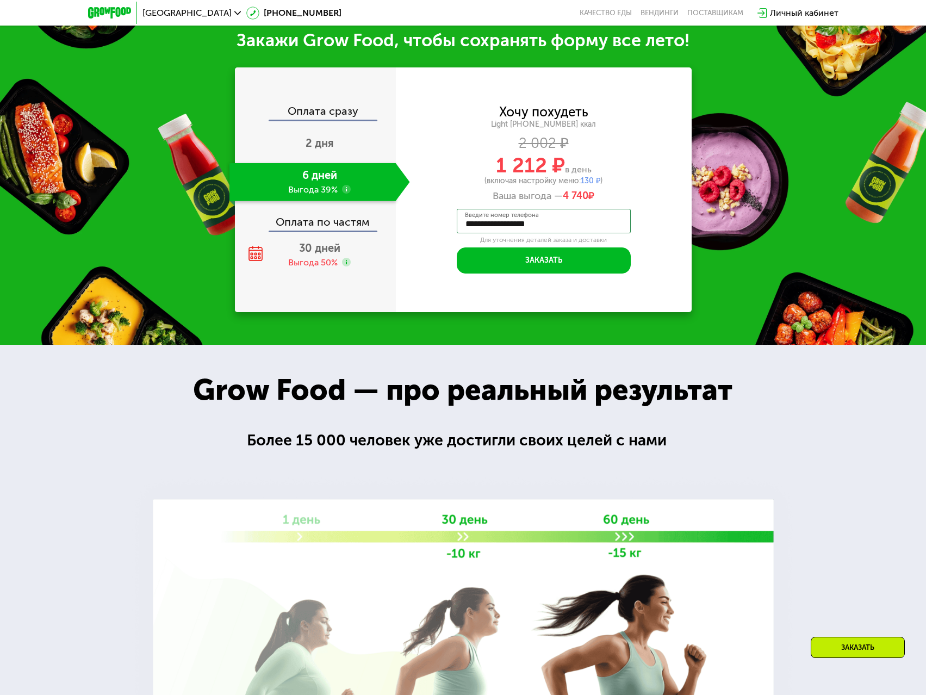
scroll to position [1178, 0]
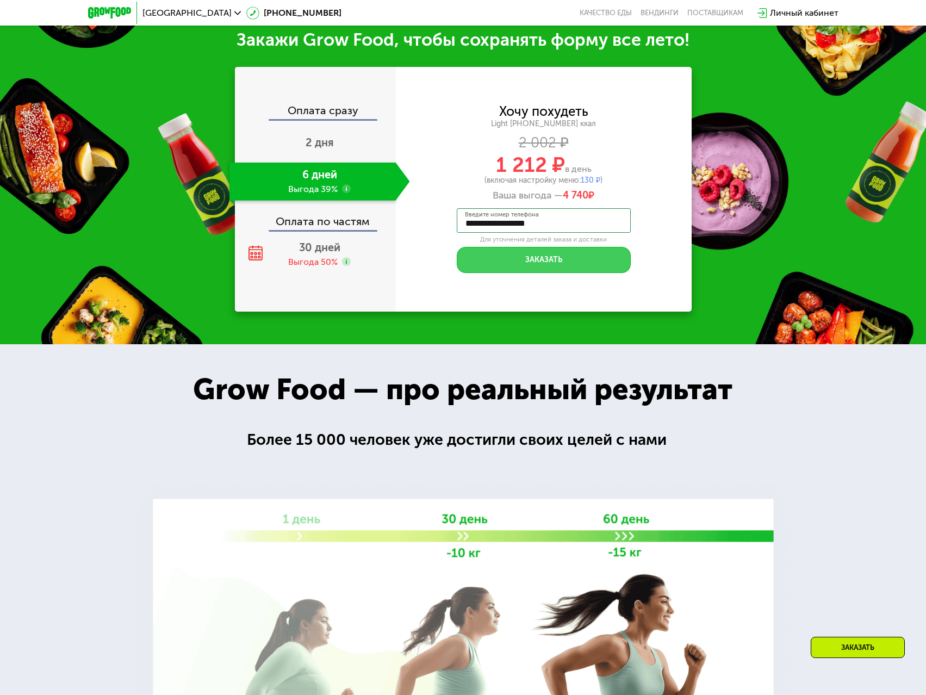
click at [566, 267] on button "Заказать" at bounding box center [544, 260] width 174 height 26
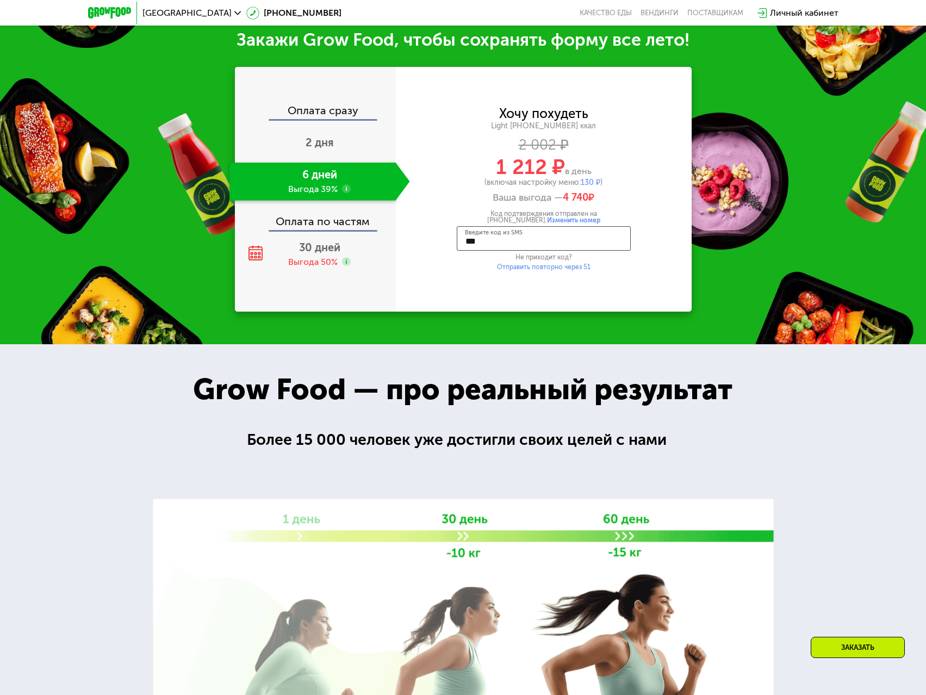
type input "****"
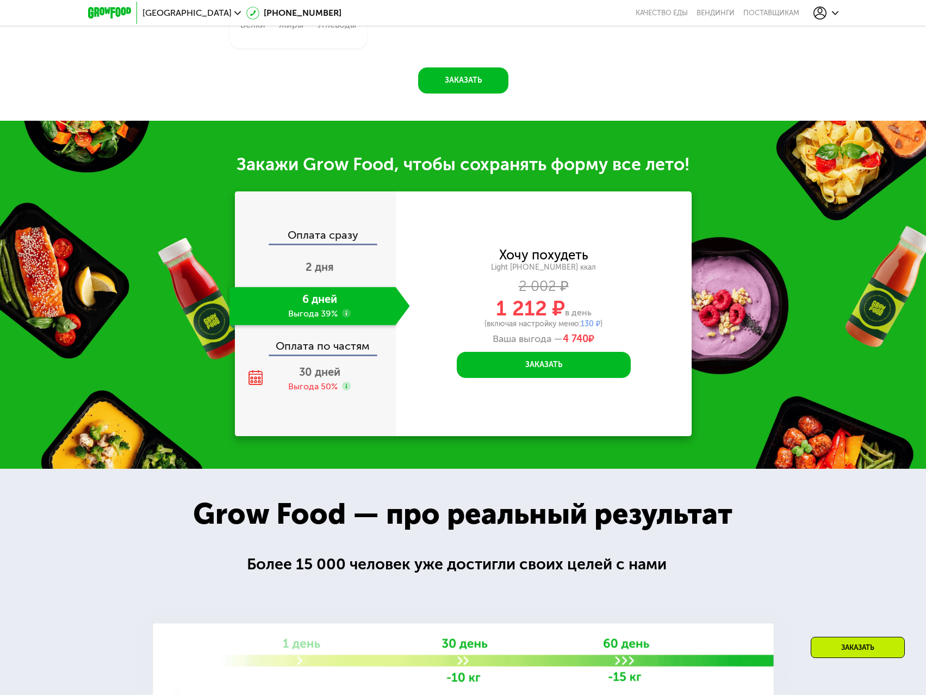
scroll to position [1014, 0]
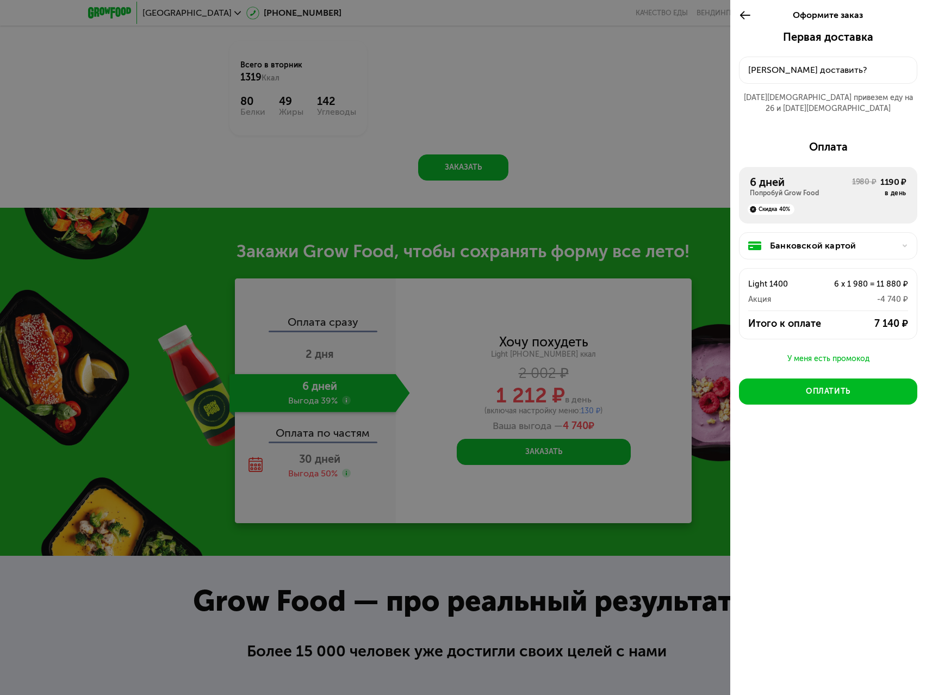
scroll to position [960, 0]
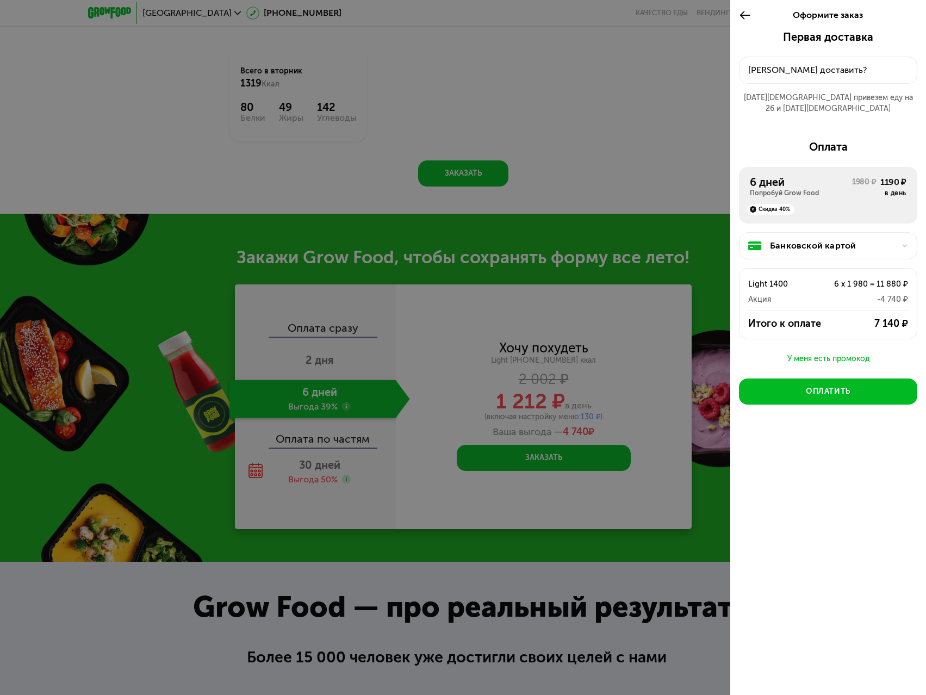
click at [839, 76] on div "Куда доставить?" at bounding box center [828, 70] width 160 height 13
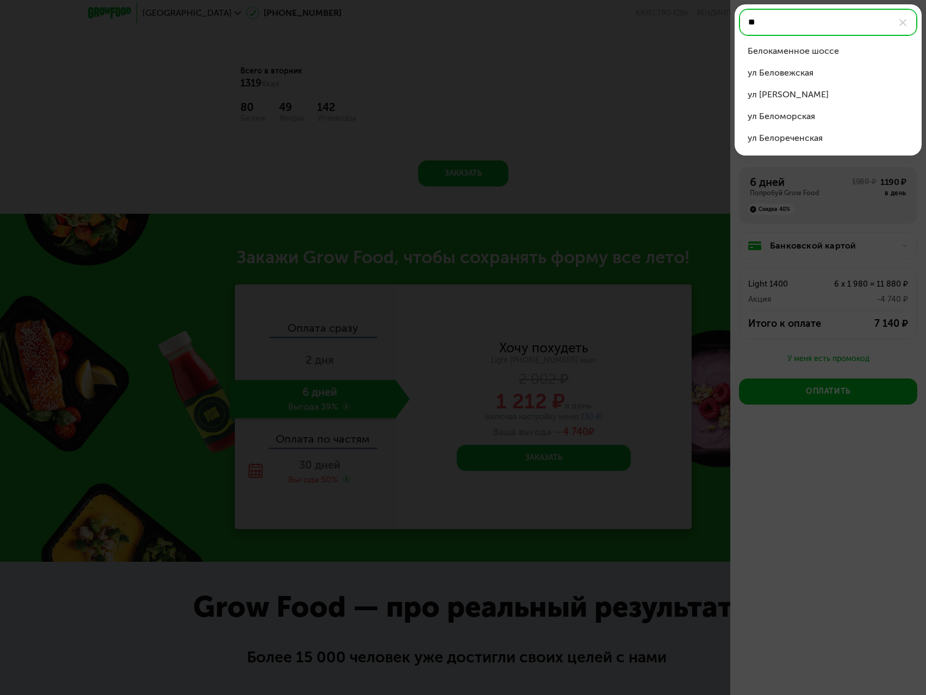
type input "*"
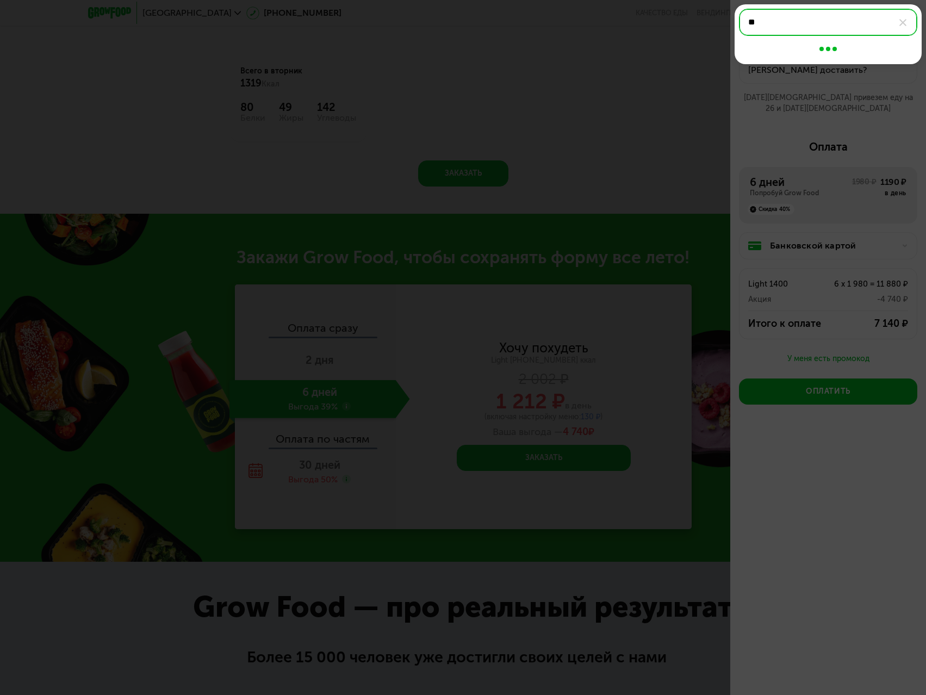
type input "*"
click at [810, 52] on div "ул Беломорская" at bounding box center [828, 51] width 161 height 13
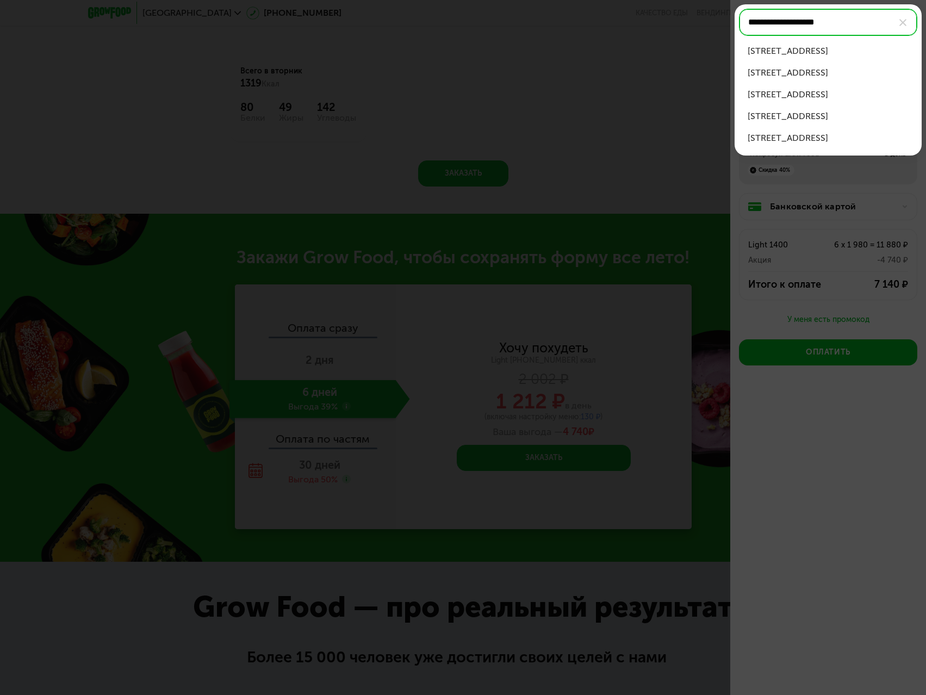
click at [828, 93] on div "ул Беломорская, д 23 к 4" at bounding box center [828, 94] width 161 height 13
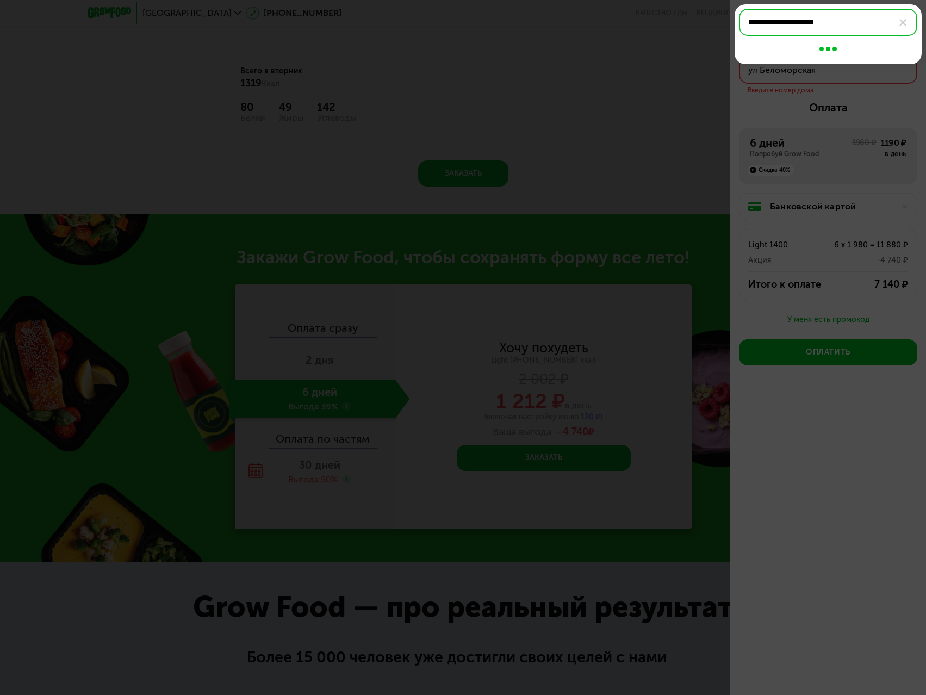
type input "**********"
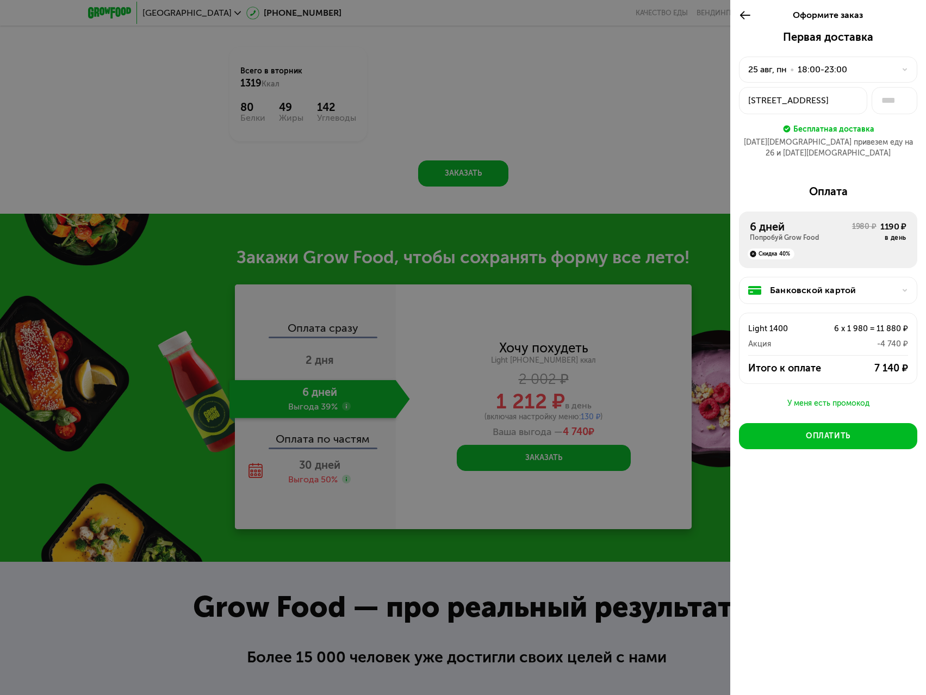
click at [893, 69] on div "25 авг, пн • 18:00-23:00" at bounding box center [821, 69] width 147 height 13
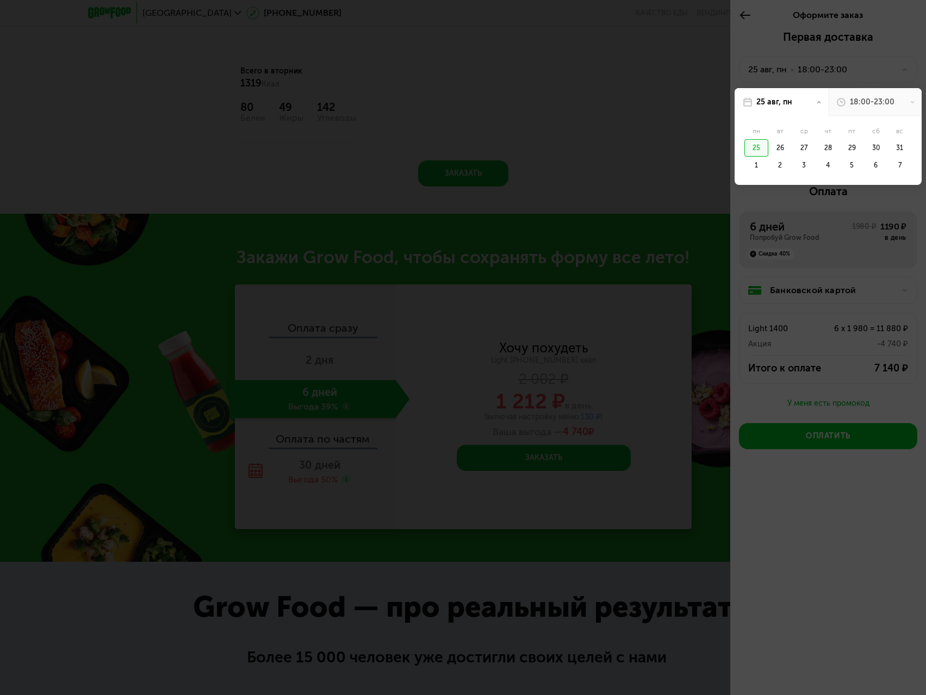
click at [896, 102] on div "18:00-23:00" at bounding box center [875, 102] width 94 height 28
click at [839, 171] on div "21:00-23:00" at bounding box center [827, 172] width 54 height 17
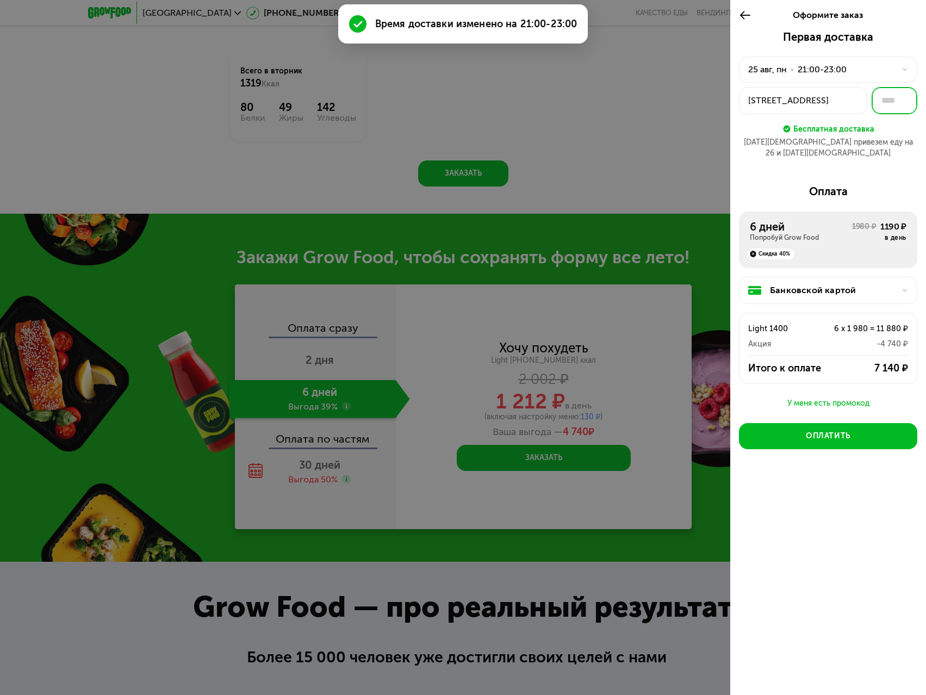
click at [886, 103] on input "text" at bounding box center [894, 100] width 46 height 27
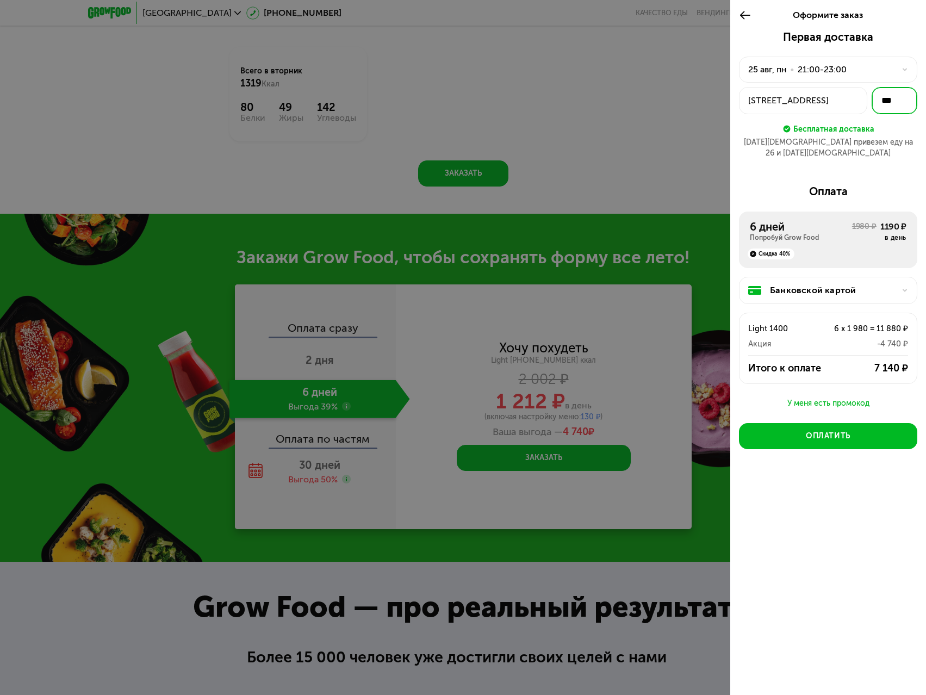
type input "***"
click at [880, 233] on div "в день" at bounding box center [893, 237] width 26 height 9
click at [845, 284] on div "Банковской картой" at bounding box center [832, 290] width 125 height 13
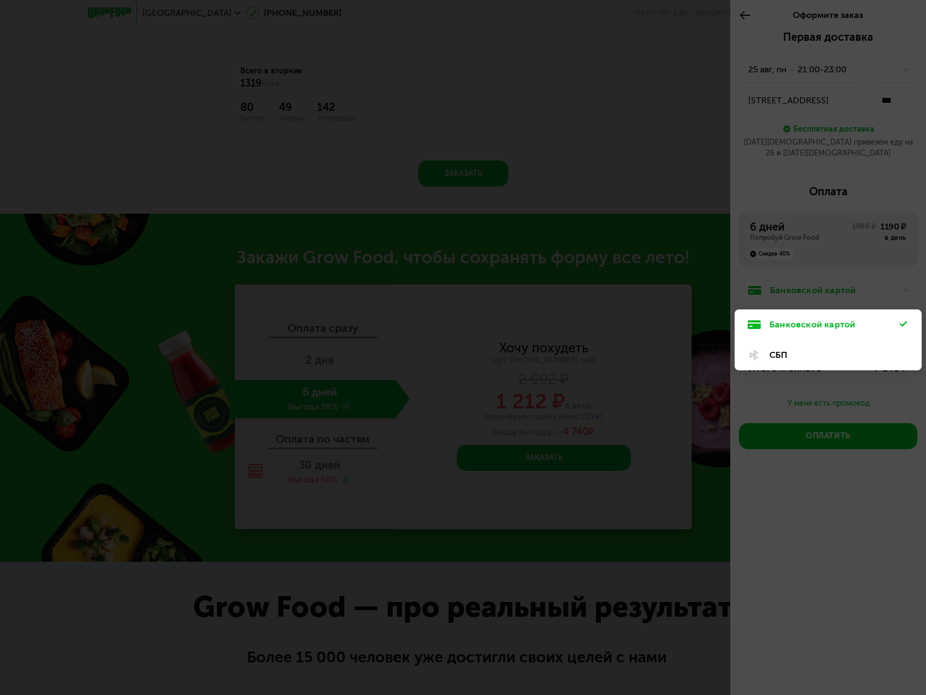
click at [851, 276] on div at bounding box center [463, 347] width 926 height 695
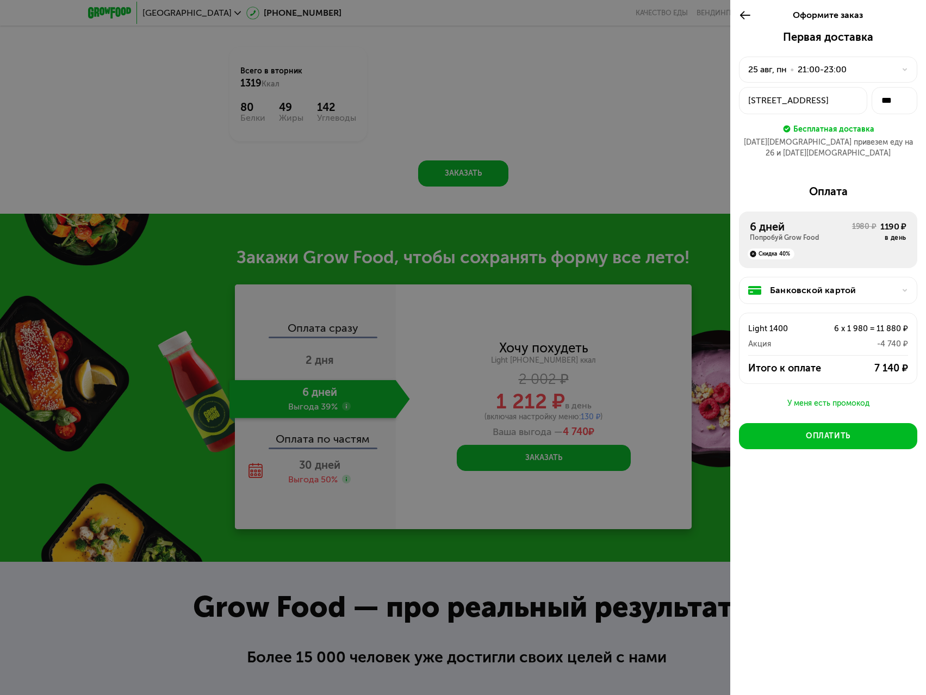
click at [846, 397] on div "У меня есть промокод" at bounding box center [828, 403] width 178 height 13
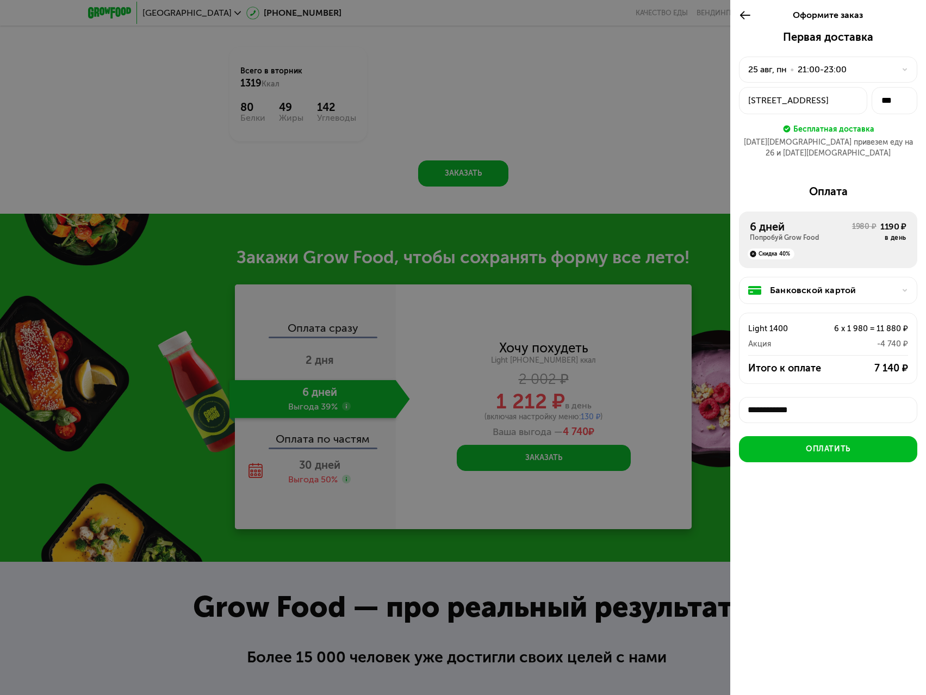
scroll to position [4, 0]
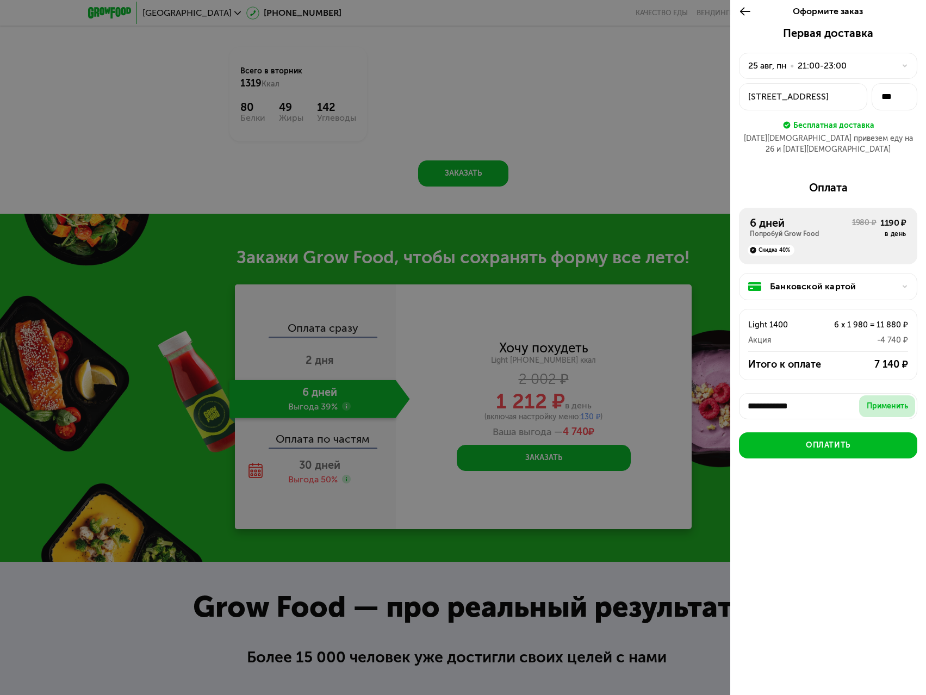
type input "**********"
click at [878, 401] on div "Применить" at bounding box center [887, 406] width 41 height 11
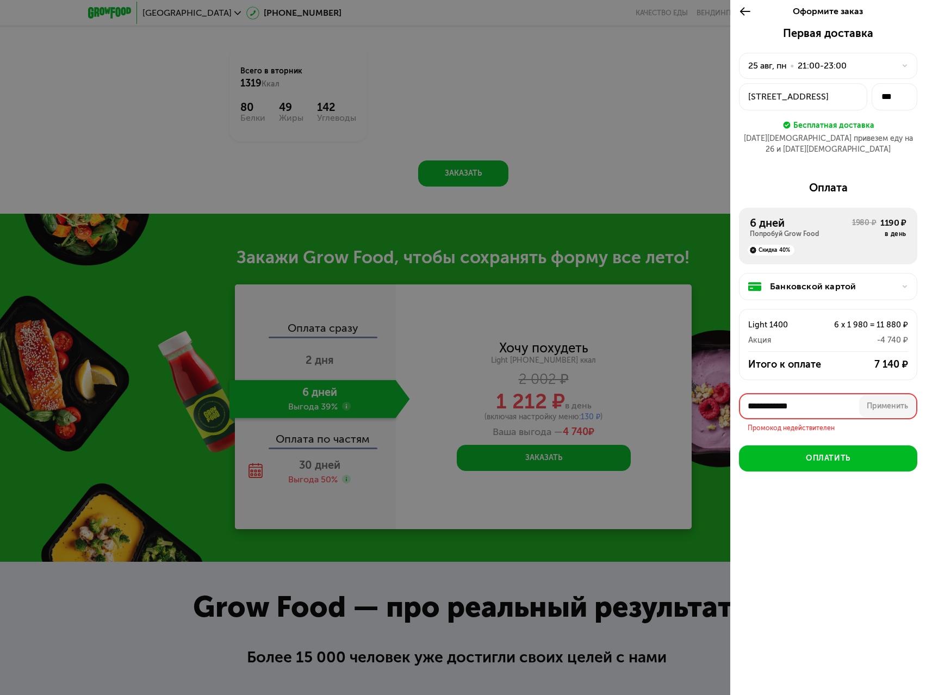
drag, startPoint x: 841, startPoint y: 398, endPoint x: 710, endPoint y: 401, distance: 131.1
click at [710, 401] on div "**********" at bounding box center [463, 347] width 926 height 695
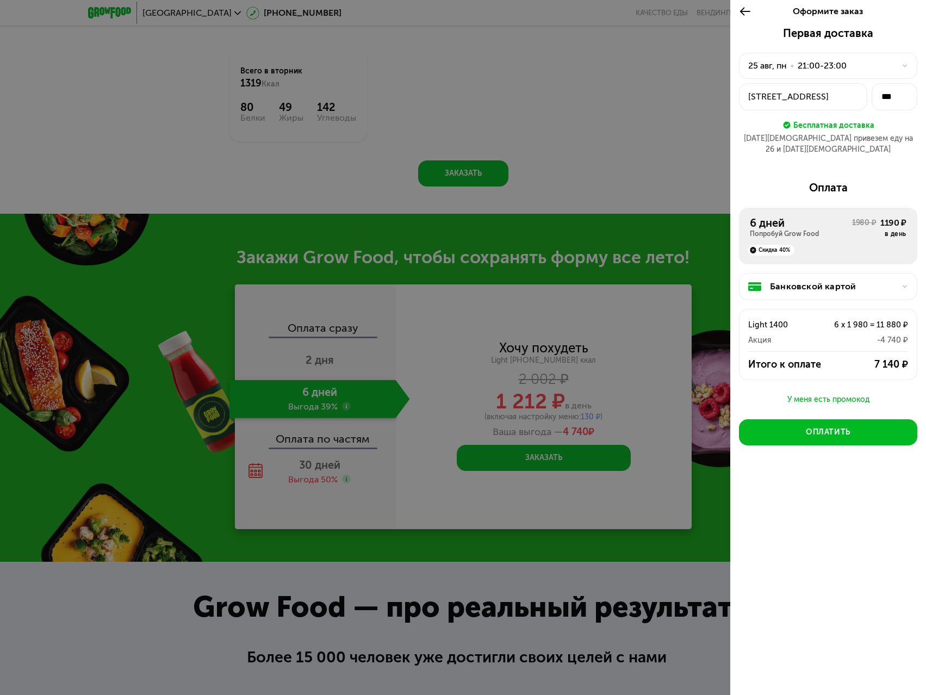
click at [852, 393] on div "У меня есть промокод" at bounding box center [828, 399] width 178 height 13
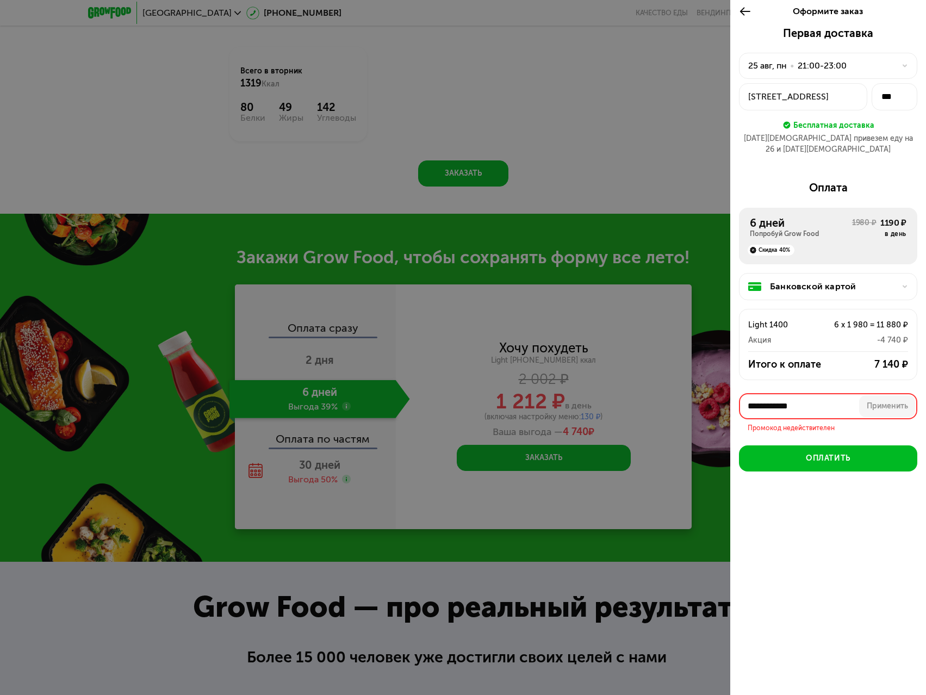
drag, startPoint x: 839, startPoint y: 394, endPoint x: 731, endPoint y: 393, distance: 108.7
click at [731, 393] on div "**********" at bounding box center [828, 281] width 196 height 508
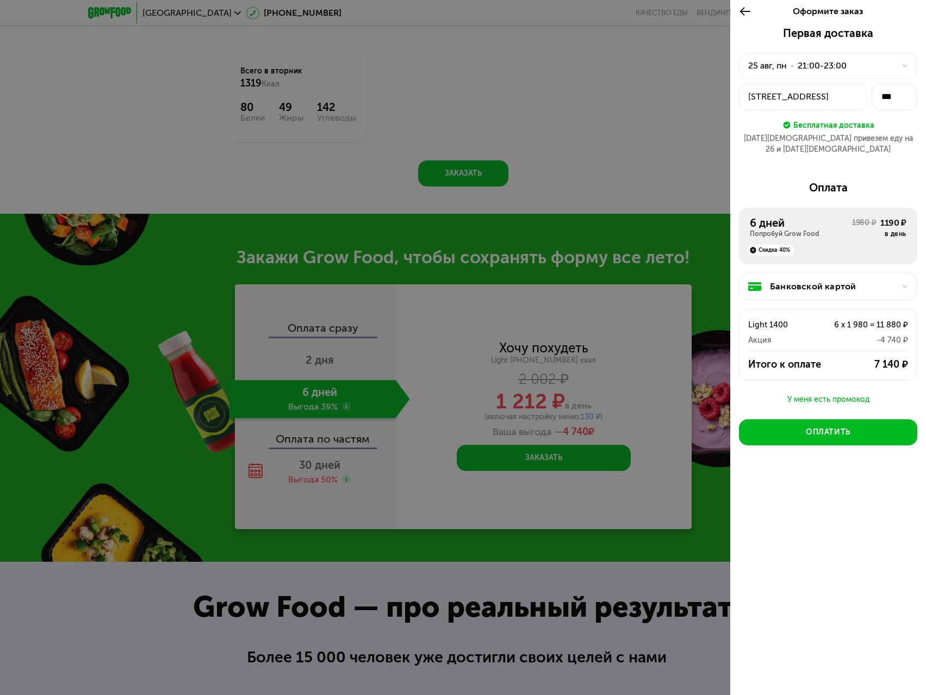
click at [829, 393] on div "У меня есть промокод" at bounding box center [828, 399] width 178 height 13
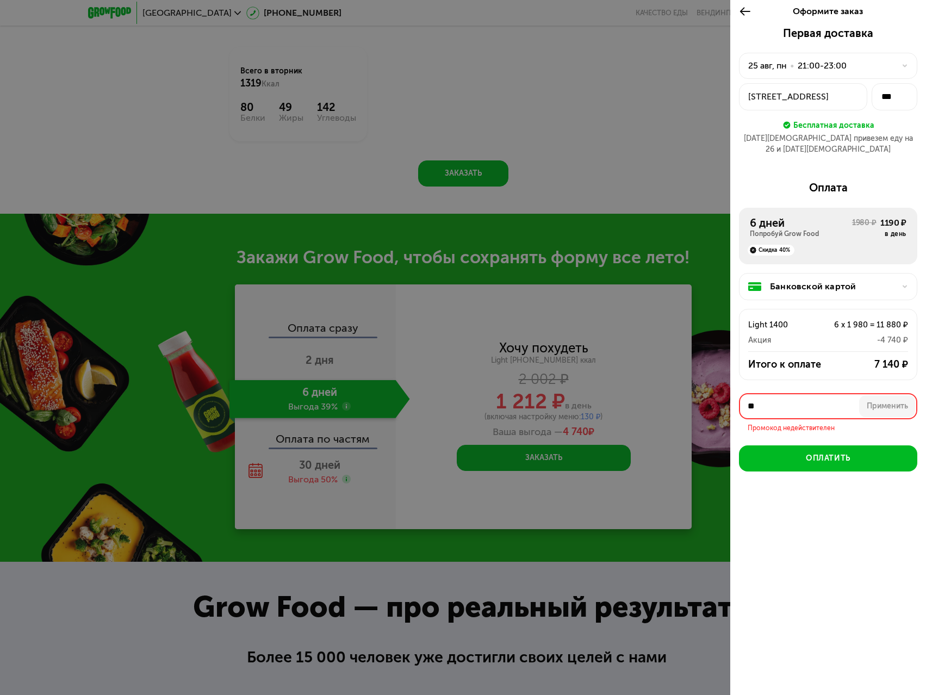
type input "*"
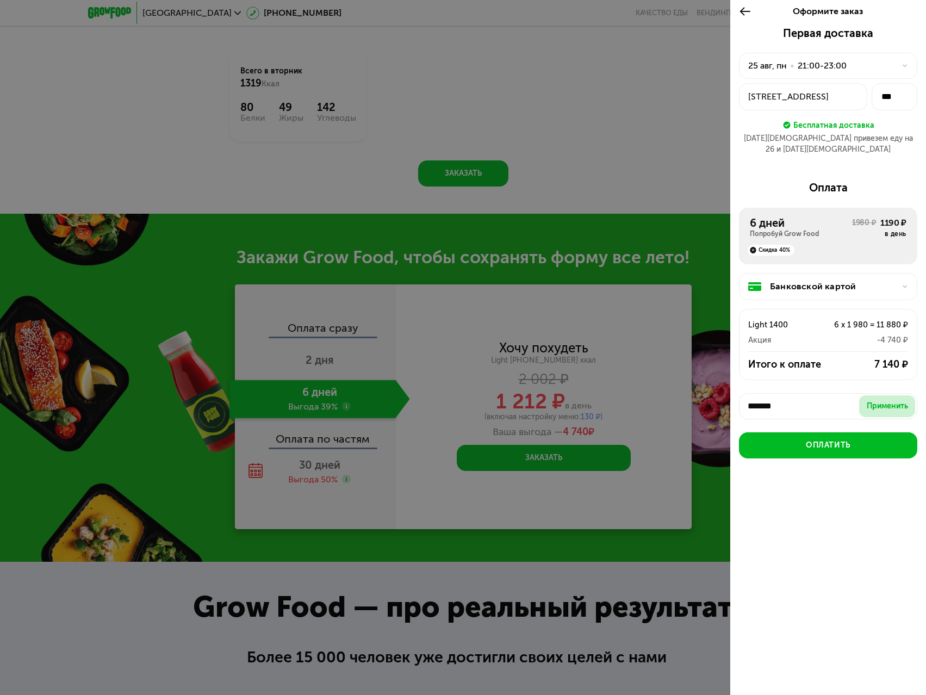
type input "*******"
click at [875, 401] on div "Применить" at bounding box center [887, 406] width 41 height 11
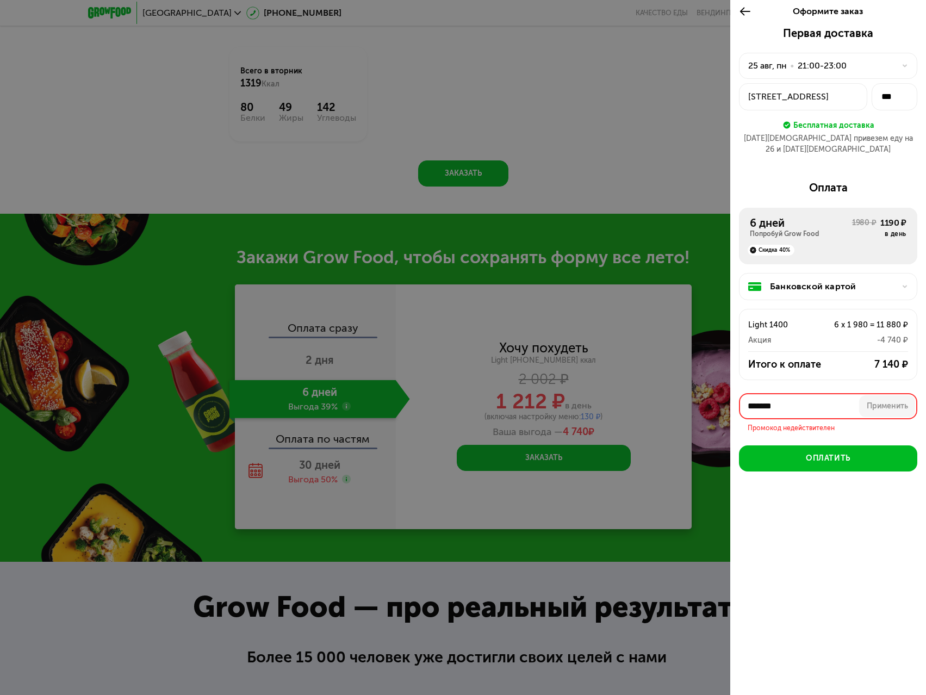
drag, startPoint x: 843, startPoint y: 394, endPoint x: 731, endPoint y: 390, distance: 112.1
click at [731, 390] on div "Первая доставка 25 авг, пн • 21:00-23:00 ул Беломорская, 23к4 *** Бесплатная до…" at bounding box center [828, 281] width 196 height 508
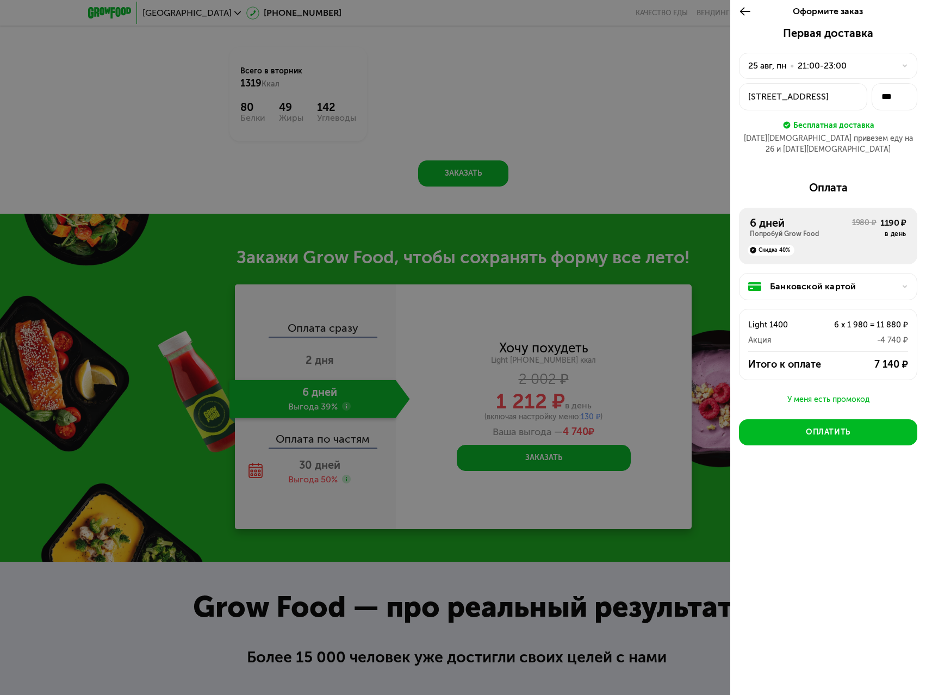
click at [817, 393] on div "У меня есть промокод" at bounding box center [828, 399] width 178 height 13
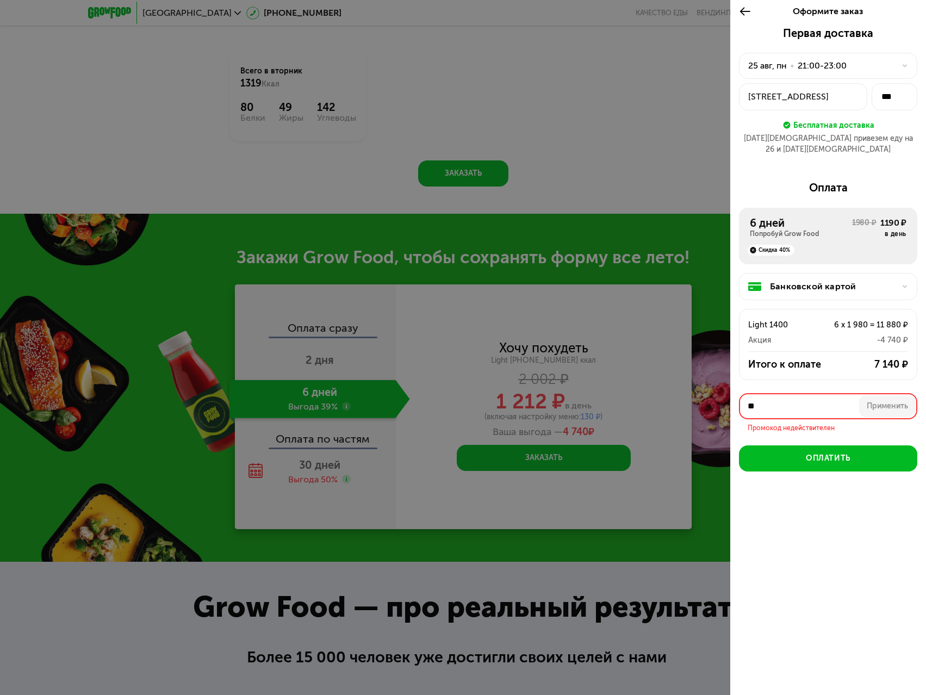
type input "*"
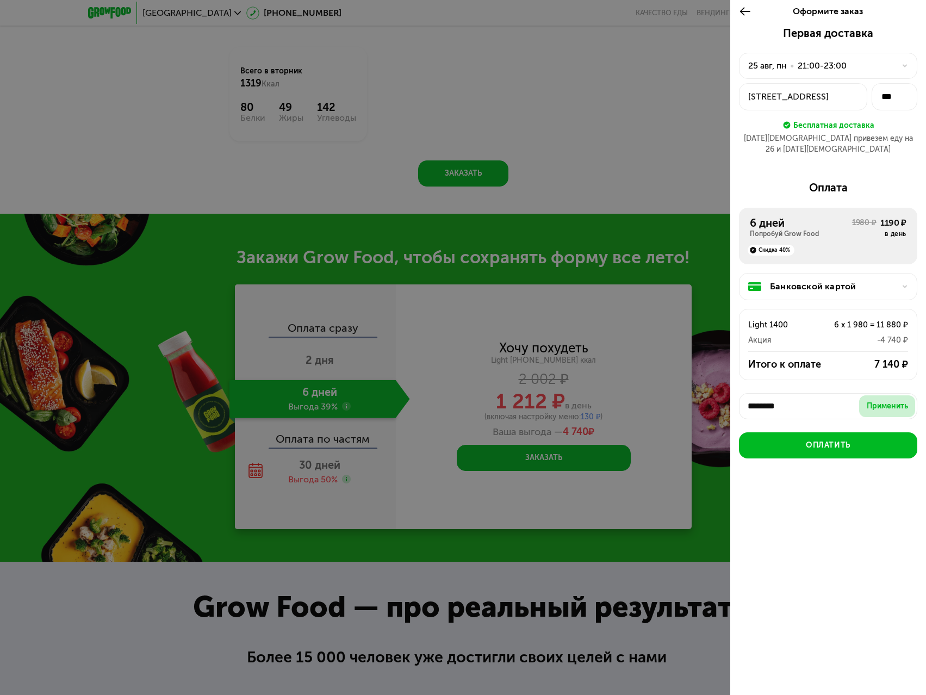
type input "********"
click at [891, 401] on div "Применить" at bounding box center [887, 406] width 41 height 11
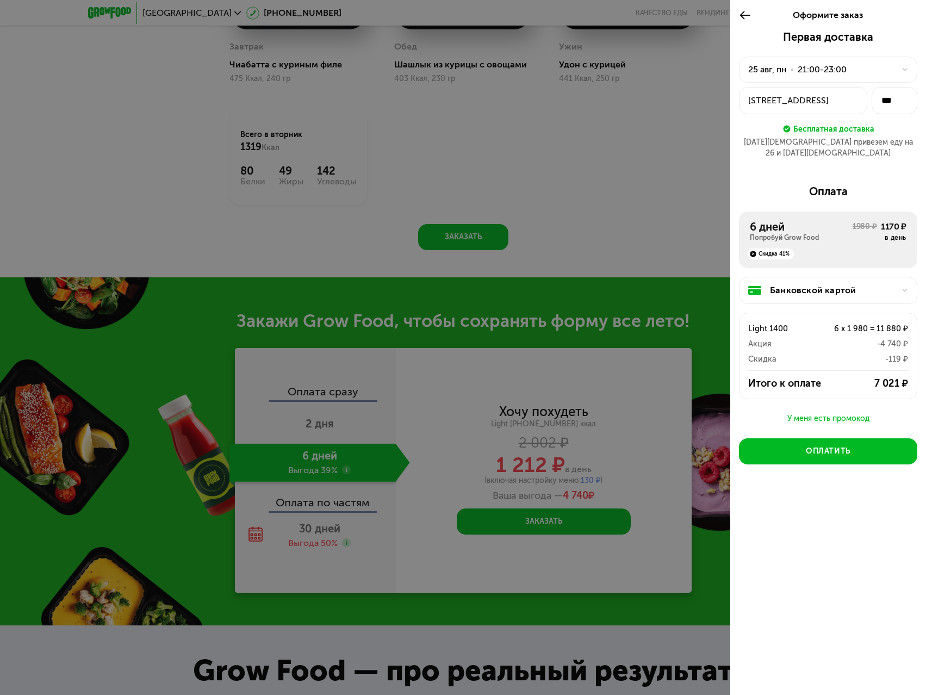
scroll to position [906, 0]
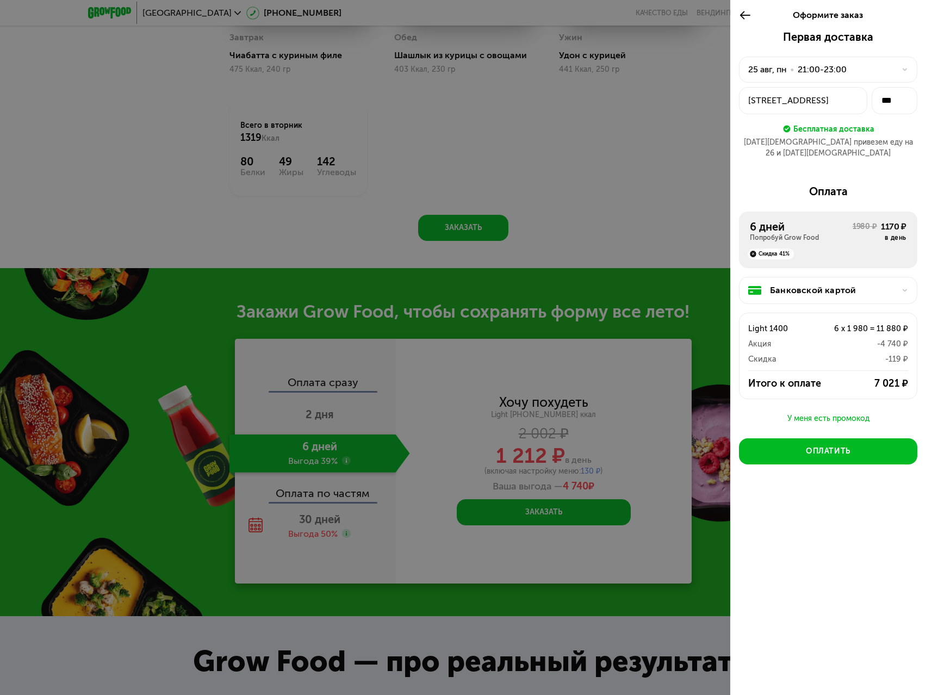
click at [858, 287] on div "Банковской картой" at bounding box center [828, 290] width 178 height 27
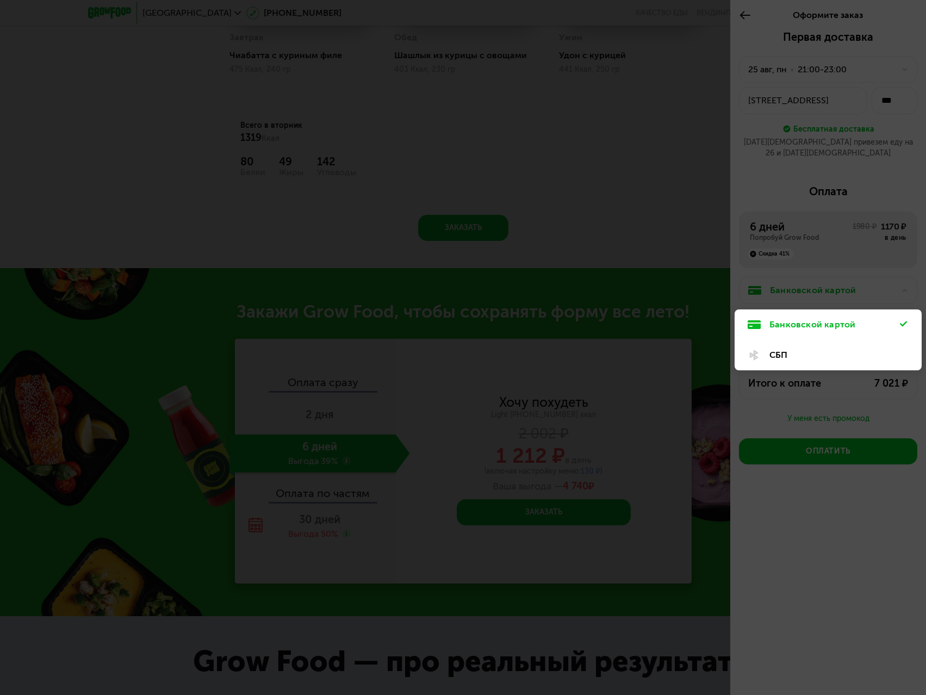
click at [859, 287] on div at bounding box center [463, 347] width 926 height 695
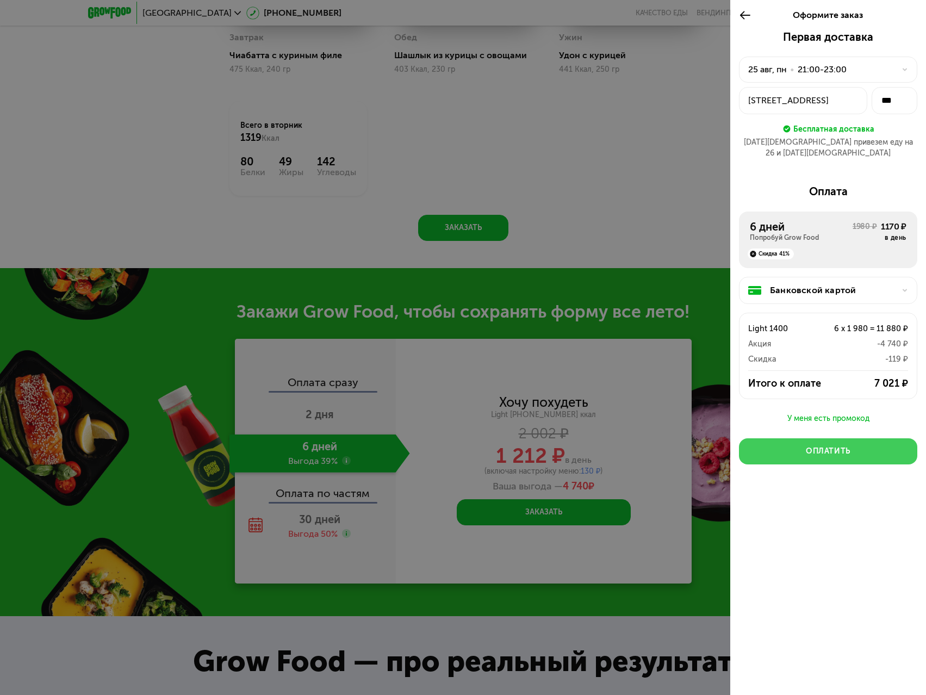
click at [825, 446] on div "Оплатить" at bounding box center [828, 451] width 45 height 11
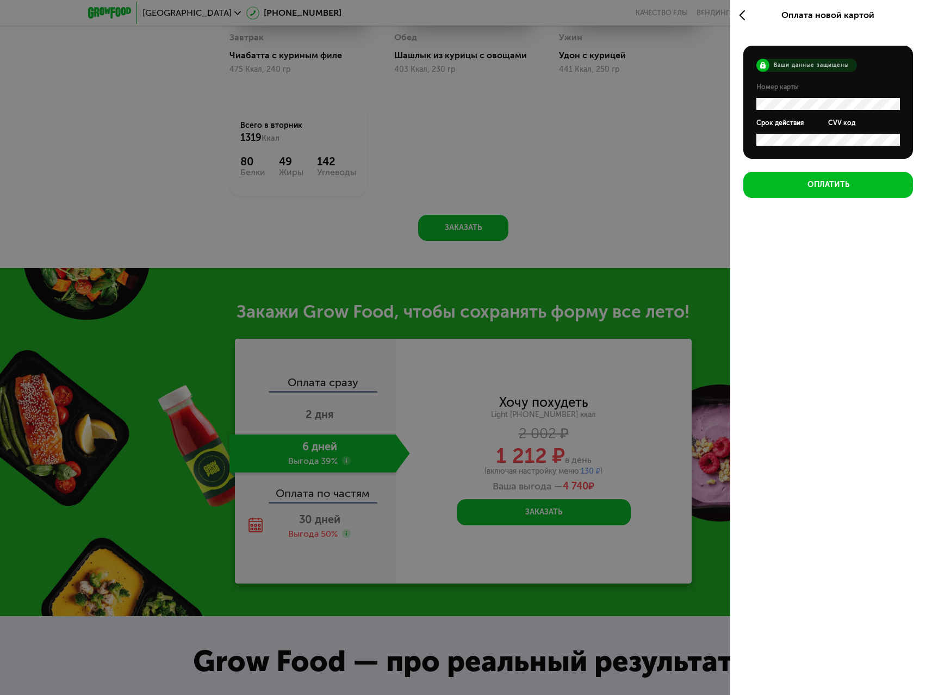
scroll to position [0, 0]
click at [840, 185] on div "Оплатить" at bounding box center [828, 184] width 42 height 11
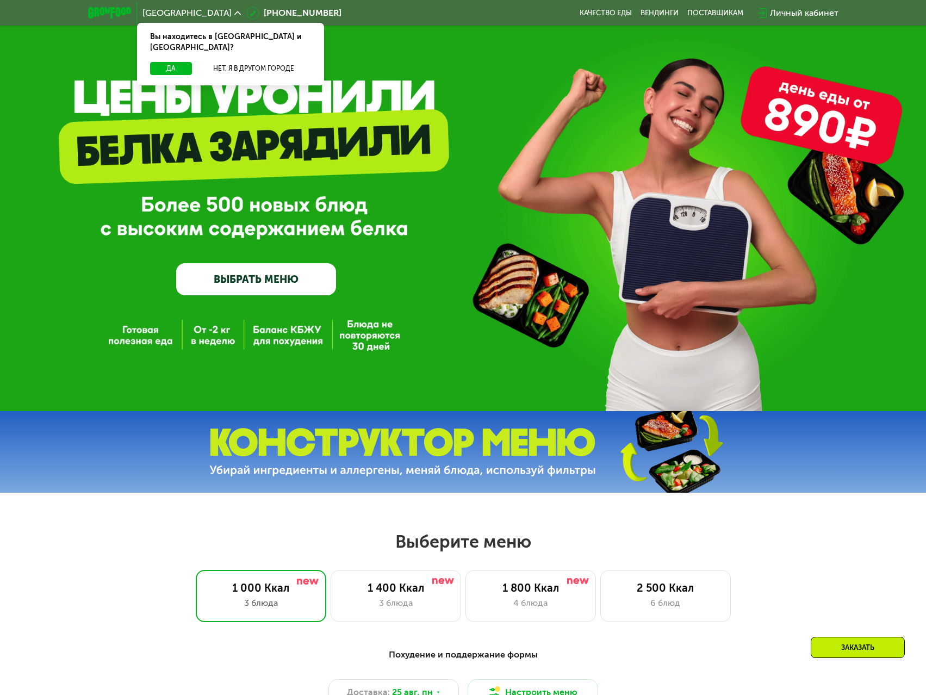
scroll to position [17, 0]
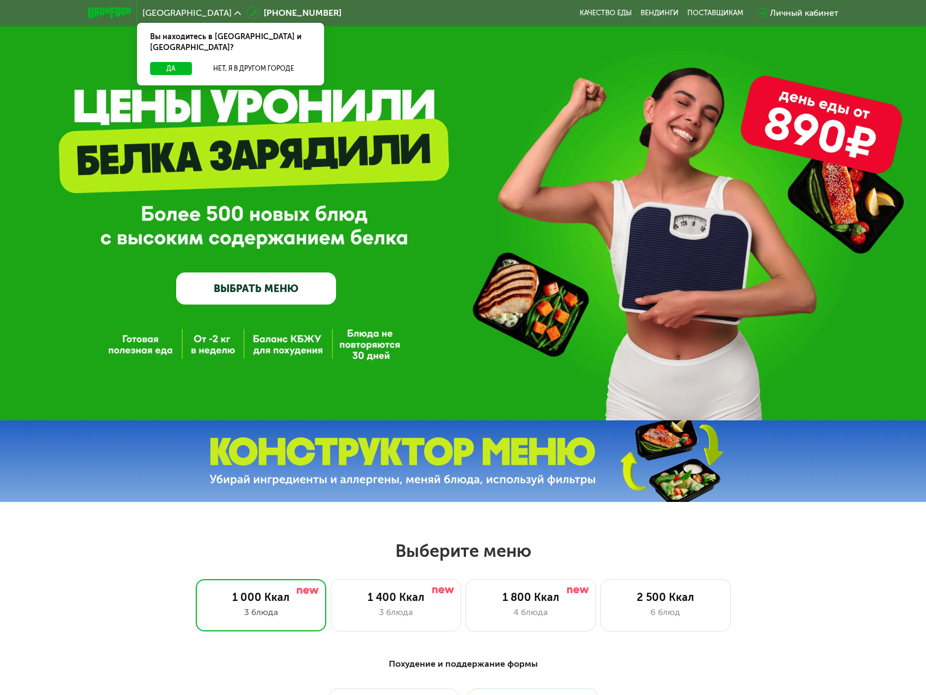
click at [801, 16] on div "Личный кабинет" at bounding box center [804, 13] width 69 height 13
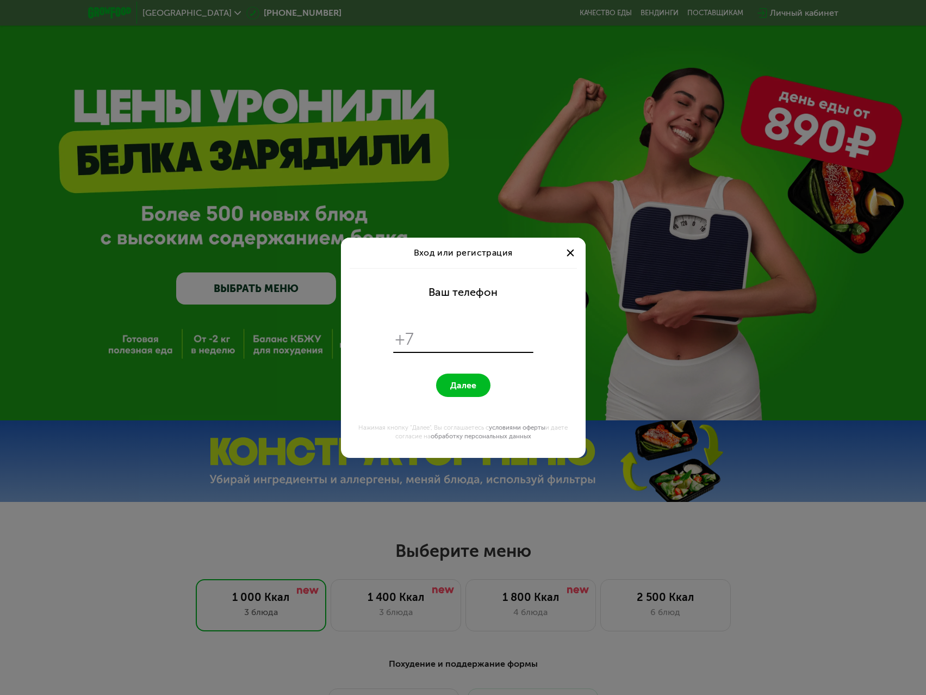
scroll to position [0, 0]
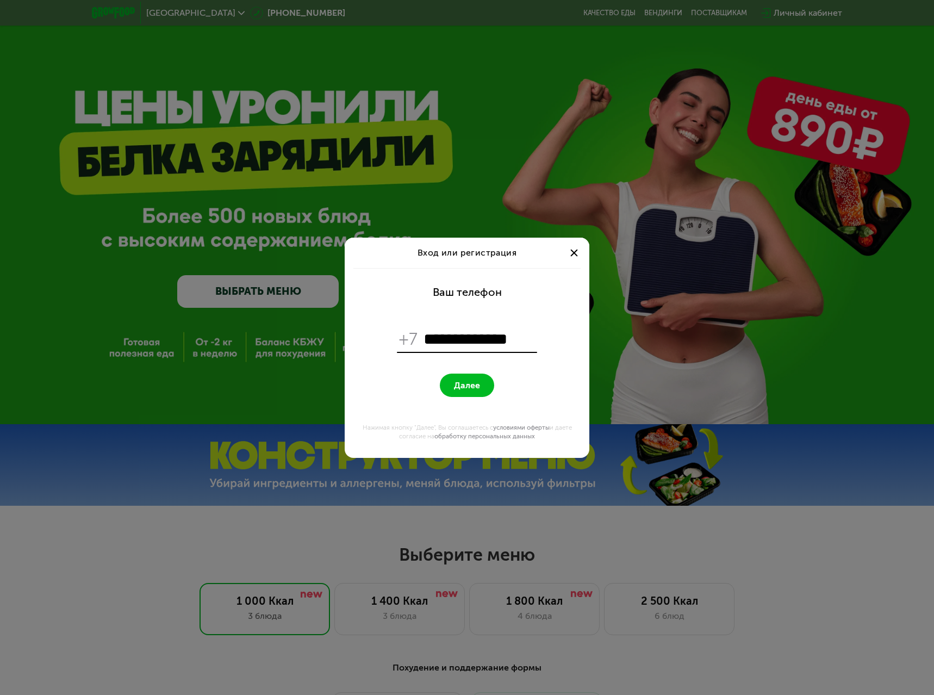
type input "**********"
click at [464, 382] on span "Далее" at bounding box center [467, 385] width 26 height 10
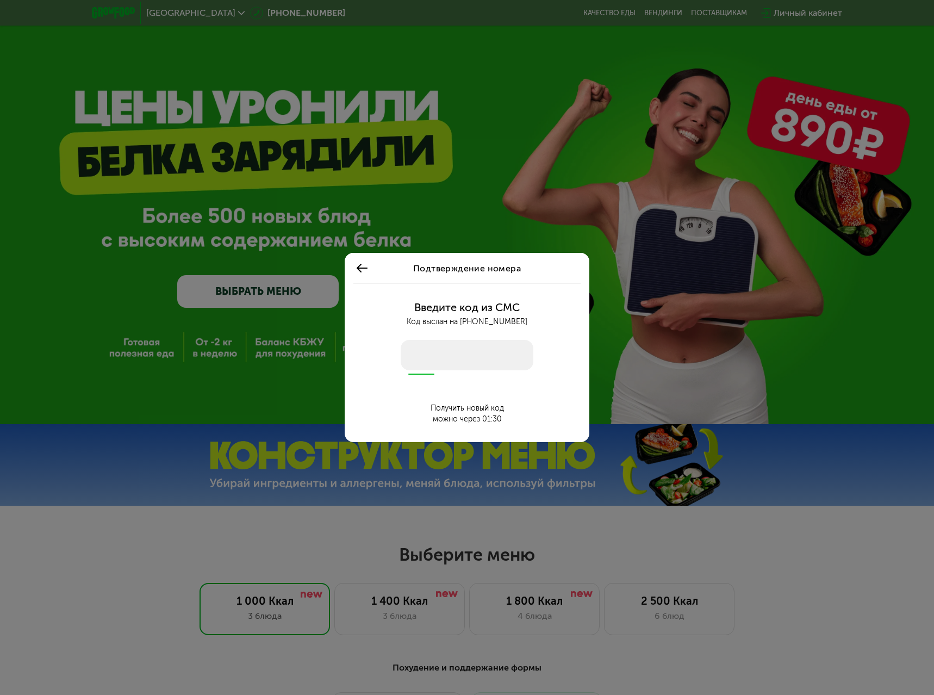
click at [481, 364] on input "number" at bounding box center [467, 355] width 133 height 30
type input "****"
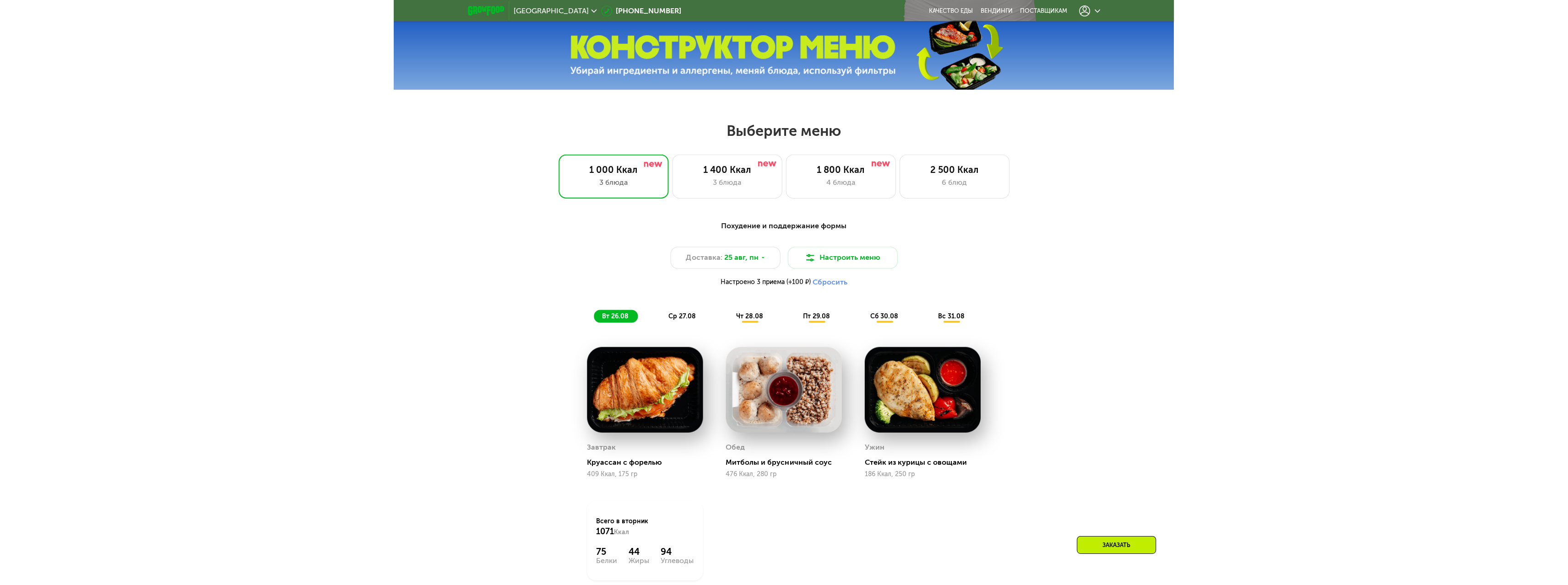
scroll to position [503, 0]
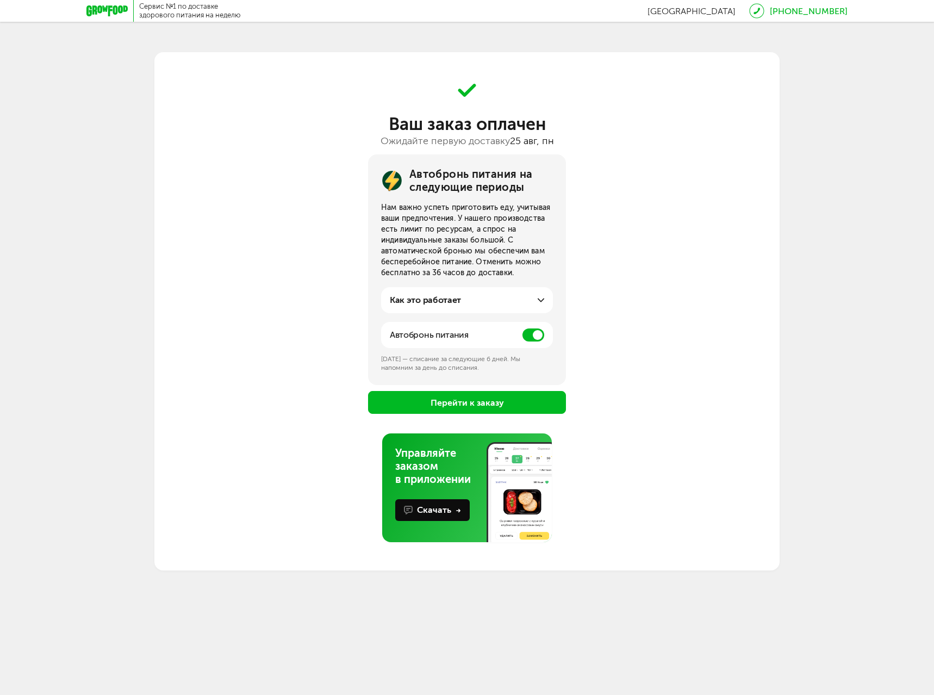
click at [502, 406] on button "Перейти к заказу" at bounding box center [467, 402] width 198 height 23
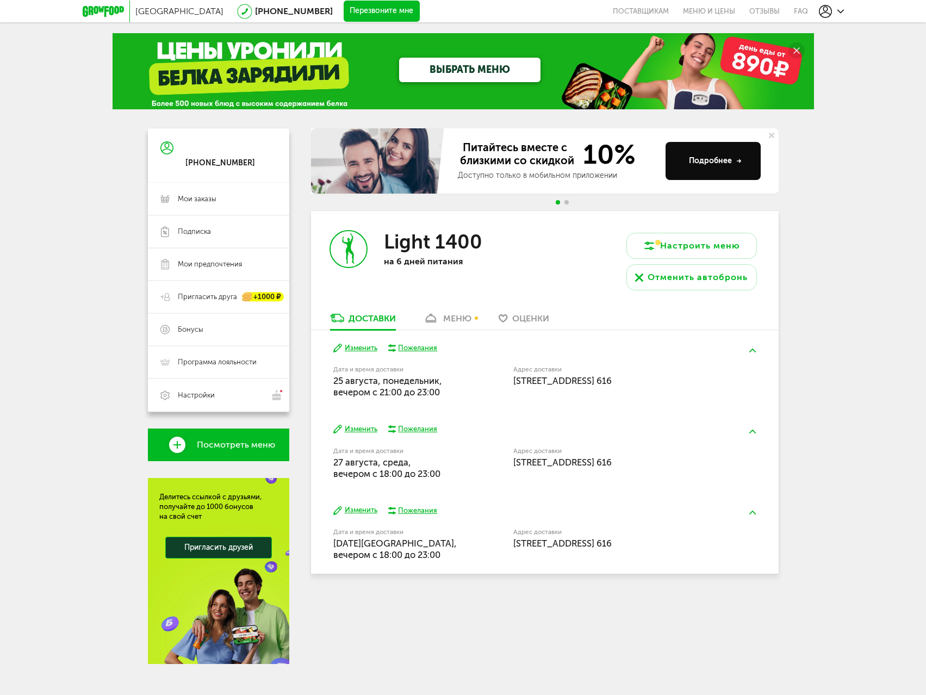
click at [373, 432] on button "Изменить" at bounding box center [355, 429] width 44 height 10
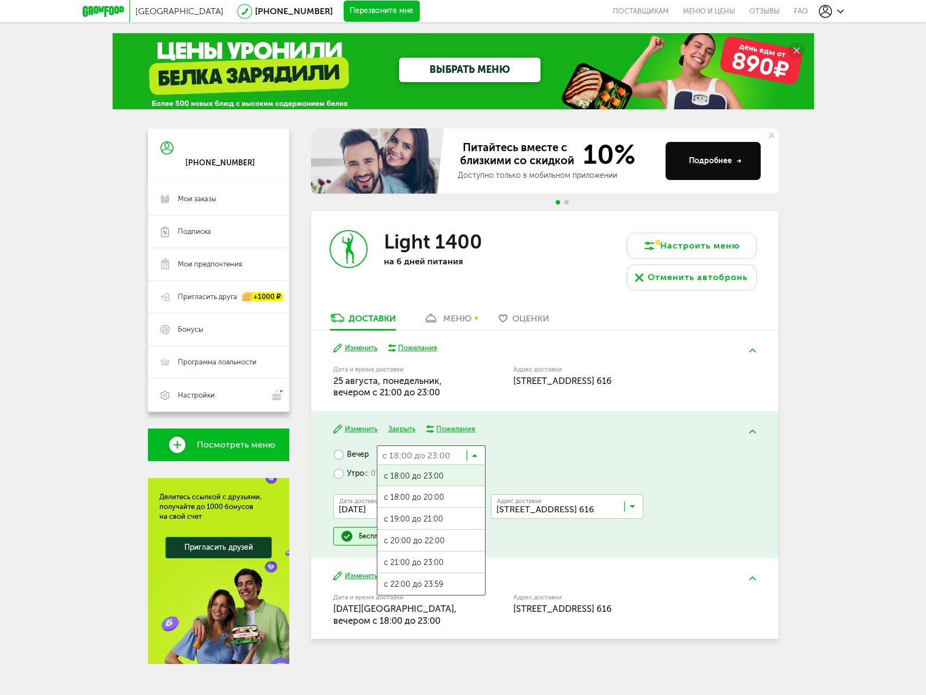
click at [474, 454] on icon at bounding box center [474, 457] width 5 height 11
click at [439, 561] on span "с 21:00 до 23:00" at bounding box center [431, 562] width 108 height 23
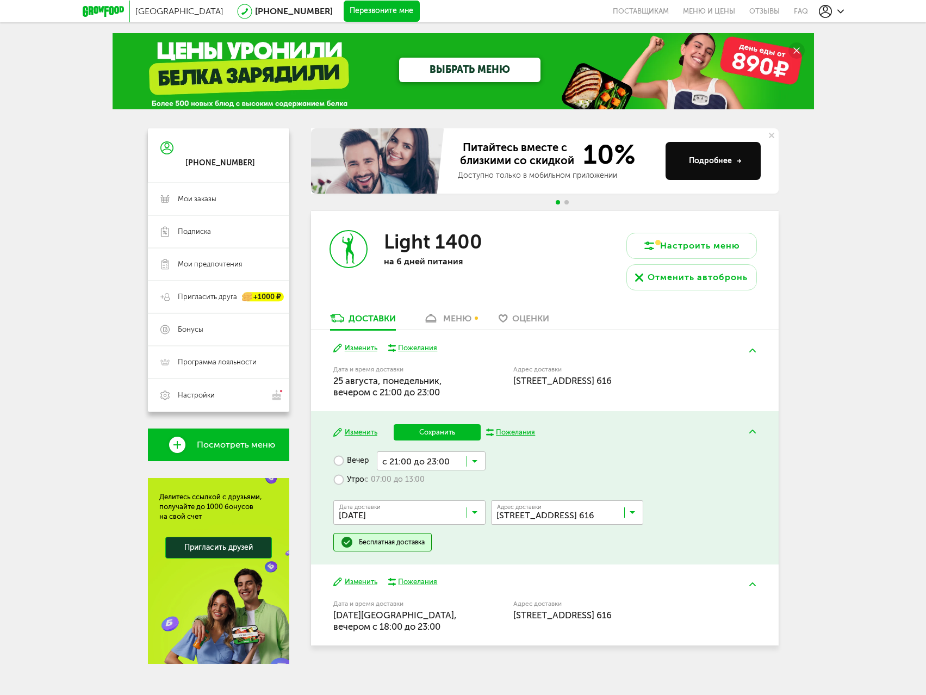
click at [435, 433] on button "Сохранить" at bounding box center [437, 432] width 87 height 16
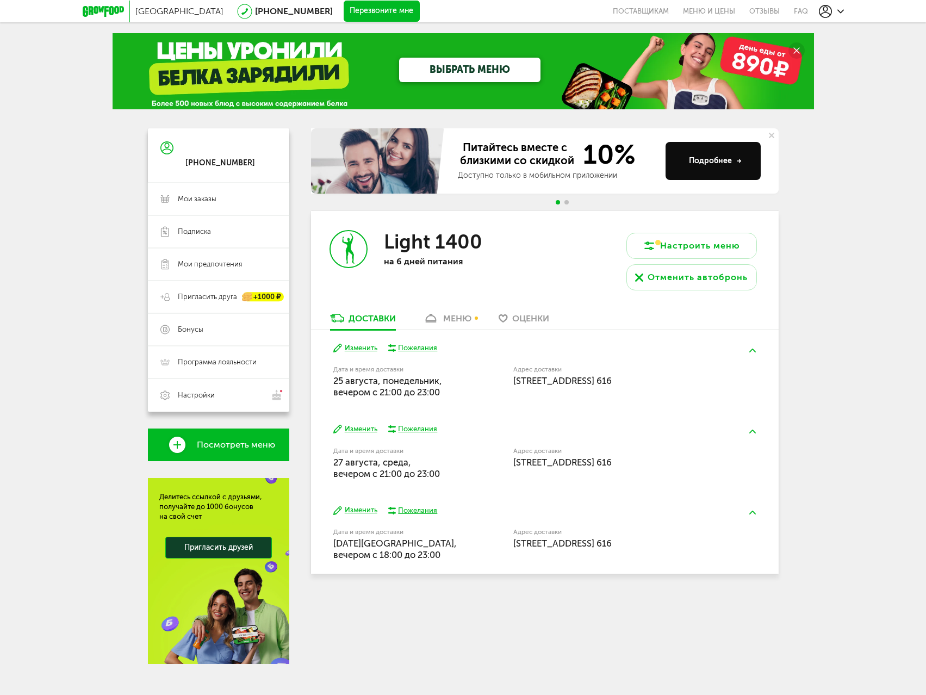
scroll to position [13, 0]
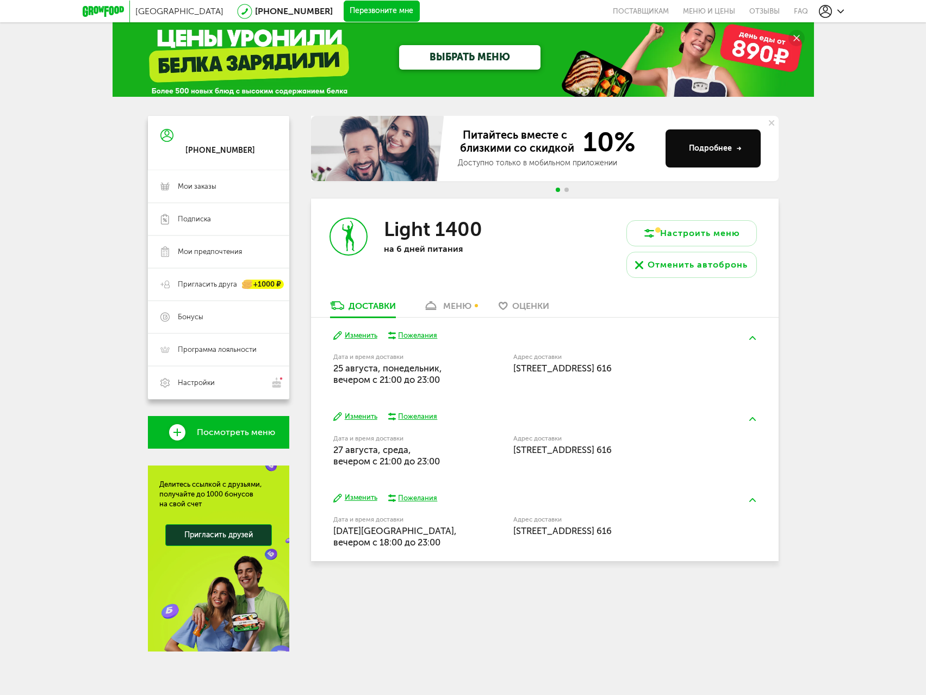
click at [360, 499] on button "Изменить" at bounding box center [355, 498] width 44 height 10
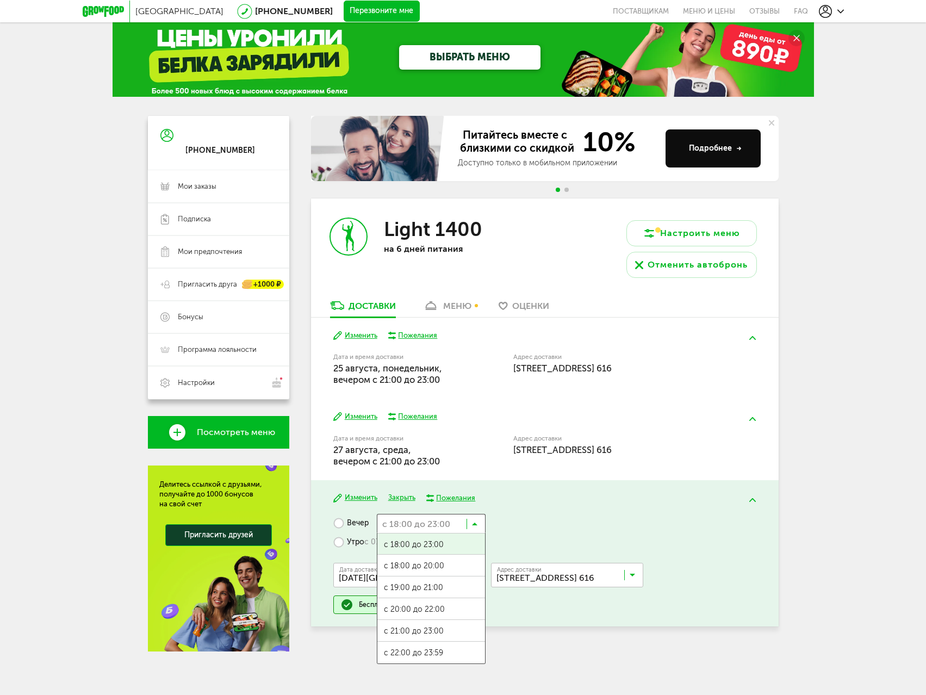
click at [475, 528] on icon at bounding box center [474, 526] width 5 height 11
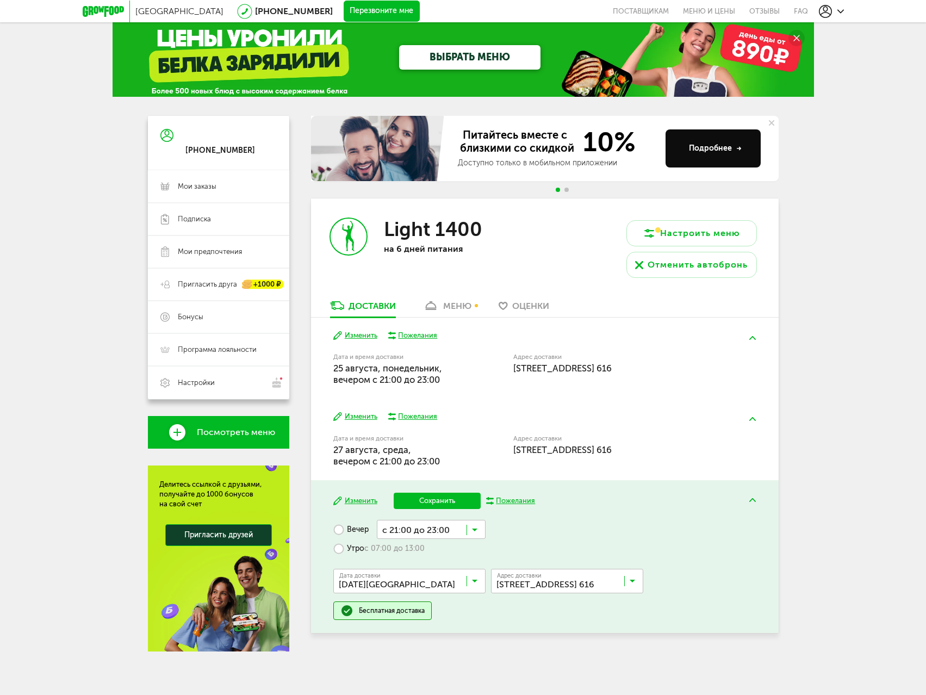
click at [447, 630] on span "с 21:00 до 23:00" at bounding box center [431, 637] width 108 height 23
click at [435, 501] on button "Сохранить" at bounding box center [437, 501] width 87 height 16
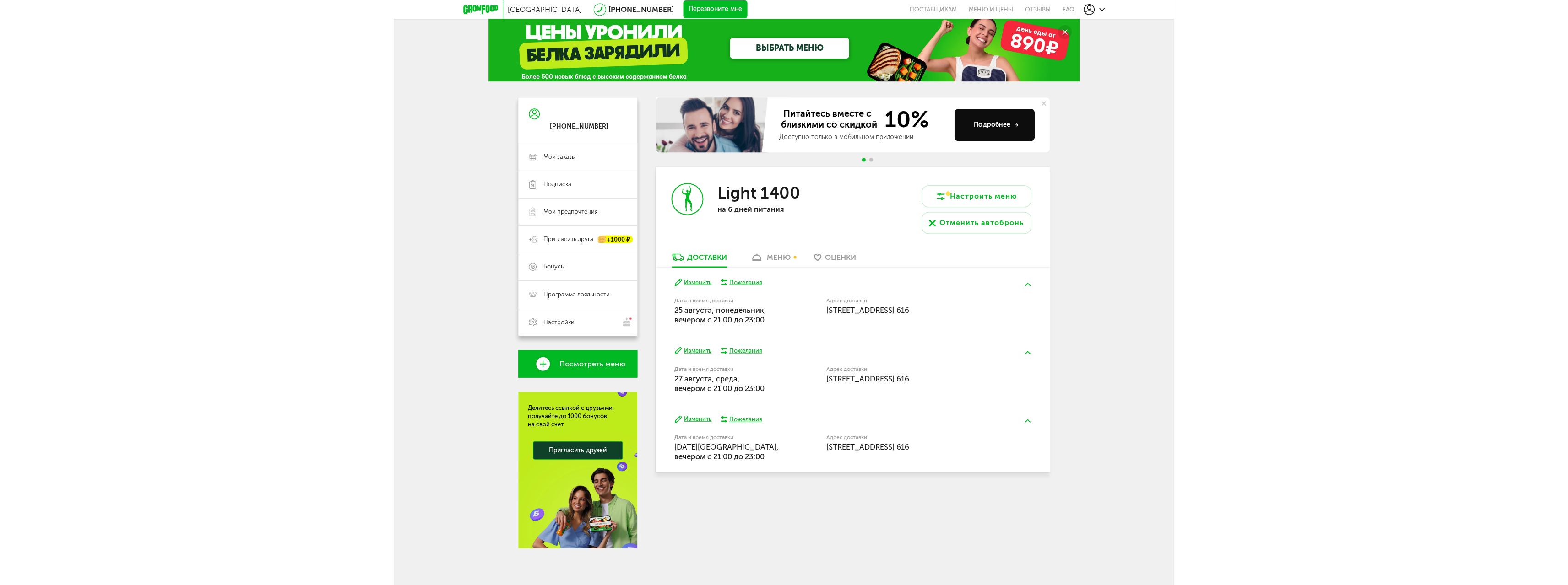
scroll to position [10, 0]
